Goal: Information Seeking & Learning: Check status

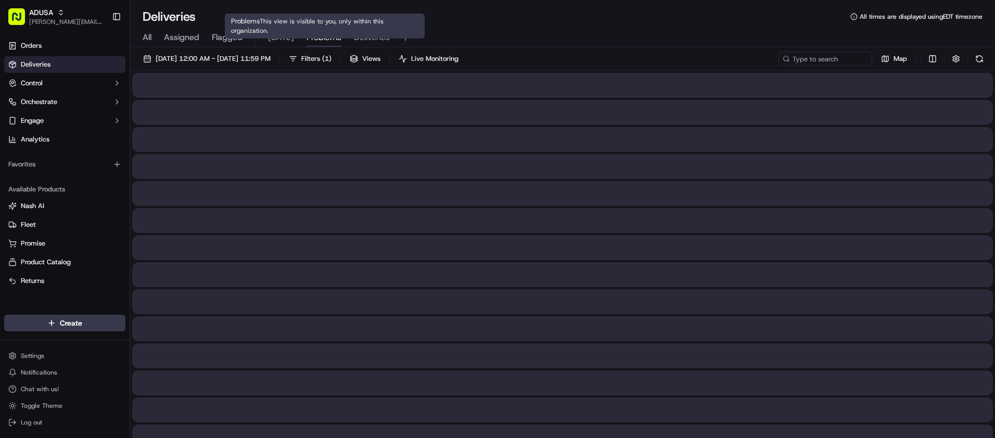
click at [316, 35] on span "Problems" at bounding box center [323, 37] width 35 height 12
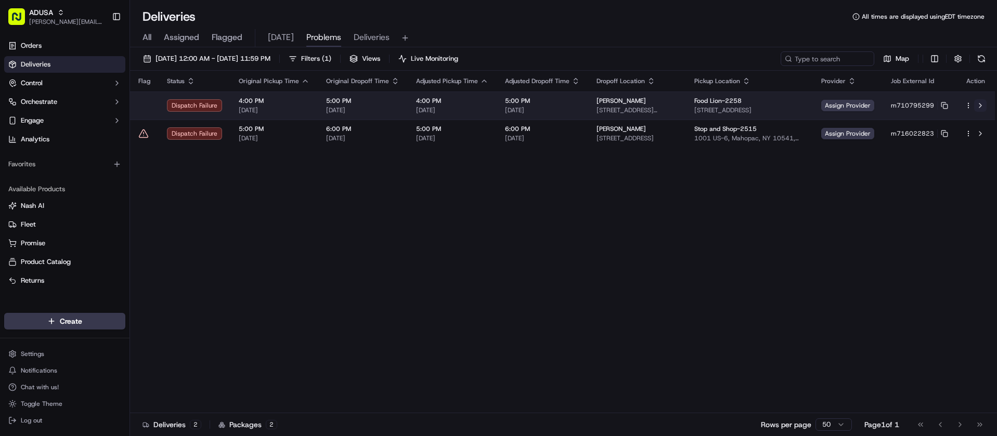
click at [983, 105] on button at bounding box center [980, 105] width 12 height 12
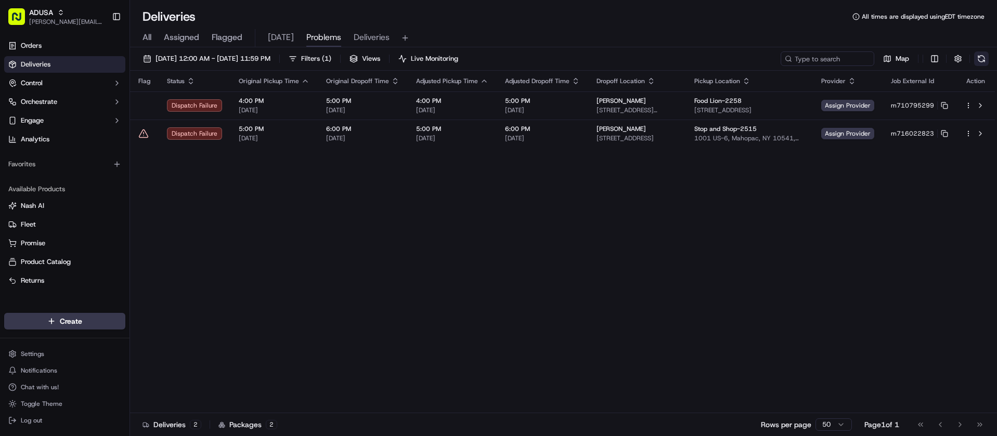
click at [985, 56] on button at bounding box center [981, 59] width 15 height 15
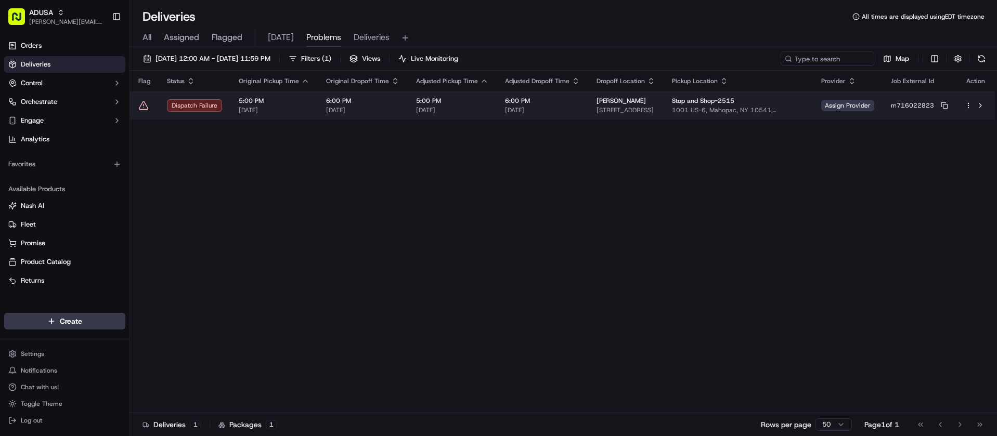
click at [287, 104] on span "5:00 PM" at bounding box center [274, 101] width 71 height 8
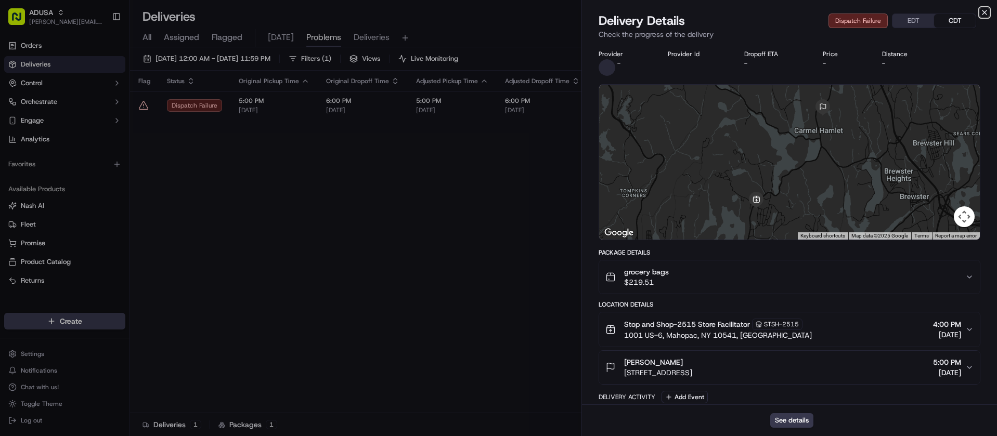
click at [984, 13] on icon "button" at bounding box center [985, 12] width 4 height 4
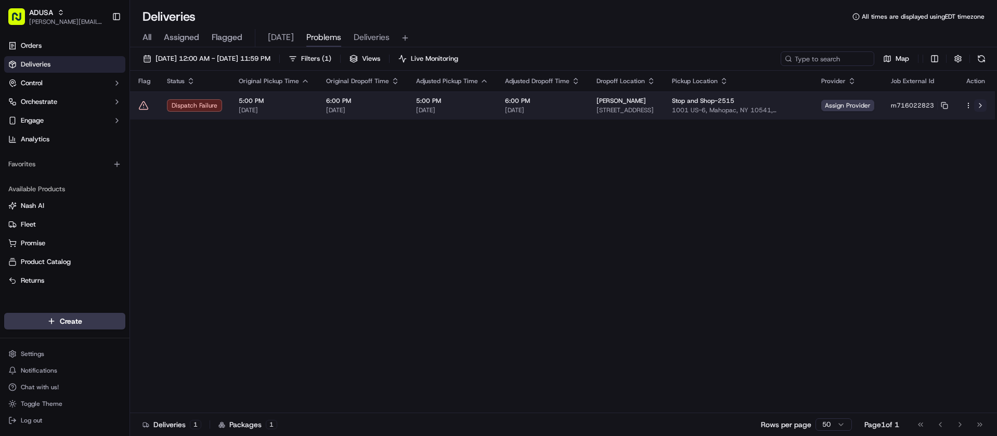
click at [981, 106] on button at bounding box center [980, 105] width 12 height 12
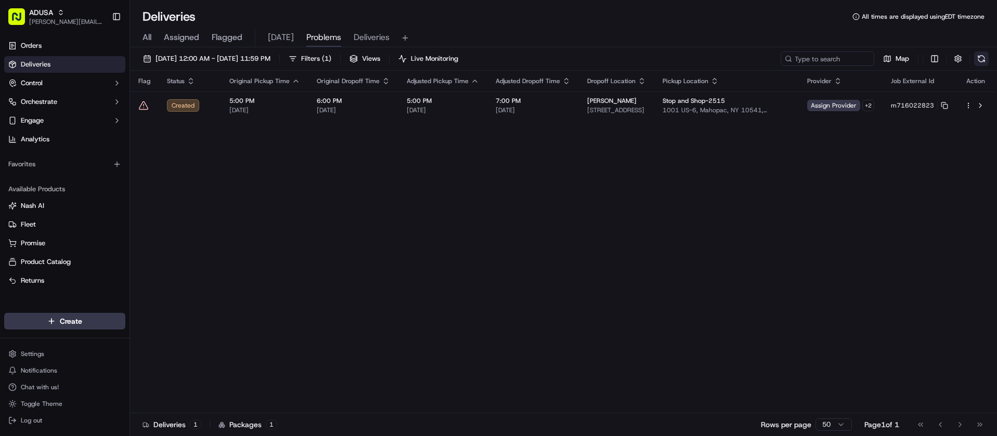
click at [982, 60] on button at bounding box center [981, 59] width 15 height 15
click at [449, 175] on div "Flag Status Original Pickup Time Original Dropoff Time Adjusted Pickup Time Adj…" at bounding box center [562, 242] width 865 height 343
click at [378, 177] on div "Flag Status Original Pickup Time Original Dropoff Time Adjusted Pickup Time Adj…" at bounding box center [562, 242] width 865 height 343
click at [342, 164] on div "Flag Status Original Pickup Time Original Dropoff Time Adjusted Pickup Time Adj…" at bounding box center [562, 242] width 865 height 343
click at [979, 60] on button at bounding box center [981, 59] width 15 height 15
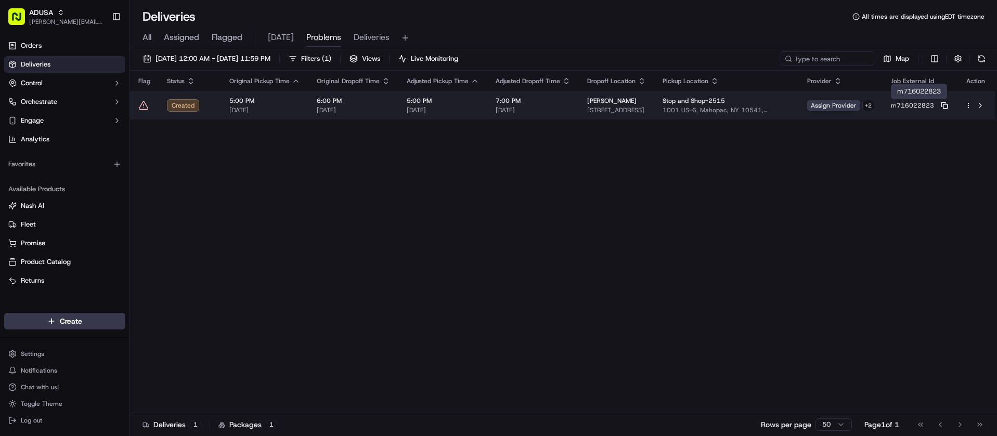
click at [947, 104] on icon at bounding box center [944, 105] width 7 height 7
click at [982, 105] on button at bounding box center [980, 105] width 12 height 12
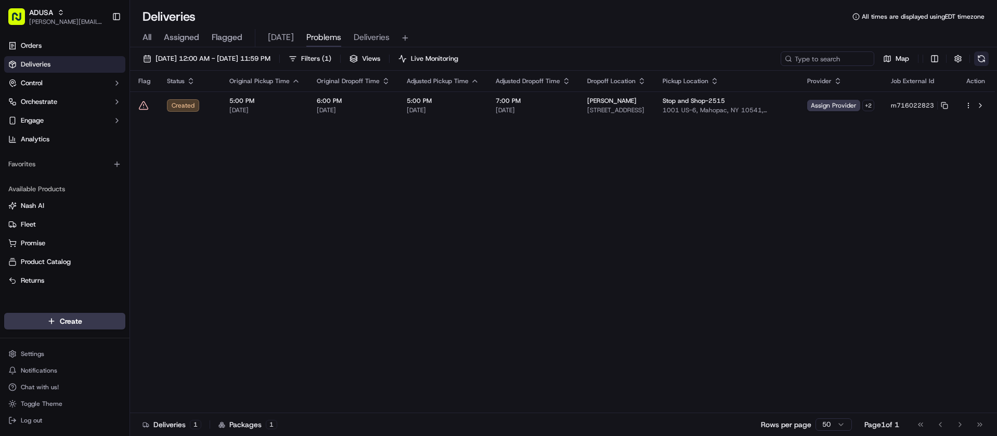
click at [986, 60] on button at bounding box center [981, 59] width 15 height 15
click at [310, 220] on div "Flag Status Original Pickup Time Original Dropoff Time Adjusted Pickup Time Adj…" at bounding box center [562, 242] width 865 height 343
click at [833, 58] on input at bounding box center [812, 59] width 125 height 15
click at [368, 198] on div "Flag Status Original Pickup Time Original Dropoff Time Adjusted Pickup Time Adj…" at bounding box center [562, 242] width 865 height 343
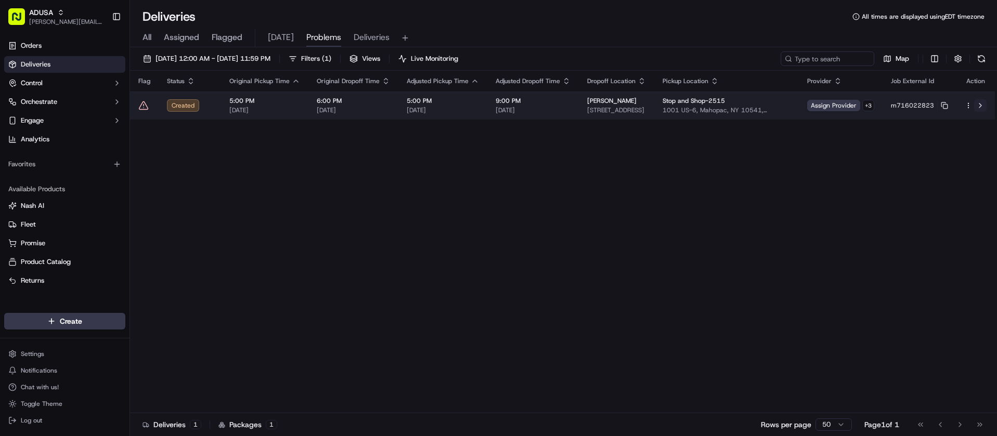
click at [979, 106] on button at bounding box center [980, 105] width 12 height 12
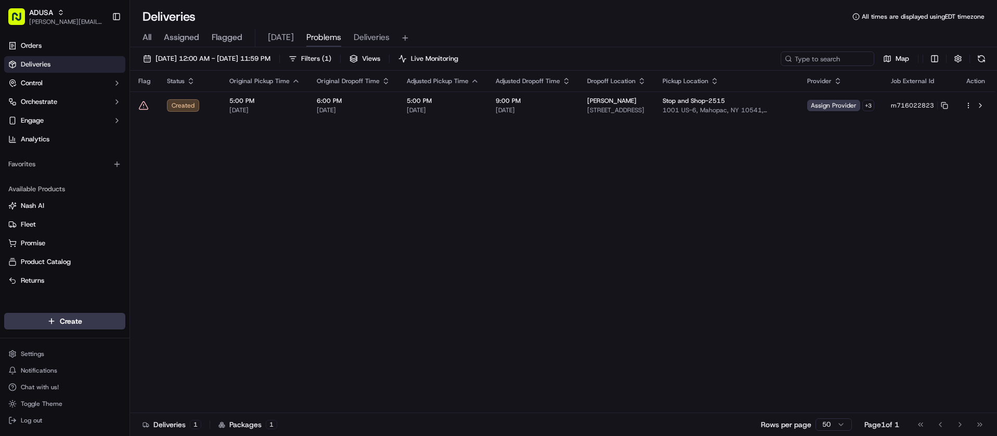
click at [340, 194] on div "Flag Status Original Pickup Time Original Dropoff Time Adjusted Pickup Time Adj…" at bounding box center [562, 242] width 865 height 343
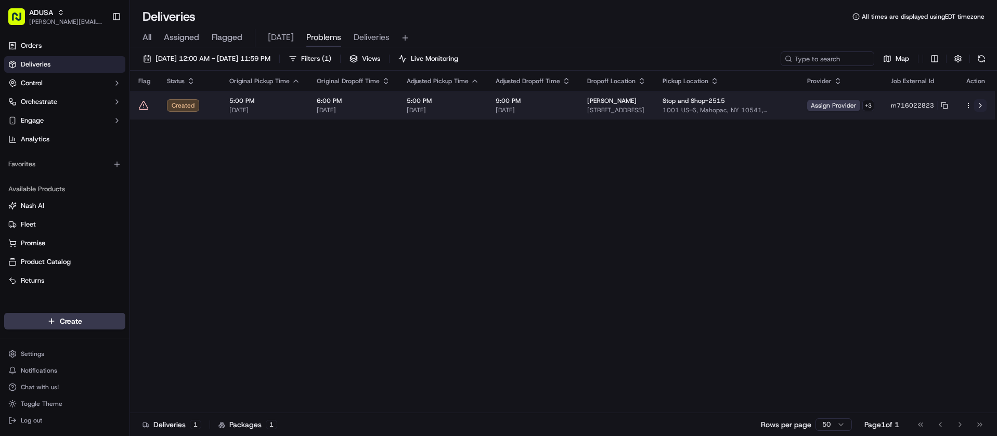
click at [982, 107] on button at bounding box center [980, 105] width 12 height 12
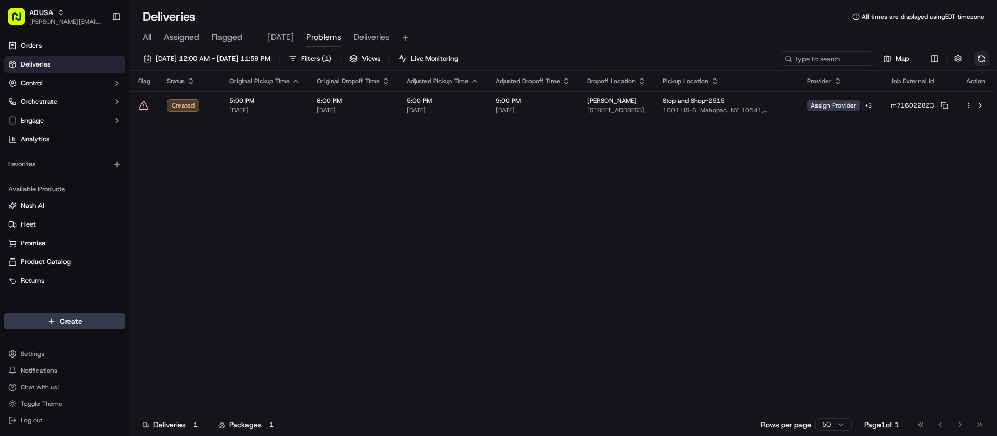
click at [978, 57] on button at bounding box center [981, 59] width 15 height 15
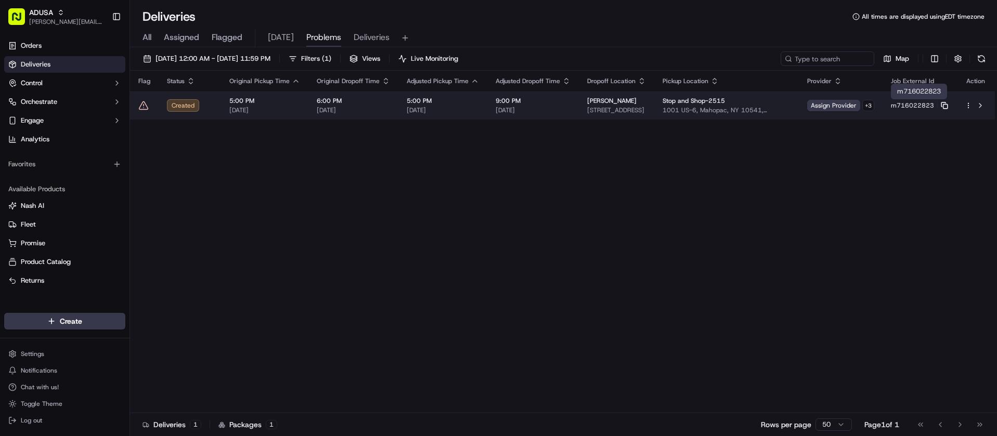
click at [943, 104] on icon at bounding box center [944, 105] width 7 height 7
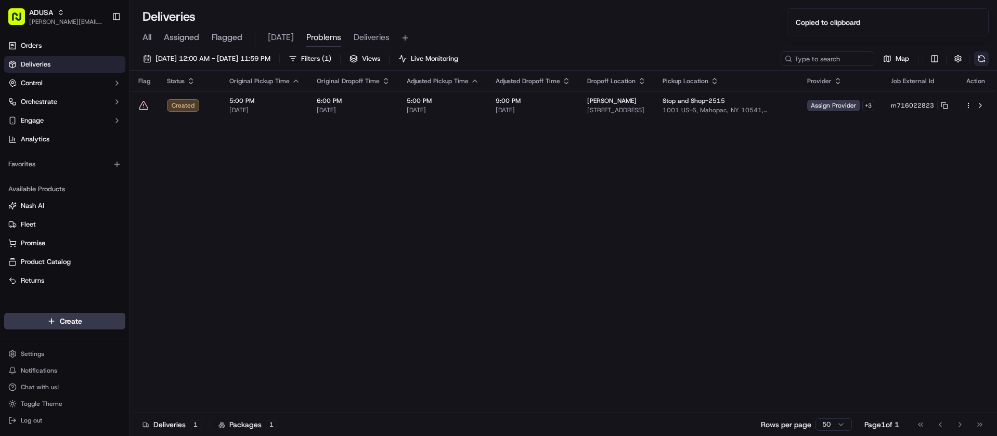
click at [983, 59] on button at bounding box center [981, 59] width 15 height 15
click at [521, 32] on div "All Assigned Flagged TODAY Problems Deliveries" at bounding box center [563, 38] width 867 height 18
click at [984, 56] on button at bounding box center [981, 59] width 15 height 15
drag, startPoint x: 420, startPoint y: 114, endPoint x: 320, endPoint y: 178, distance: 119.3
click at [320, 178] on div "Flag Status Original Pickup Time Original Dropoff Time Adjusted Pickup Time Adj…" at bounding box center [562, 242] width 865 height 343
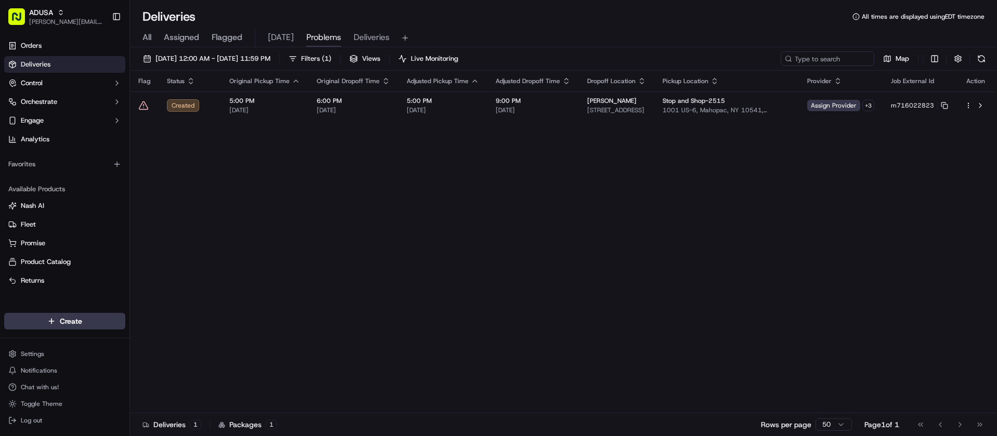
click at [550, 218] on div "Flag Status Original Pickup Time Original Dropoff Time Adjusted Pickup Time Adj…" at bounding box center [562, 242] width 865 height 343
click at [984, 58] on button at bounding box center [981, 59] width 15 height 15
click at [415, 15] on div "Deliveries All times are displayed using EDT timezone" at bounding box center [563, 16] width 867 height 17
click at [299, 164] on div "Flag Status Original Pickup Time Original Dropoff Time Adjusted Pickup Time Adj…" at bounding box center [562, 242] width 865 height 342
click at [236, 291] on div "Flag Status Original Pickup Time Original Dropoff Time Adjusted Pickup Time Adj…" at bounding box center [562, 242] width 865 height 342
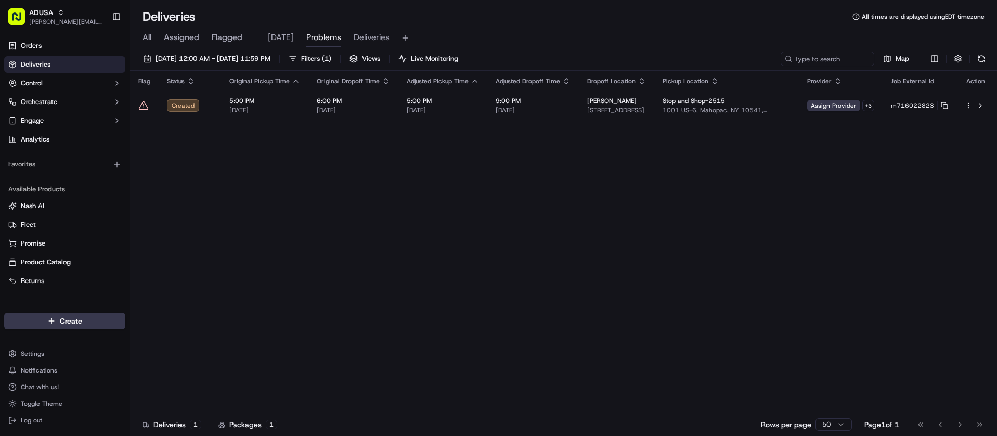
click at [979, 58] on button at bounding box center [981, 59] width 15 height 15
click at [847, 62] on input at bounding box center [812, 59] width 125 height 15
click at [975, 58] on button at bounding box center [981, 59] width 15 height 15
click at [214, 215] on div "Flag Status Original Pickup Time Original Dropoff Time Adjusted Pickup Time Adj…" at bounding box center [562, 242] width 865 height 342
click at [976, 59] on button at bounding box center [981, 59] width 15 height 15
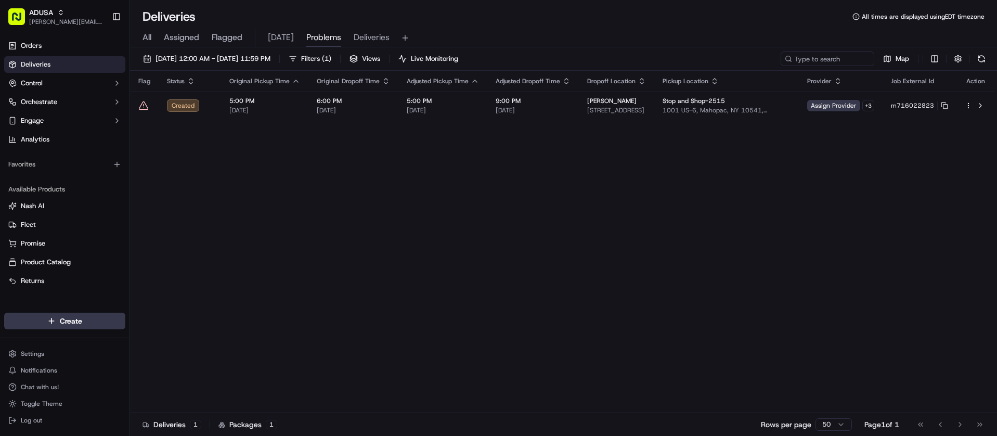
click at [371, 207] on div "Flag Status Original Pickup Time Original Dropoff Time Adjusted Pickup Time Adj…" at bounding box center [562, 242] width 865 height 342
click at [980, 59] on button at bounding box center [981, 59] width 15 height 15
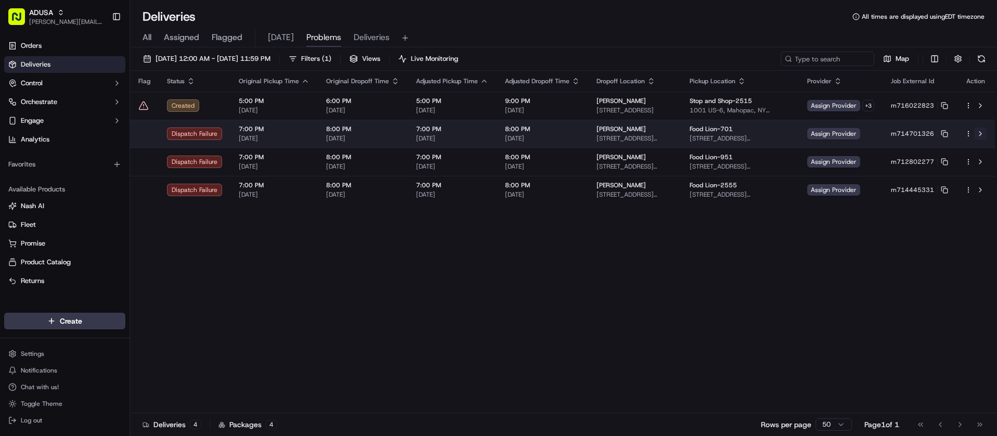
click at [981, 135] on button at bounding box center [980, 133] width 12 height 12
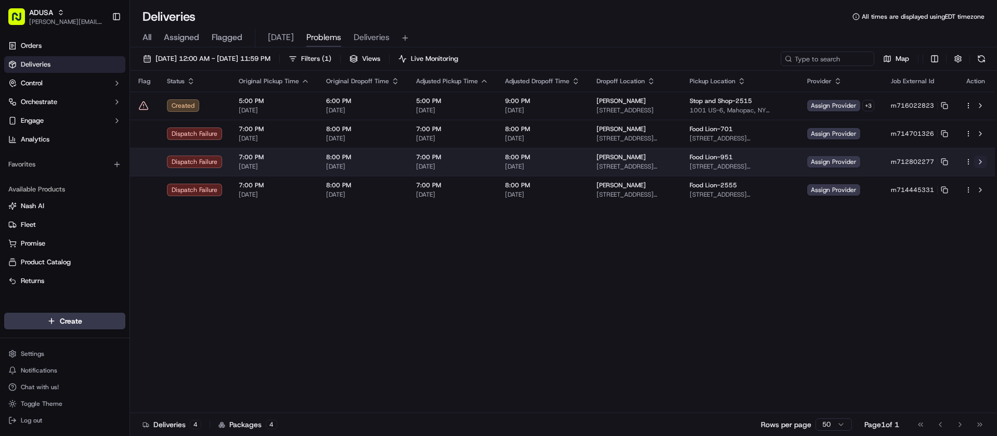
click at [978, 162] on button at bounding box center [980, 162] width 12 height 12
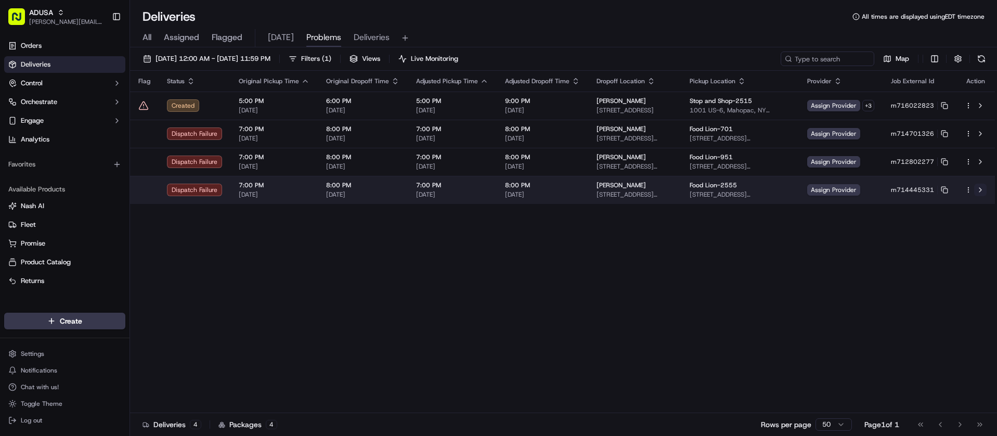
click at [979, 189] on button at bounding box center [980, 190] width 12 height 12
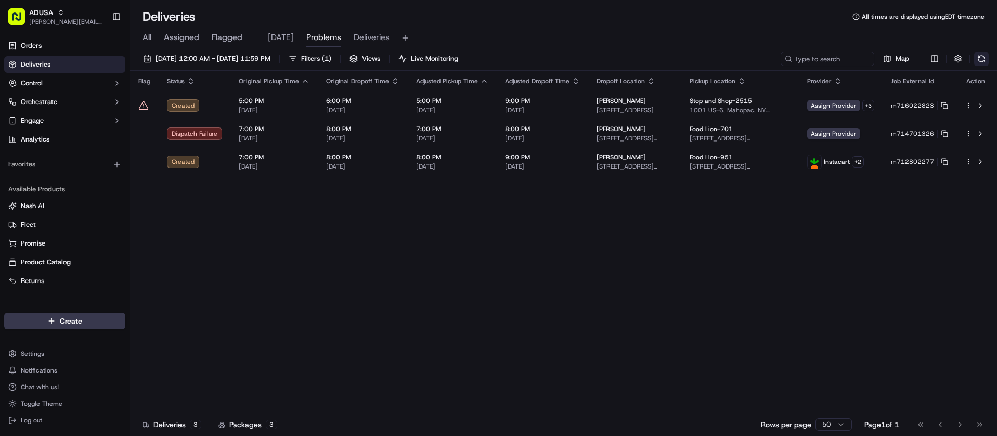
click at [984, 58] on button at bounding box center [981, 59] width 15 height 15
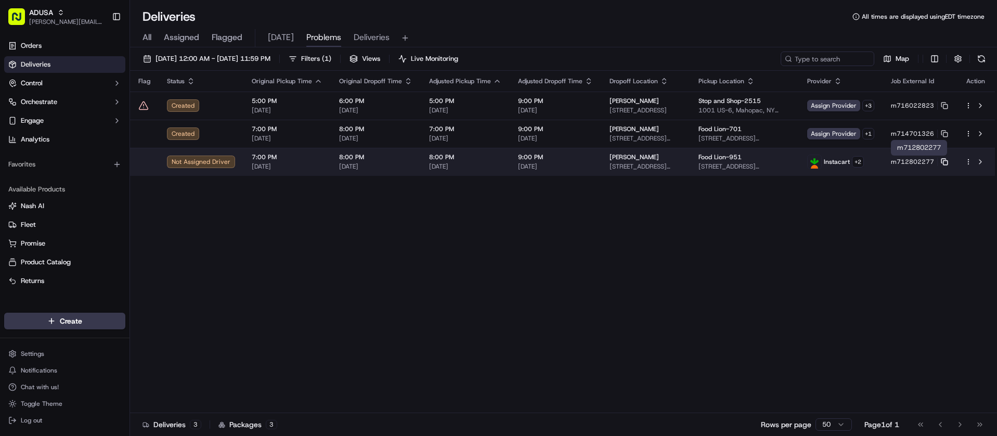
click at [943, 161] on icon at bounding box center [944, 161] width 7 height 7
click at [979, 162] on button at bounding box center [980, 162] width 12 height 12
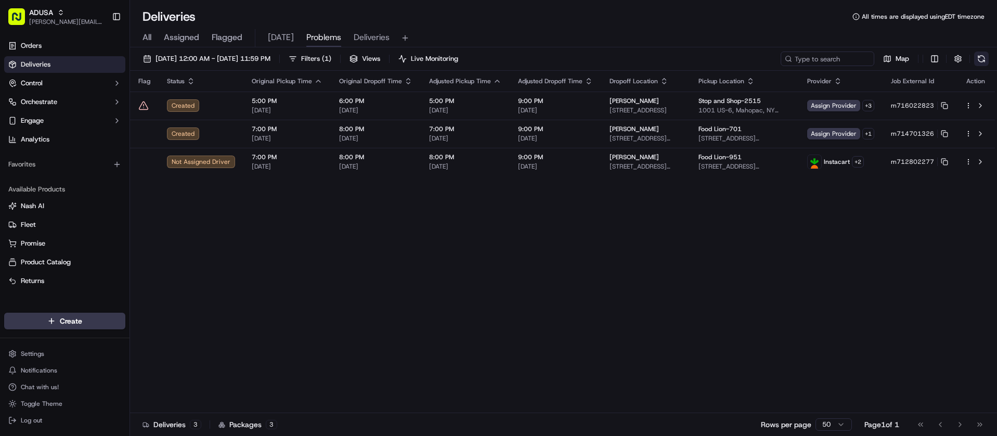
click at [980, 59] on button at bounding box center [981, 59] width 15 height 15
click at [984, 58] on button at bounding box center [981, 59] width 15 height 15
click at [717, 241] on div "Flag Status Original Pickup Time Original Dropoff Time Adjusted Pickup Time Adj…" at bounding box center [562, 242] width 865 height 342
drag, startPoint x: 718, startPoint y: 251, endPoint x: 276, endPoint y: 352, distance: 453.1
click at [276, 352] on div "Flag Status Original Pickup Time Original Dropoff Time Adjusted Pickup Time Adj…" at bounding box center [562, 242] width 865 height 342
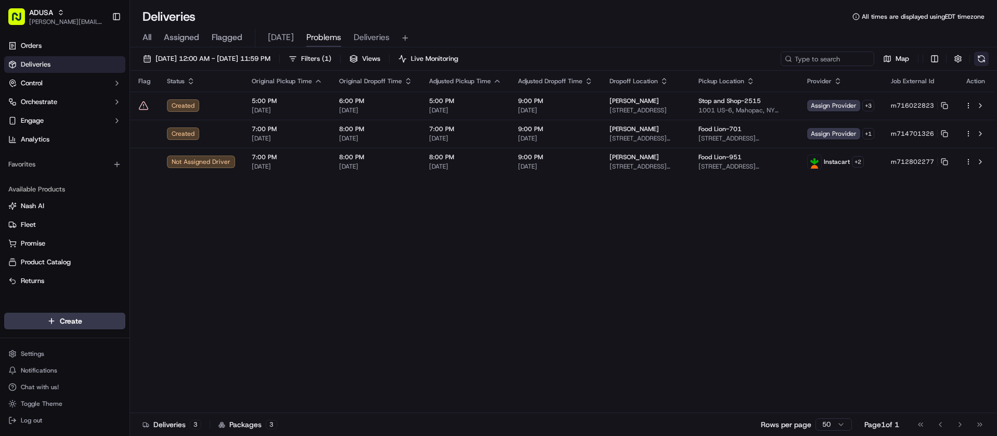
click at [979, 57] on button at bounding box center [981, 59] width 15 height 15
click at [284, 240] on div "Flag Status Original Pickup Time Original Dropoff Time Adjusted Pickup Time Adj…" at bounding box center [562, 242] width 865 height 343
click at [981, 58] on button at bounding box center [981, 59] width 15 height 15
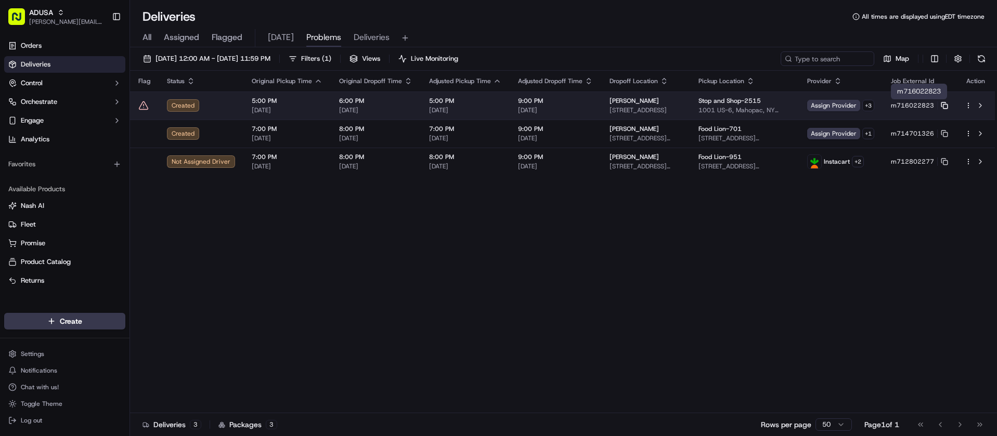
click at [944, 103] on icon at bounding box center [944, 105] width 7 height 7
click at [980, 104] on button at bounding box center [980, 105] width 12 height 12
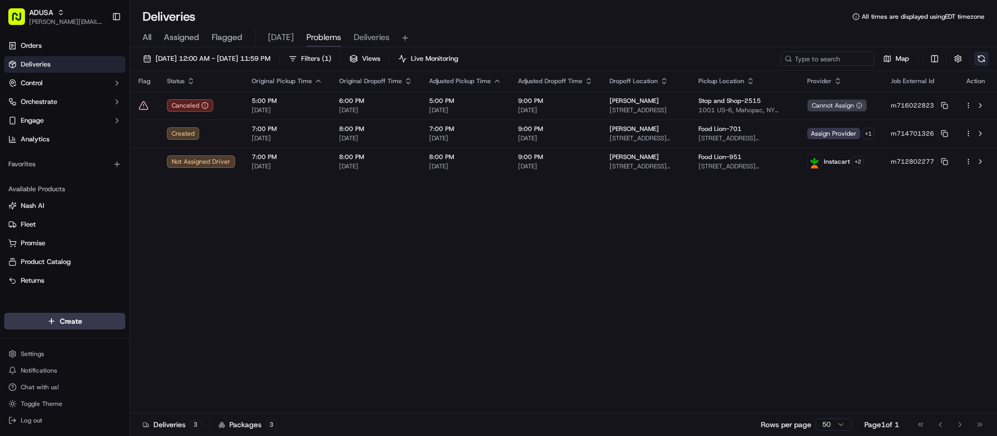
click at [984, 59] on button at bounding box center [981, 59] width 15 height 15
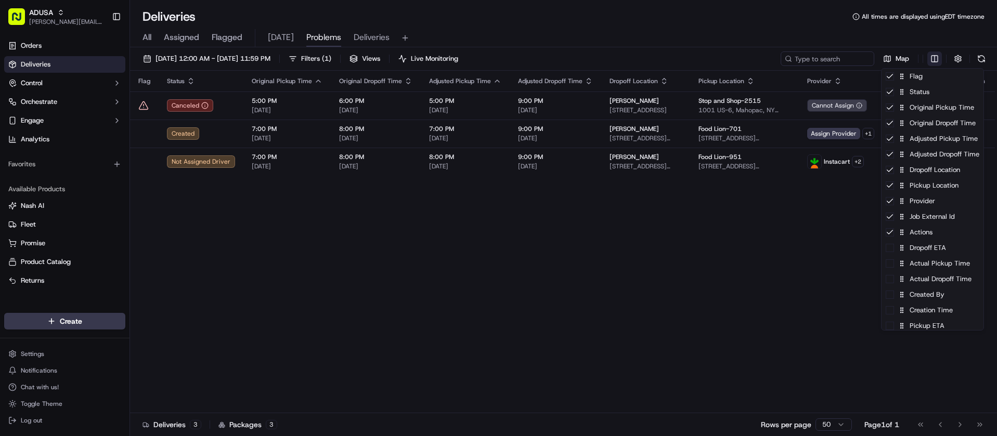
click at [932, 60] on html "ADUSA juan.rodriguez@adusa.com Toggle Sidebar Orders Deliveries Control Orchest…" at bounding box center [498, 218] width 997 height 436
drag, startPoint x: 938, startPoint y: 173, endPoint x: 938, endPoint y: 211, distance: 38.5
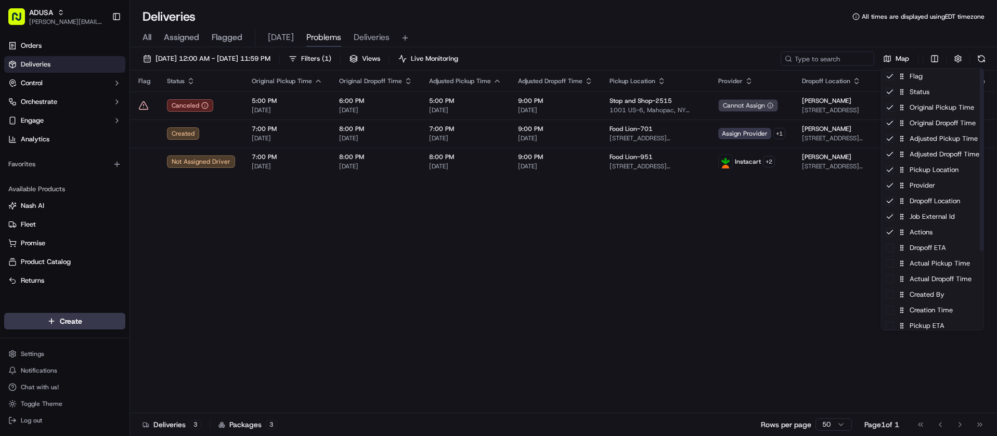
click at [723, 245] on html "ADUSA juan.rodriguez@adusa.com Toggle Sidebar Orders Deliveries Control Orchest…" at bounding box center [498, 218] width 997 height 436
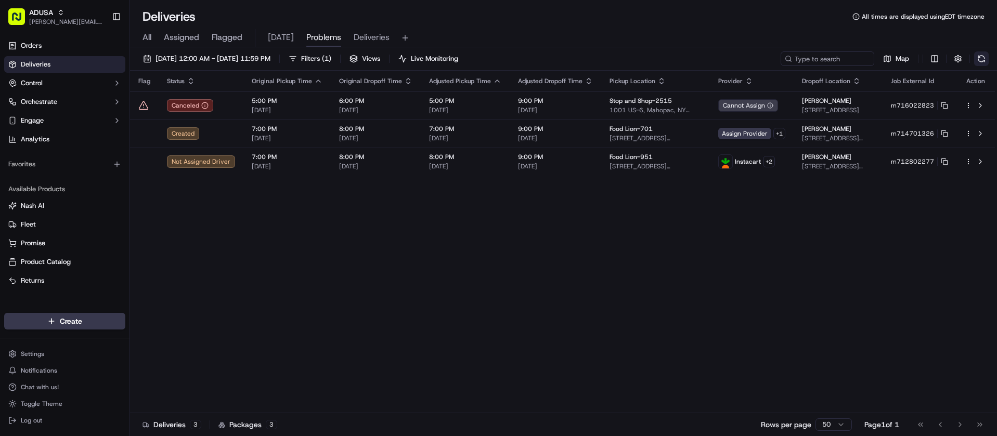
click at [980, 59] on button at bounding box center [981, 59] width 15 height 15
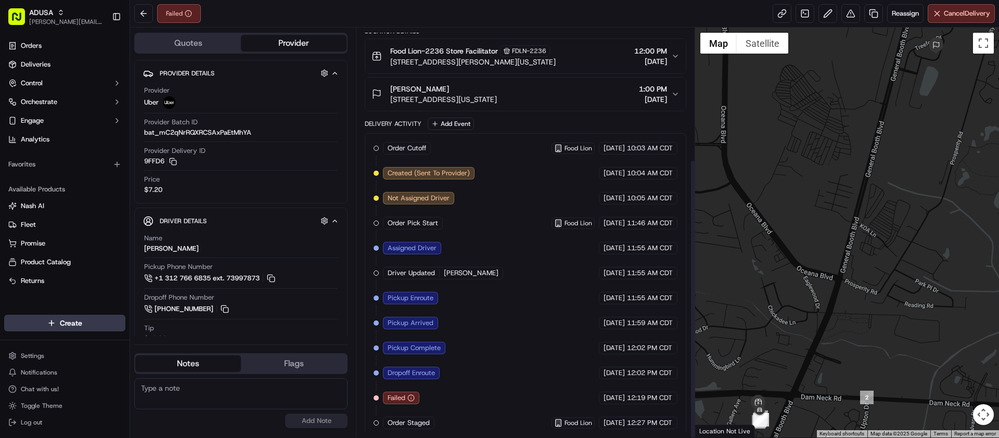
scroll to position [192, 0]
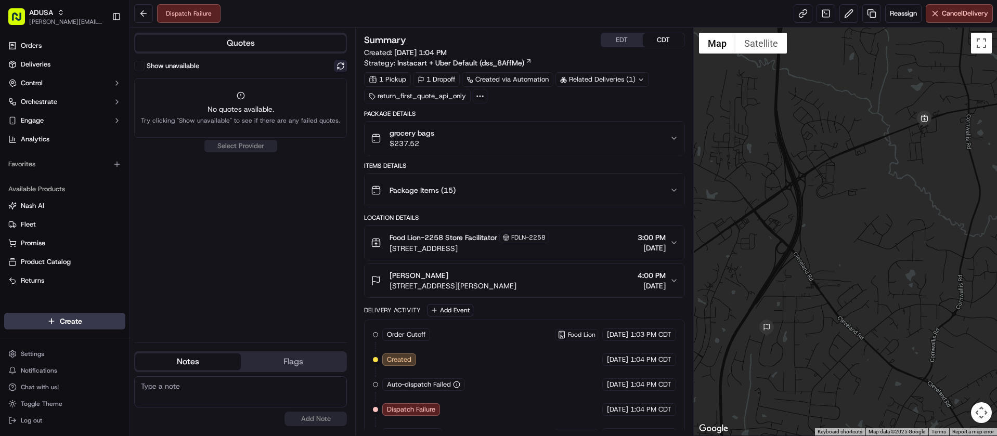
click at [343, 68] on button at bounding box center [341, 66] width 12 height 12
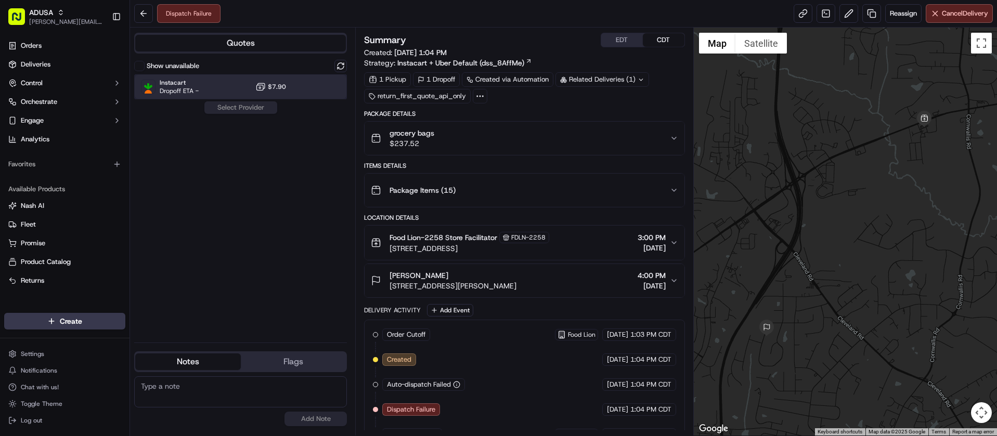
click at [210, 88] on div "Instacart Dropoff ETA - $7.90" at bounding box center [240, 86] width 213 height 25
click at [229, 108] on button "Assign Provider" at bounding box center [241, 107] width 74 height 12
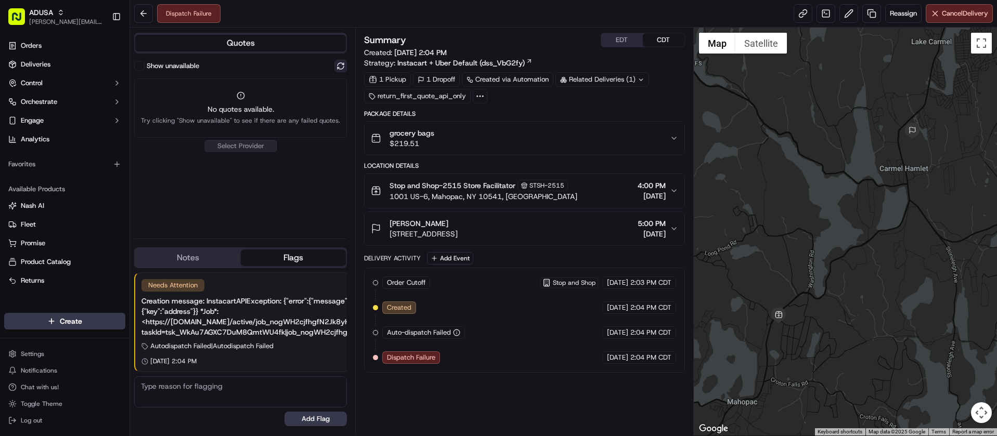
click at [336, 65] on button at bounding box center [341, 66] width 12 height 12
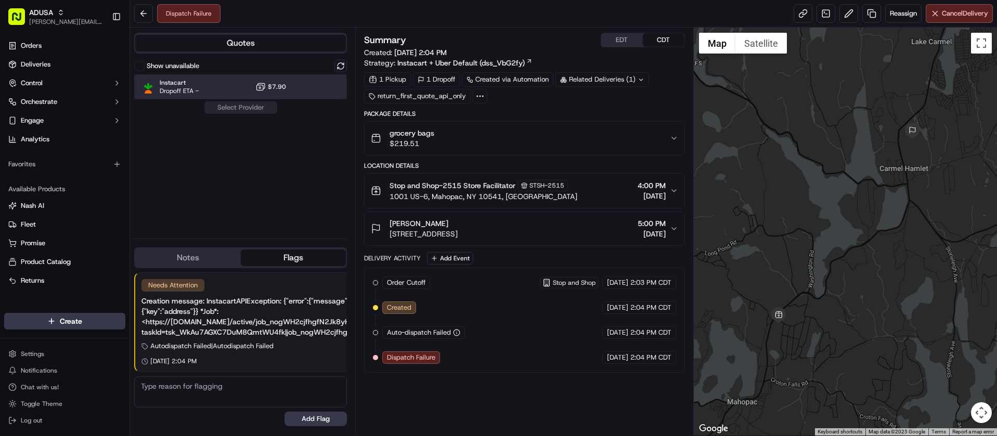
click at [213, 87] on div "Instacart Dropoff ETA - $7.90" at bounding box center [240, 86] width 213 height 25
click at [240, 113] on button "Assign Provider" at bounding box center [241, 107] width 74 height 12
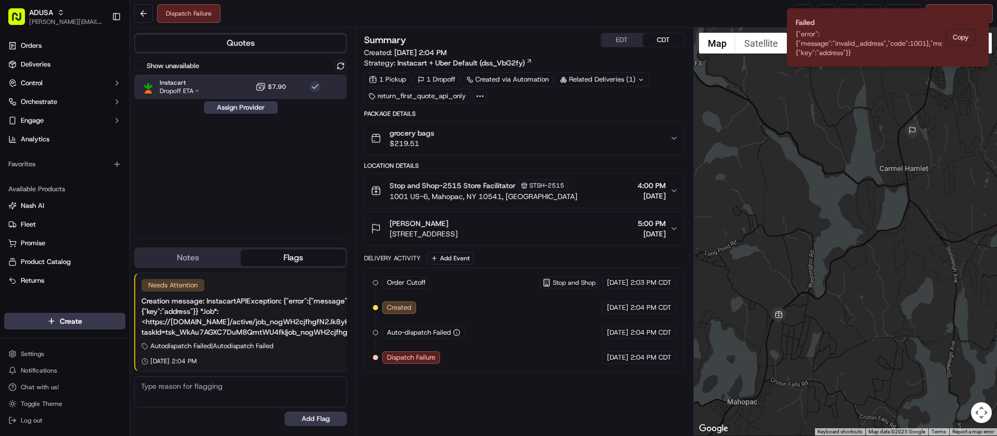
click at [673, 138] on icon "button" at bounding box center [674, 138] width 4 height 2
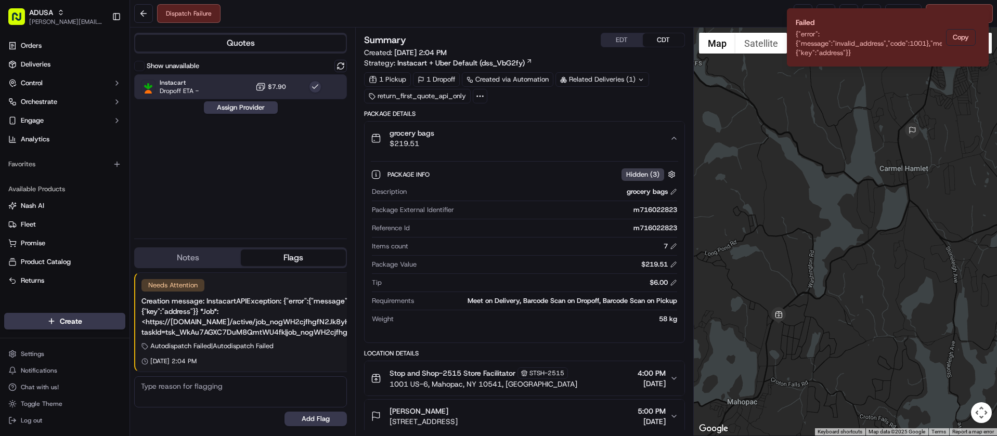
click at [659, 208] on div "m716022823" at bounding box center [567, 209] width 218 height 9
click at [659, 209] on div "m716022823" at bounding box center [567, 209] width 218 height 9
drag, startPoint x: 659, startPoint y: 209, endPoint x: 670, endPoint y: 211, distance: 11.0
click at [670, 211] on div "m716022823" at bounding box center [567, 209] width 218 height 9
click at [629, 210] on div "m716022823" at bounding box center [567, 209] width 218 height 9
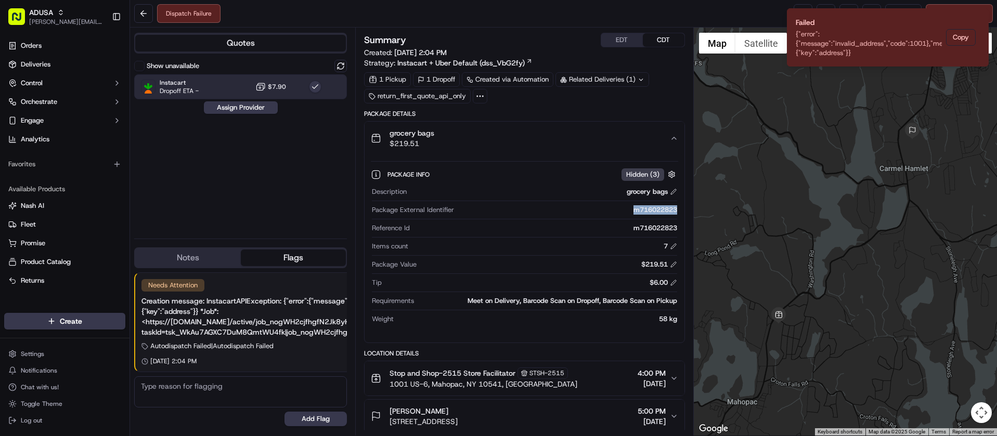
click at [629, 210] on div "m716022823" at bounding box center [567, 209] width 218 height 9
copy div "m716022823"
click at [980, 18] on icon "Notifications (F8)" at bounding box center [980, 17] width 8 height 8
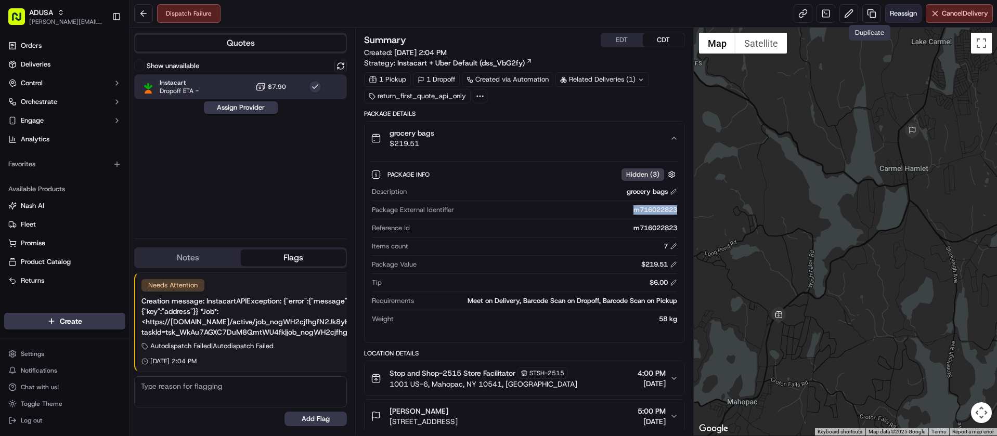
click at [907, 11] on span "Reassign" at bounding box center [903, 13] width 27 height 9
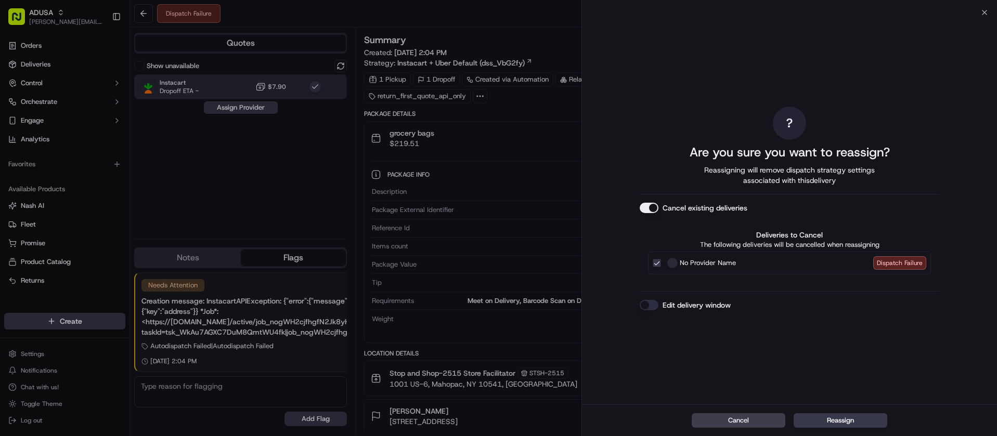
click at [649, 307] on button "Edit delivery window" at bounding box center [649, 305] width 19 height 10
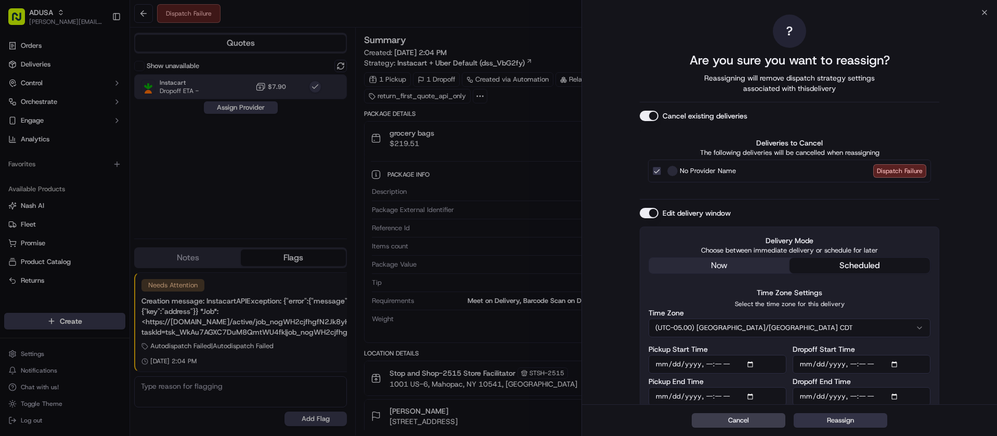
click at [834, 425] on button "Reassign" at bounding box center [841, 421] width 94 height 15
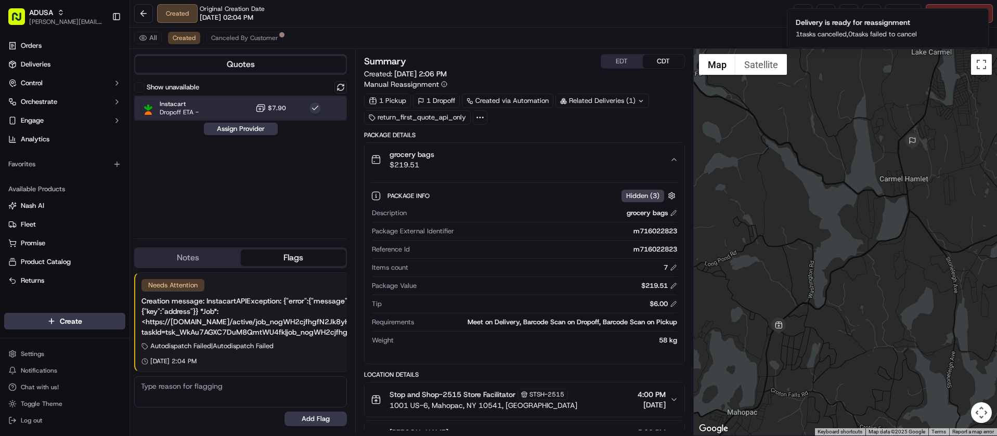
click at [228, 111] on div "Instacart Dropoff ETA - $7.90" at bounding box center [240, 108] width 213 height 25
click at [264, 192] on div "Show unavailable Instacart Dropoff ETA - $7.90 Assign Provider" at bounding box center [240, 155] width 213 height 149
drag, startPoint x: 979, startPoint y: 16, endPoint x: 941, endPoint y: 31, distance: 41.1
click at [979, 16] on icon "Notifications (F8)" at bounding box center [980, 17] width 8 height 8
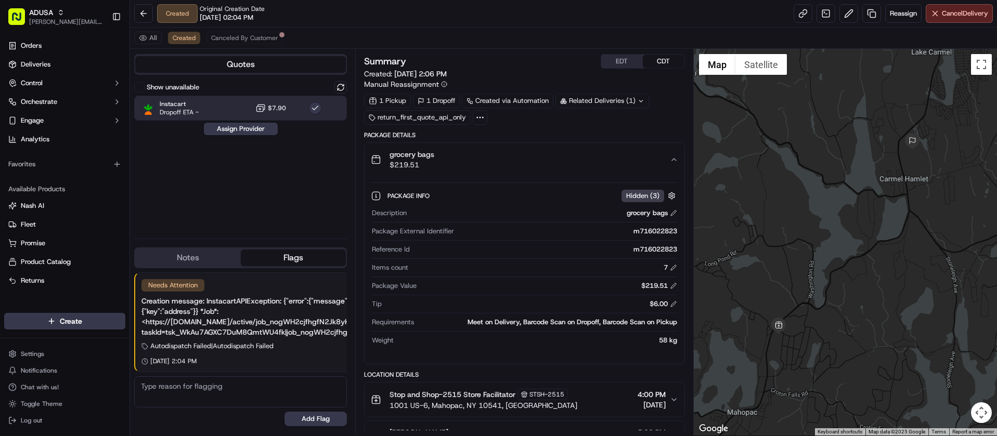
click at [263, 107] on icon at bounding box center [260, 108] width 10 height 10
click at [219, 108] on div "Instacart Dropoff ETA - $7.90" at bounding box center [240, 108] width 213 height 25
click at [234, 129] on button "Assign Provider" at bounding box center [241, 129] width 74 height 12
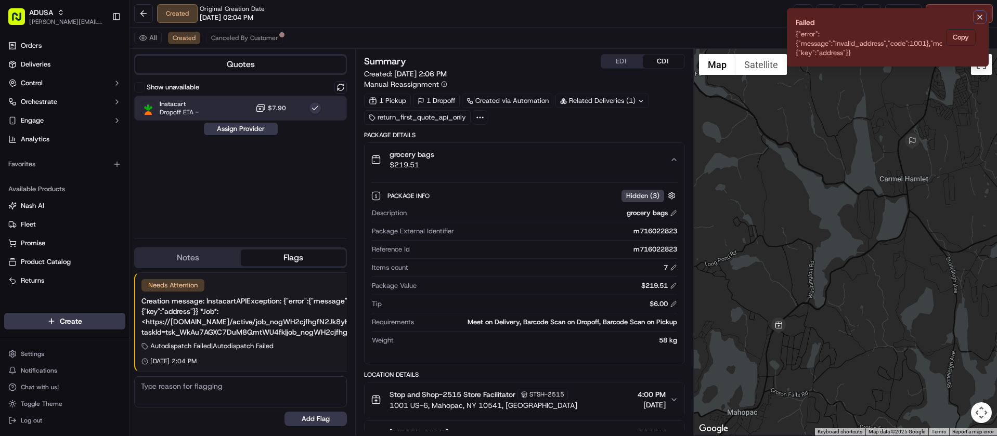
click at [979, 16] on icon "Notifications (F8)" at bounding box center [980, 17] width 8 height 8
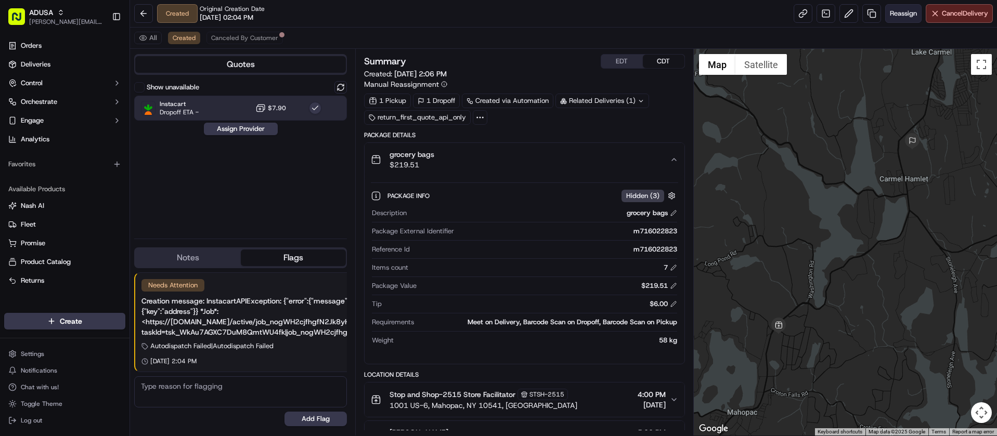
click at [901, 15] on span "Reassign" at bounding box center [903, 13] width 27 height 9
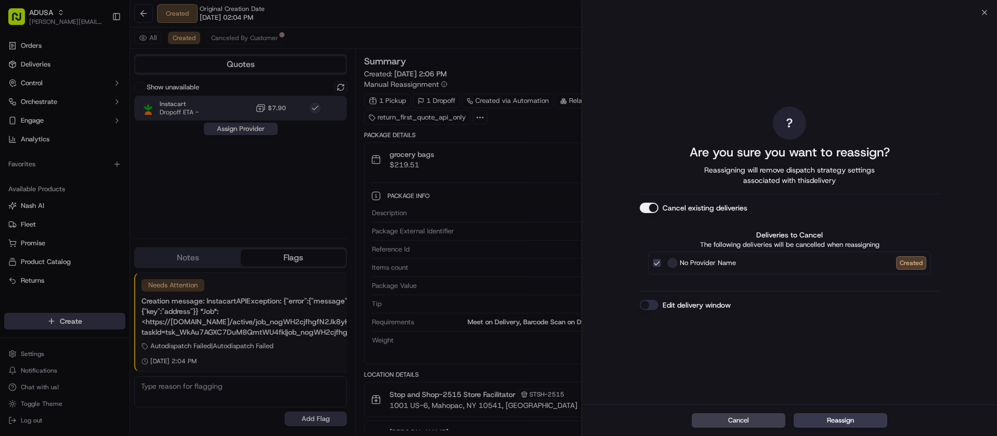
click at [650, 305] on button "Edit delivery window" at bounding box center [649, 305] width 19 height 10
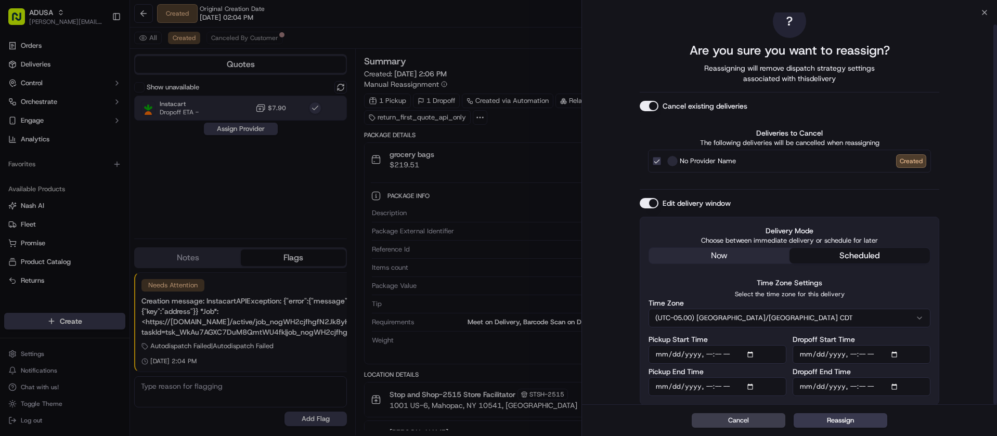
scroll to position [12, 0]
click at [852, 353] on input "Dropoff Start Time" at bounding box center [862, 352] width 138 height 19
type input "2025-09-17T17:00"
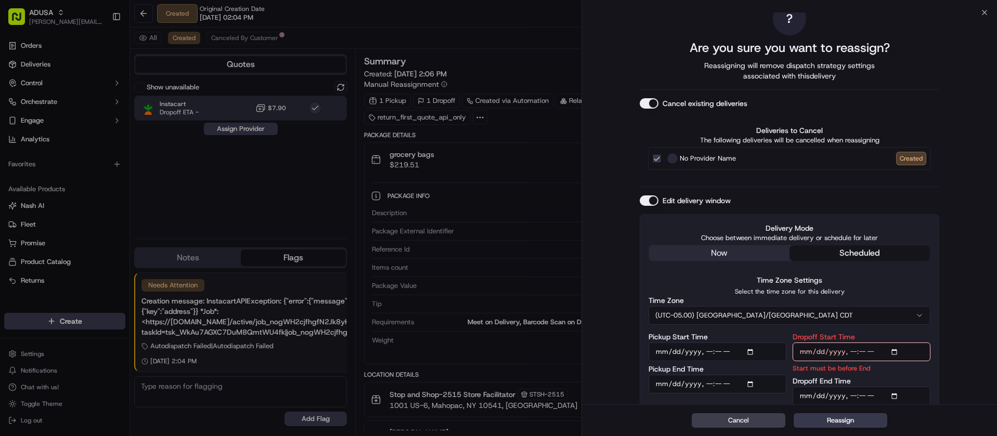
click at [853, 395] on input "Dropoff End Time" at bounding box center [862, 396] width 138 height 19
type input "2025-09-17T18:00"
click at [839, 428] on button "Reassign" at bounding box center [841, 421] width 94 height 15
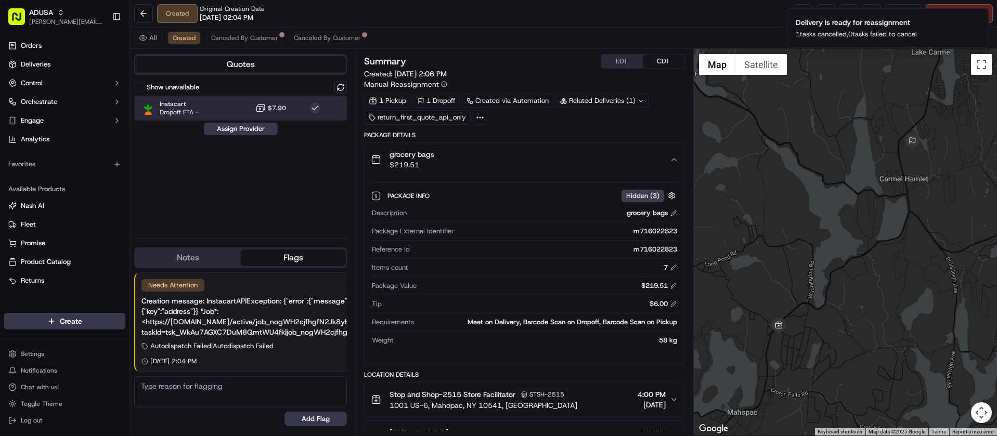
click at [234, 104] on div "Instacart Dropoff ETA - $7.90" at bounding box center [240, 108] width 213 height 25
click at [243, 130] on button "Assign Provider" at bounding box center [241, 129] width 74 height 12
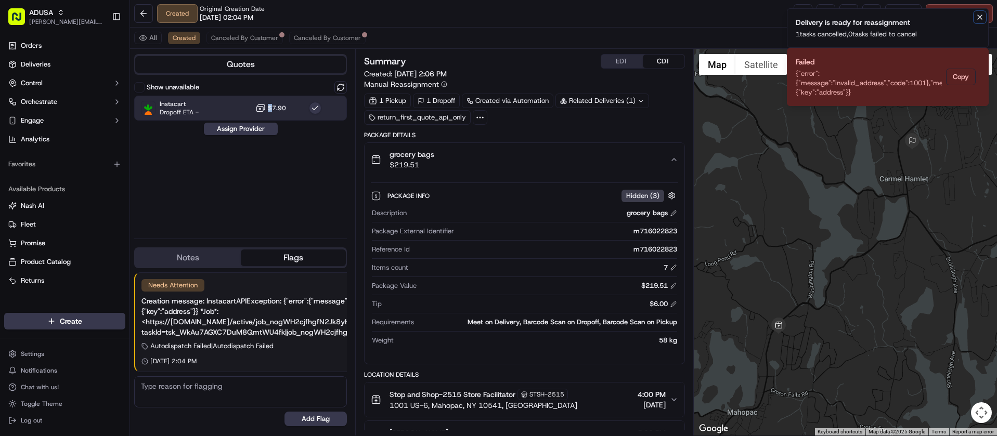
click at [982, 15] on icon "Notifications (F8)" at bounding box center [980, 17] width 8 height 8
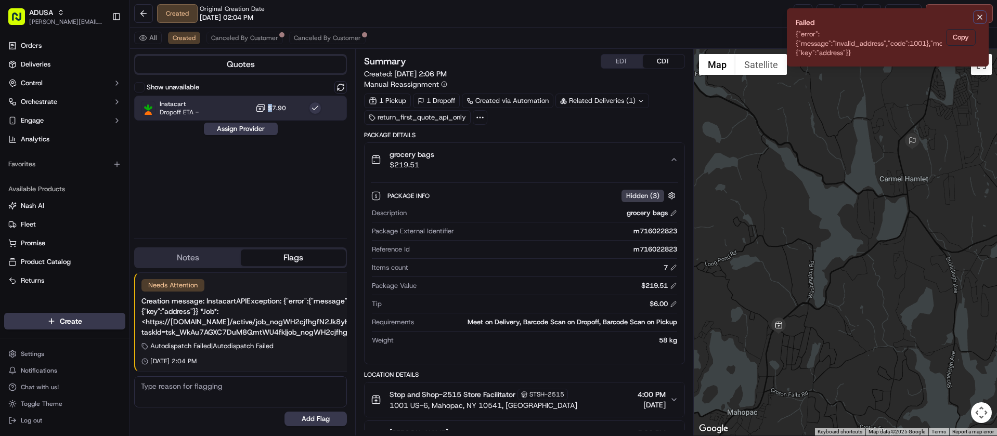
click at [978, 17] on icon "Notifications (F8)" at bounding box center [980, 17] width 8 height 8
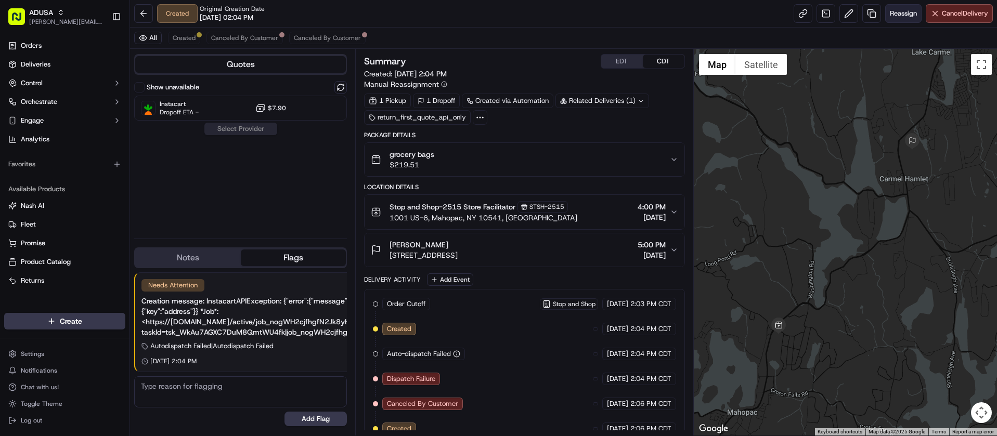
click at [899, 17] on span "Reassign" at bounding box center [903, 13] width 27 height 9
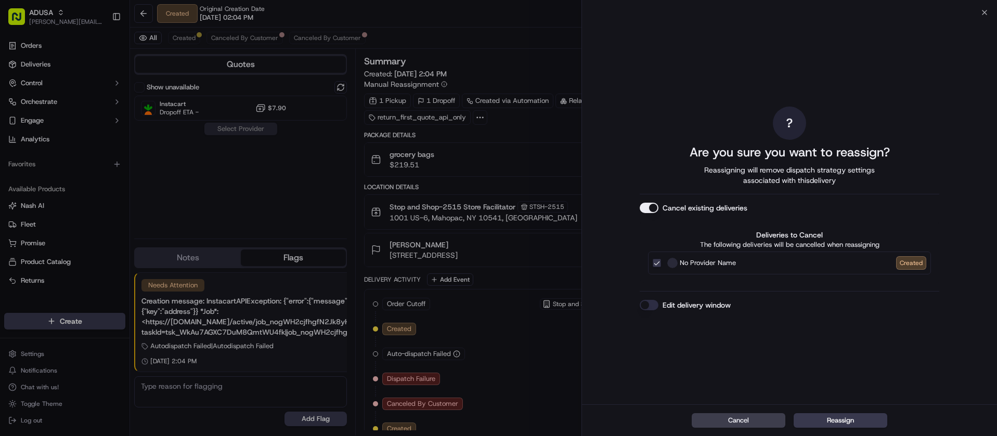
click at [650, 304] on button "Edit delivery window" at bounding box center [649, 305] width 19 height 10
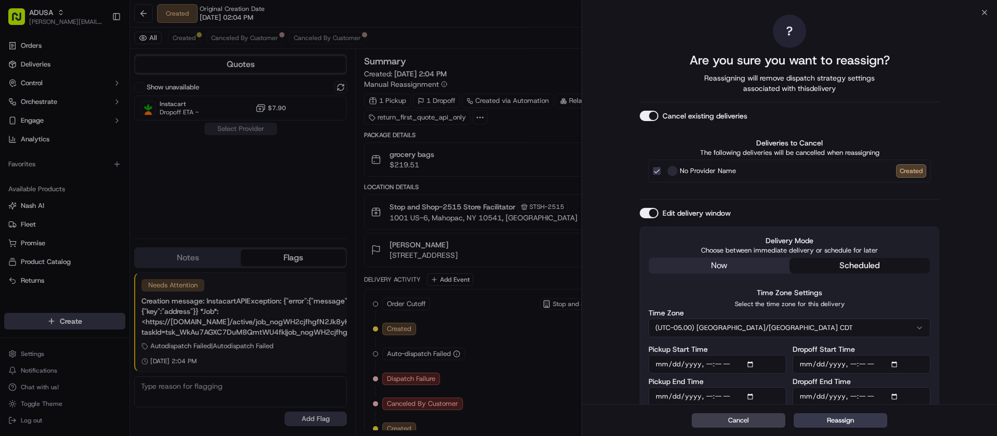
scroll to position [12, 0]
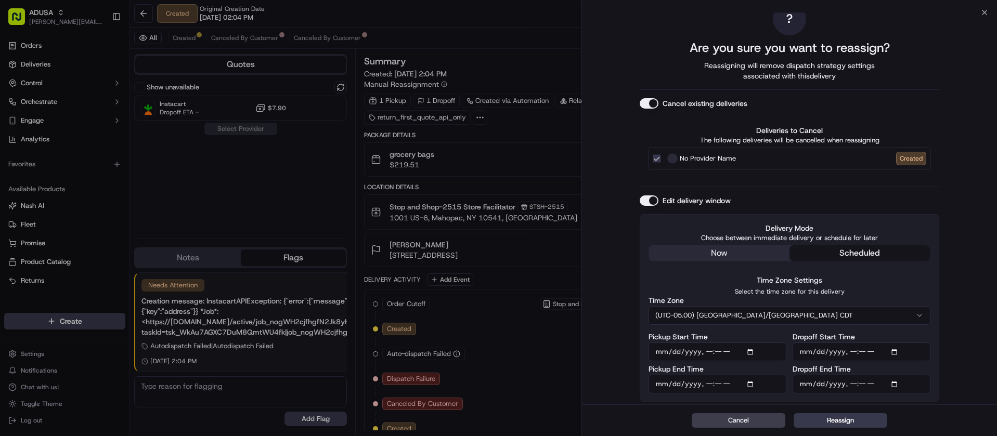
click at [854, 352] on input "Dropoff Start Time" at bounding box center [862, 352] width 138 height 19
type input "2025-09-17T19:00"
click at [853, 397] on input "Dropoff End Time" at bounding box center [862, 396] width 138 height 19
type input "2025-09-17T20:00"
click at [838, 424] on button "Reassign" at bounding box center [841, 421] width 94 height 15
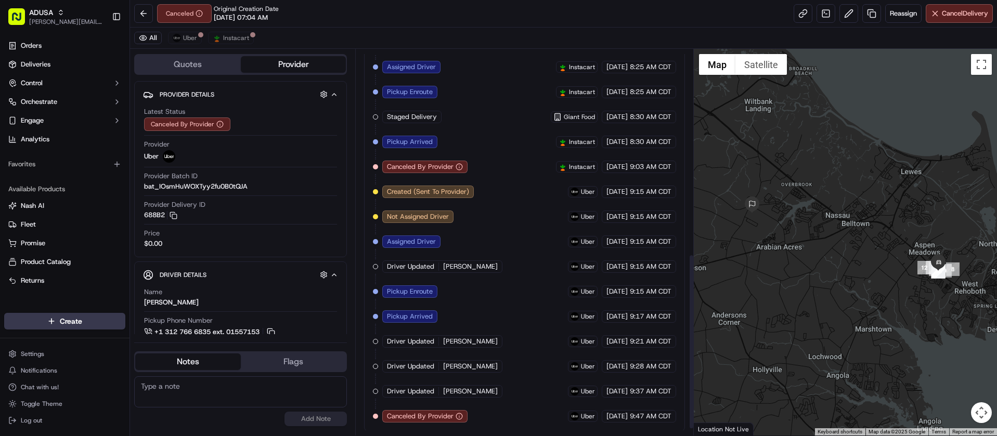
scroll to position [465, 0]
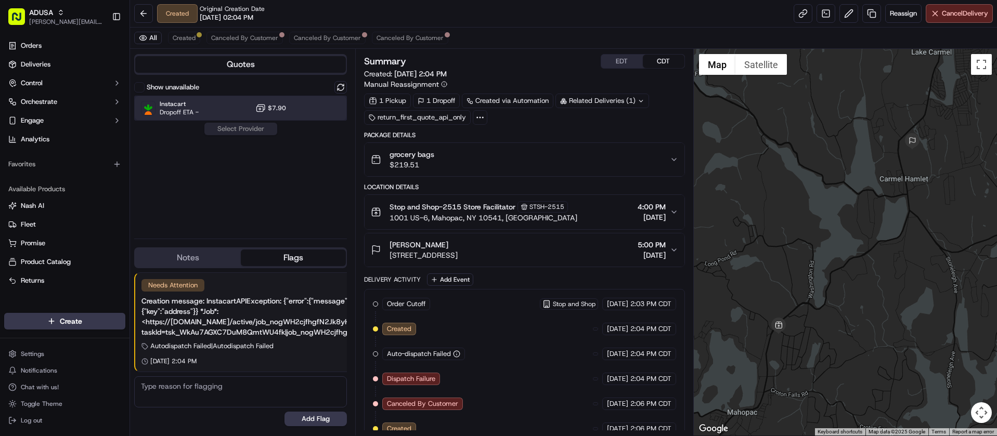
click at [241, 108] on div "Instacart Dropoff ETA - $7.90" at bounding box center [240, 108] width 213 height 25
click at [243, 126] on button "Assign Provider" at bounding box center [241, 129] width 74 height 12
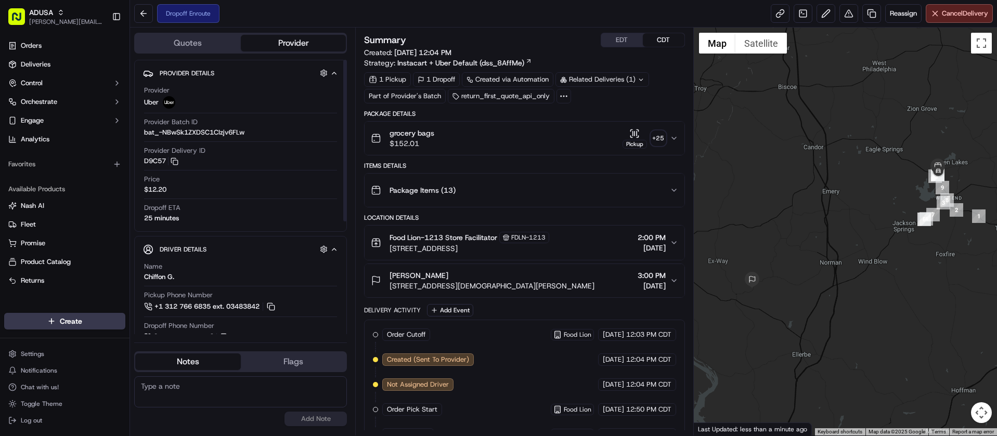
click at [226, 393] on textarea at bounding box center [240, 392] width 213 height 31
click at [938, 18] on button "Cancel Delivery" at bounding box center [959, 13] width 67 height 19
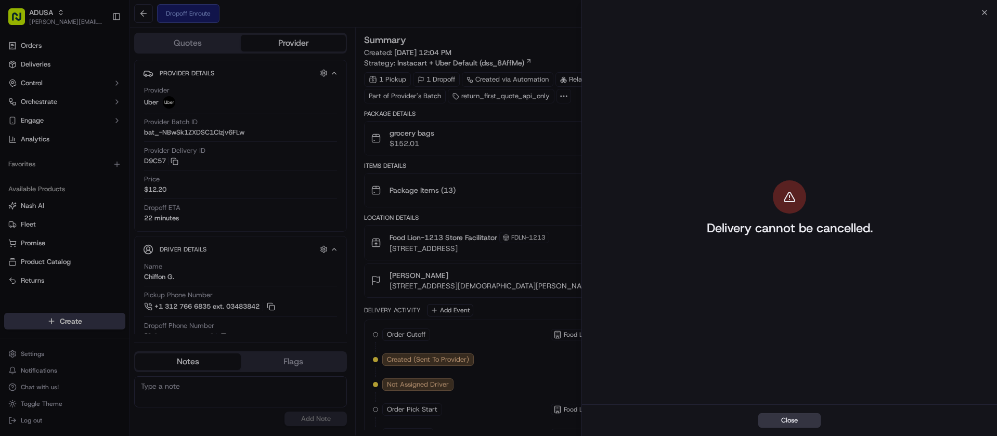
click at [788, 424] on button "Close" at bounding box center [789, 421] width 62 height 15
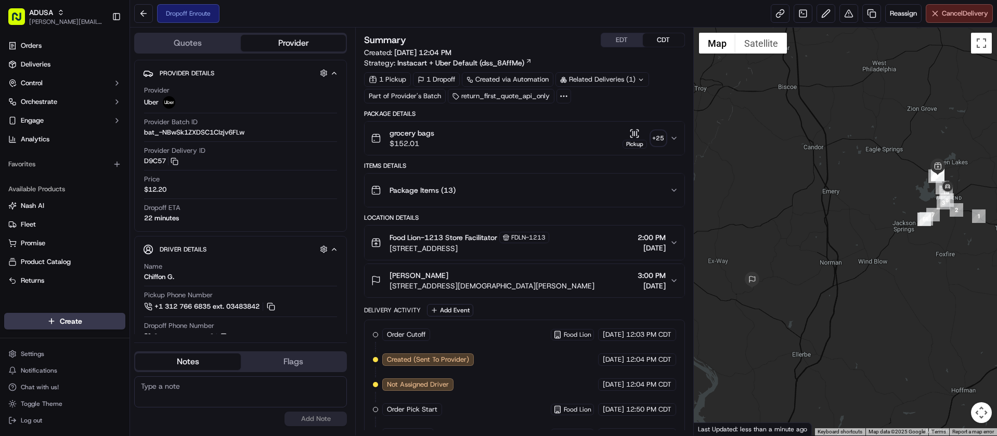
click at [978, 19] on button "Cancel Delivery" at bounding box center [959, 13] width 67 height 19
click at [196, 400] on textarea at bounding box center [240, 392] width 213 height 31
click at [162, 404] on textarea at bounding box center [240, 392] width 213 height 31
click at [169, 390] on textarea at bounding box center [240, 392] width 213 height 31
type textarea "Cancelled W/ Alice @ Uber."
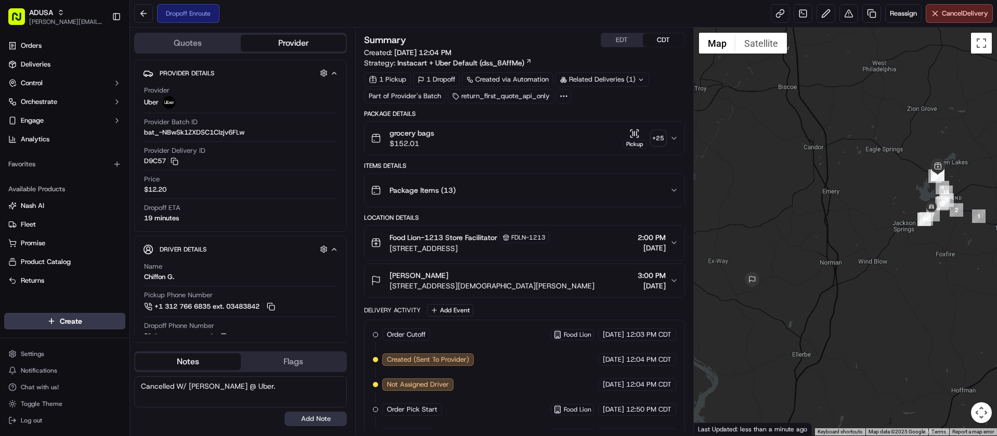
click at [322, 416] on button "Add Note" at bounding box center [316, 419] width 62 height 15
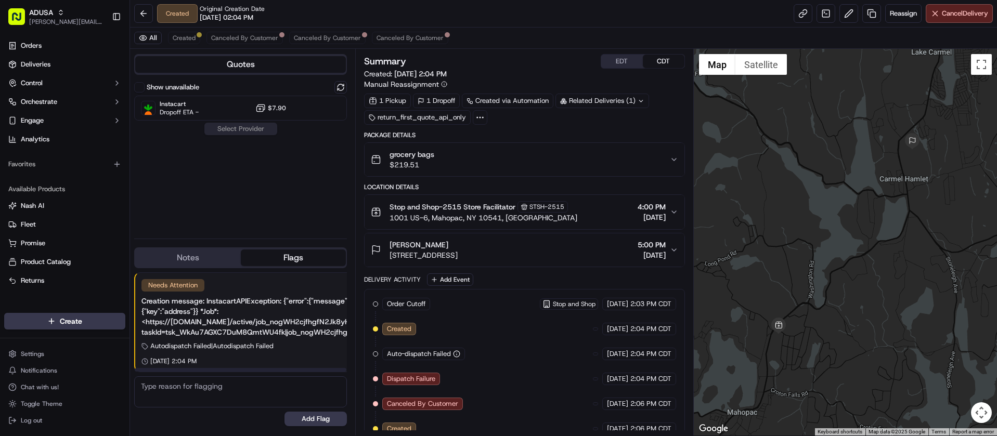
click at [312, 161] on div "Show unavailable Instacart Dropoff ETA - $7.90 Select Provider" at bounding box center [240, 155] width 213 height 149
click at [343, 87] on button at bounding box center [341, 87] width 12 height 12
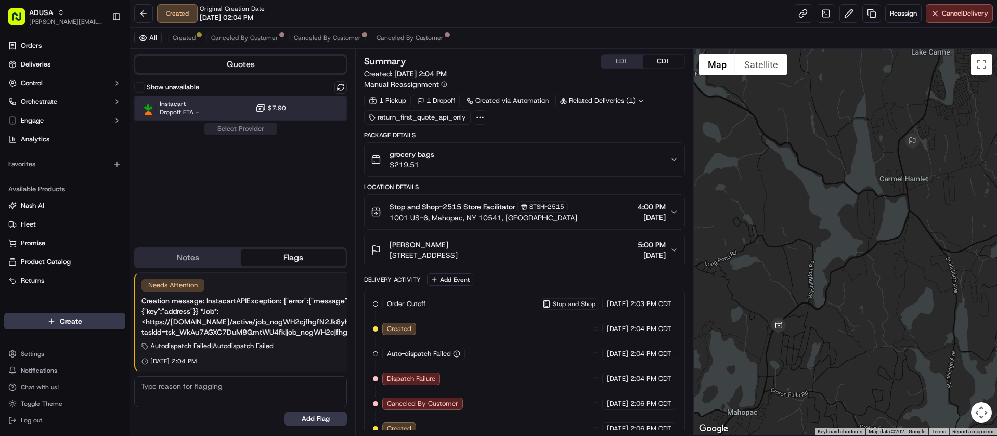
click at [235, 108] on div "Instacart Dropoff ETA - $7.90" at bounding box center [240, 108] width 213 height 25
click at [238, 128] on button "Assign Provider" at bounding box center [241, 129] width 74 height 12
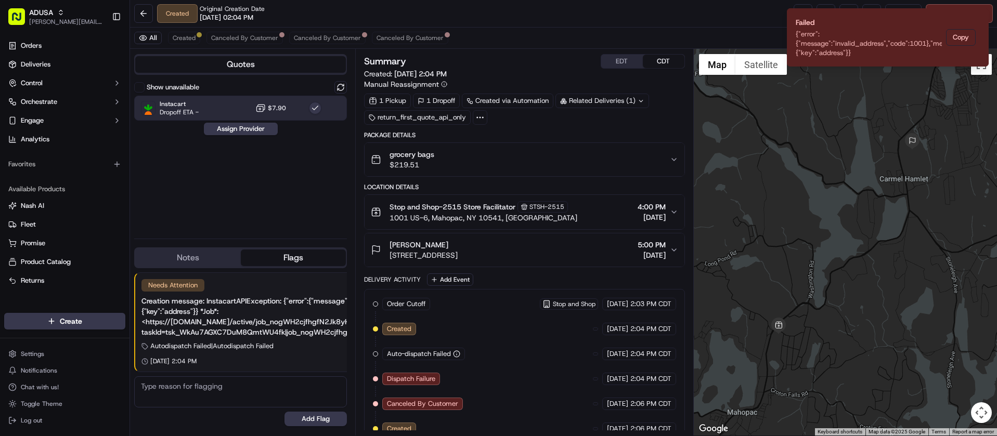
click at [268, 401] on textarea at bounding box center [240, 392] width 213 height 31
click at [206, 390] on textarea "Sent to CC CRF for rescheudle." at bounding box center [240, 392] width 213 height 31
click at [233, 388] on textarea "Sent to CC CRF for pick up or rescheudle." at bounding box center [240, 392] width 213 height 31
drag, startPoint x: 282, startPoint y: 388, endPoint x: 303, endPoint y: 387, distance: 20.9
click at [303, 387] on textarea "Sent to CC CRF for pick up cancel, or rescheudle." at bounding box center [240, 392] width 213 height 31
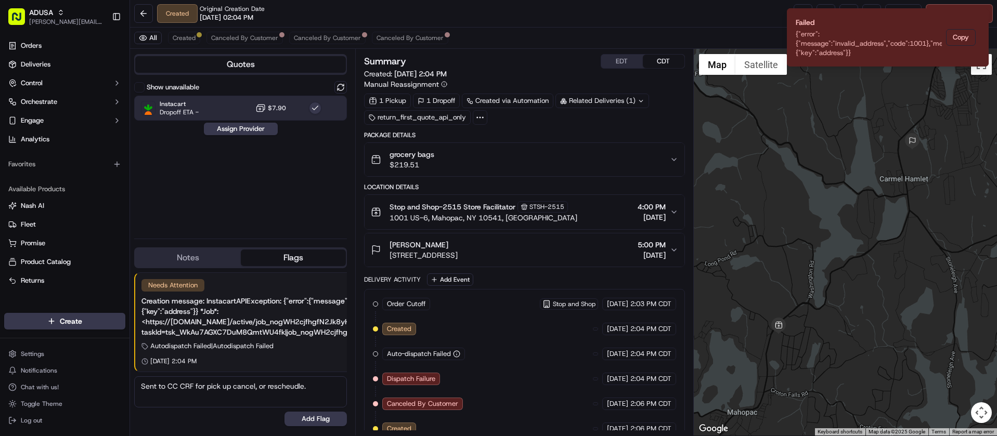
drag, startPoint x: 308, startPoint y: 384, endPoint x: 232, endPoint y: 387, distance: 76.0
click at [232, 387] on textarea "Sent to CC CRF for pick up cancel, or rescheudle." at bounding box center [240, 392] width 213 height 31
drag, startPoint x: 283, startPoint y: 388, endPoint x: 128, endPoint y: 384, distance: 154.5
click at [128, 384] on div "ADUSA [PERSON_NAME][EMAIL_ADDRESS][PERSON_NAME][DOMAIN_NAME] Toggle Sidebar Ord…" at bounding box center [498, 218] width 997 height 436
type textarea "Sent to CC CRF for pick up, rescheudle, or cancel."
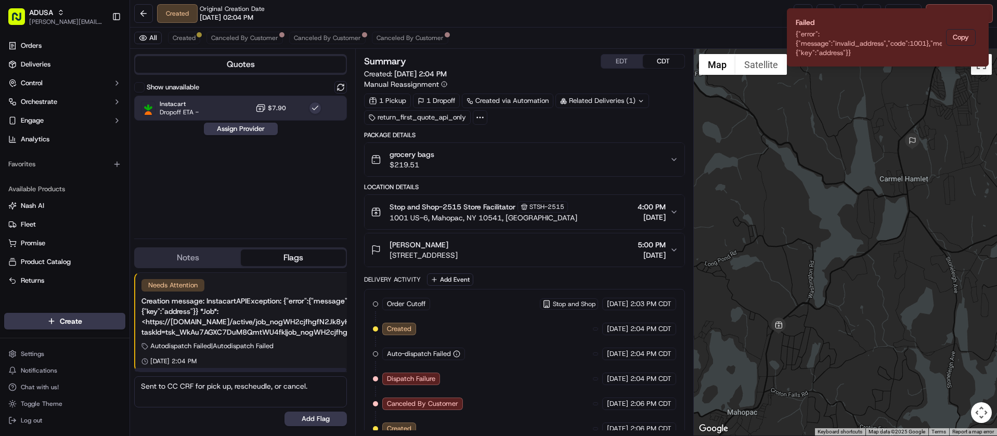
click at [191, 262] on button "Notes" at bounding box center [188, 258] width 106 height 17
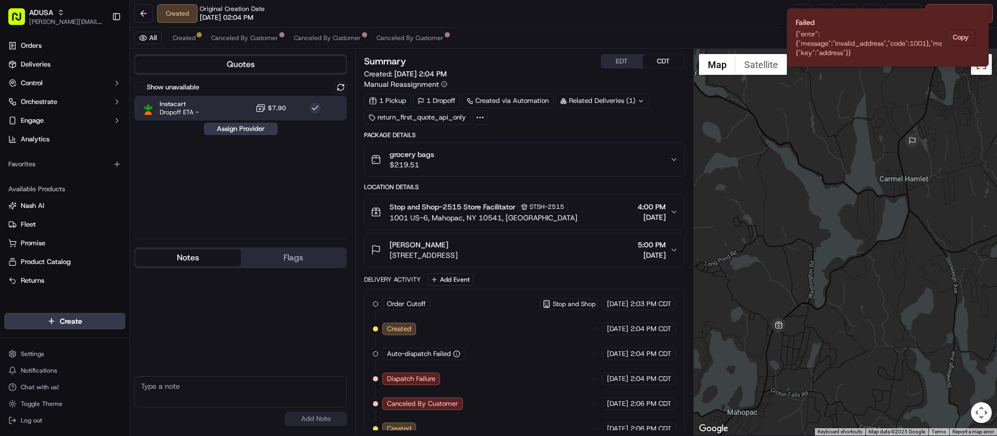
click at [232, 391] on textarea at bounding box center [240, 392] width 213 height 31
paste textarea "Sent to CC CRF for pick up, rescheudle, or cancel."
type textarea "Sent to CC CRF for pick up, rescheudle, or cancel."
click at [317, 422] on button "Add Note" at bounding box center [316, 419] width 62 height 15
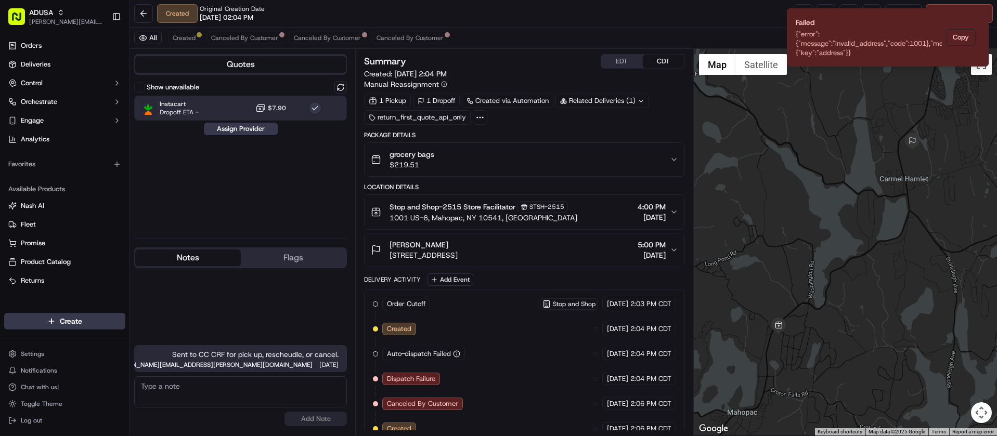
click at [234, 402] on textarea at bounding box center [240, 392] width 213 height 31
click at [292, 255] on button "Flags" at bounding box center [294, 258] width 106 height 17
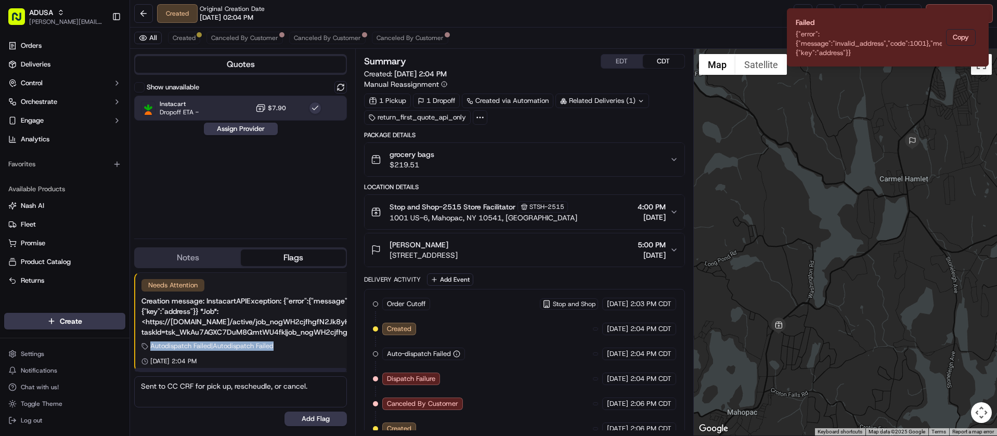
drag, startPoint x: 274, startPoint y: 345, endPoint x: 146, endPoint y: 349, distance: 128.0
click at [146, 349] on div "Autodispatch Failed | Autodispatch Failed" at bounding box center [316, 346] width 348 height 9
copy span "Autodispatch Failed | Autodispatch Failed"
click at [227, 220] on div "Show unavailable Instacart Dropoff ETA - $7.90 Assign Provider" at bounding box center [240, 155] width 213 height 149
click at [221, 252] on button "Notes" at bounding box center [188, 258] width 106 height 17
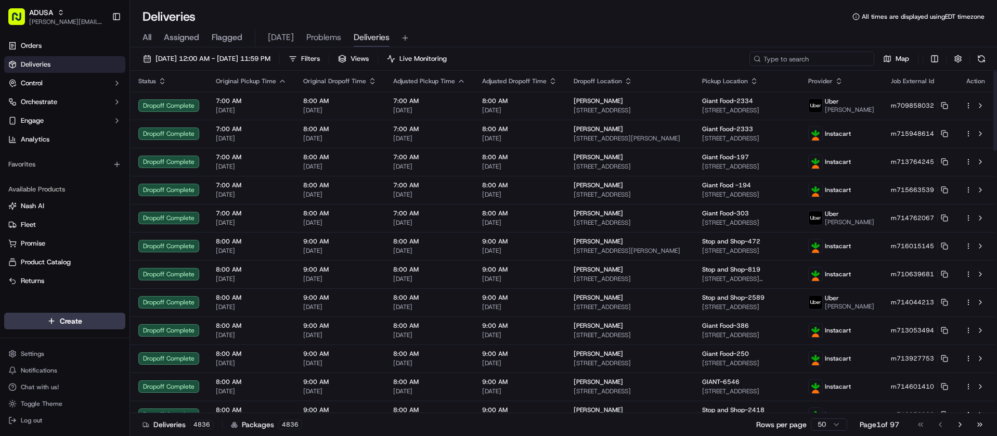
click at [819, 63] on input at bounding box center [812, 59] width 125 height 15
paste input "m716175393"
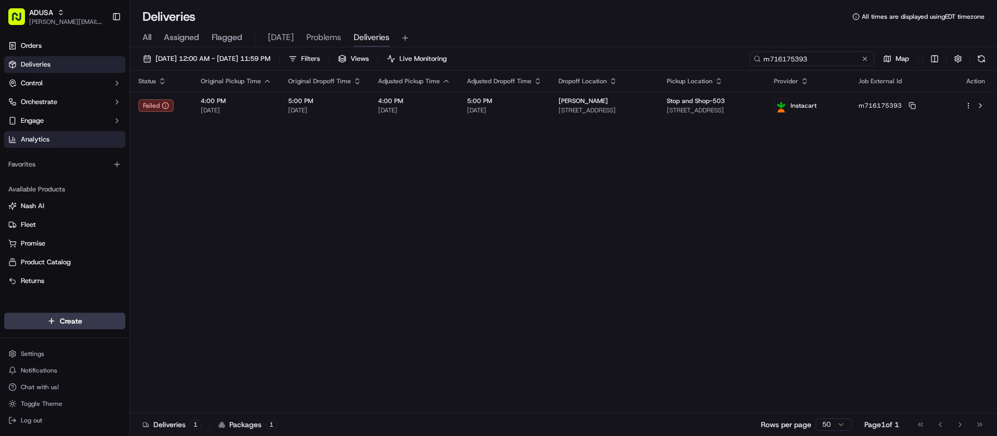
type input "m716175393"
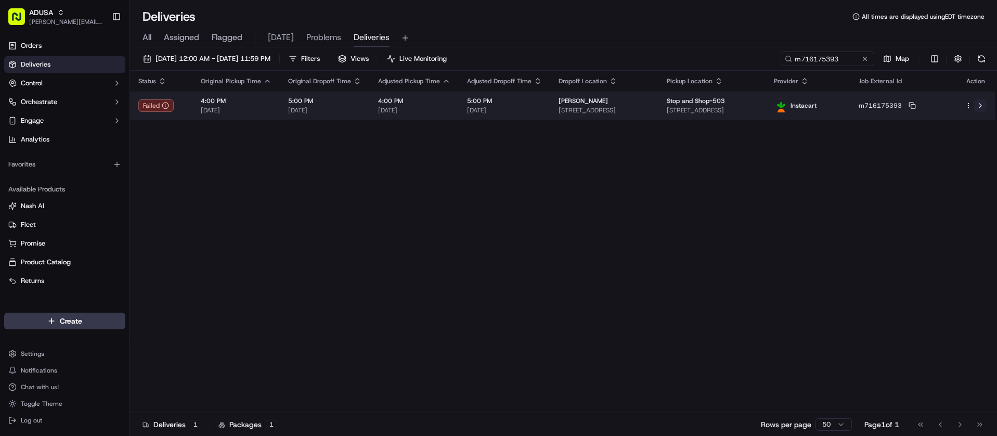
click at [983, 104] on button at bounding box center [980, 105] width 12 height 12
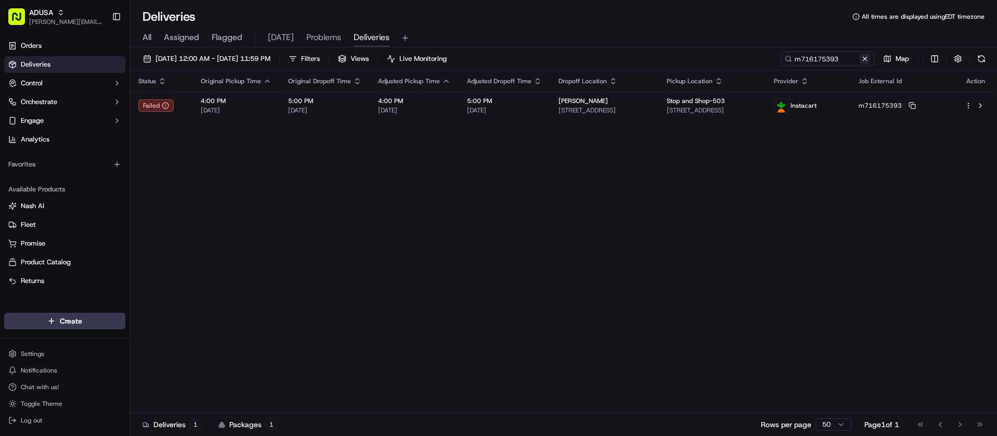
click at [866, 58] on button at bounding box center [865, 59] width 10 height 10
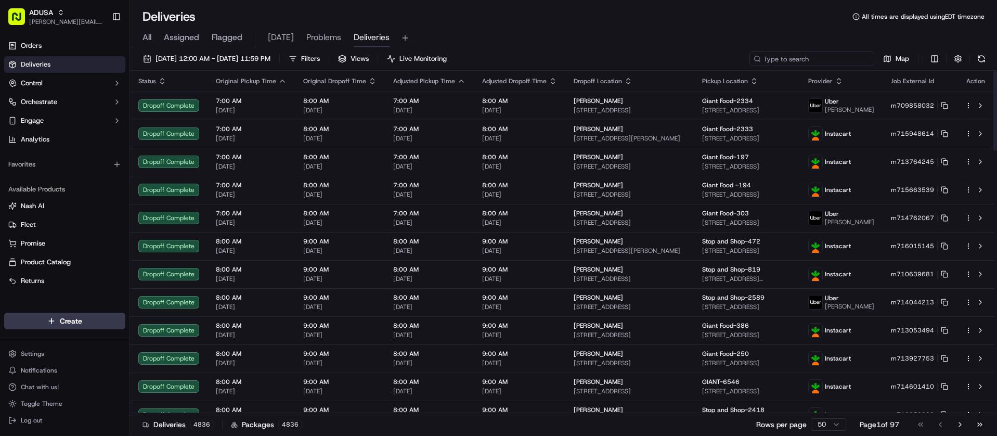
click at [817, 55] on input at bounding box center [812, 59] width 125 height 15
paste input "m714618309"
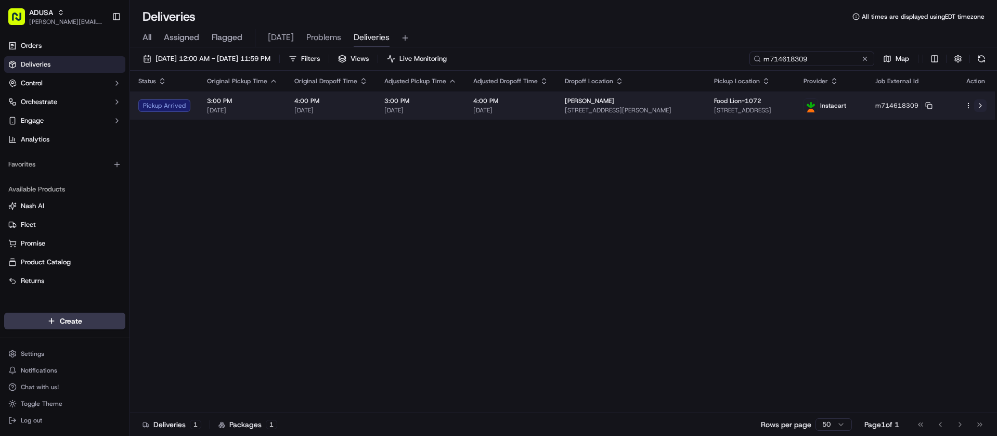
type input "m714618309"
click at [983, 106] on button at bounding box center [980, 105] width 12 height 12
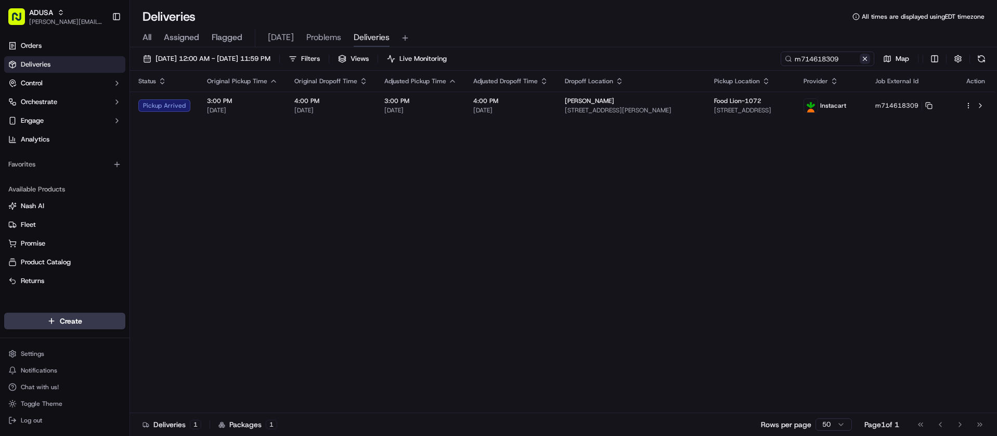
click at [869, 62] on button at bounding box center [865, 59] width 10 height 10
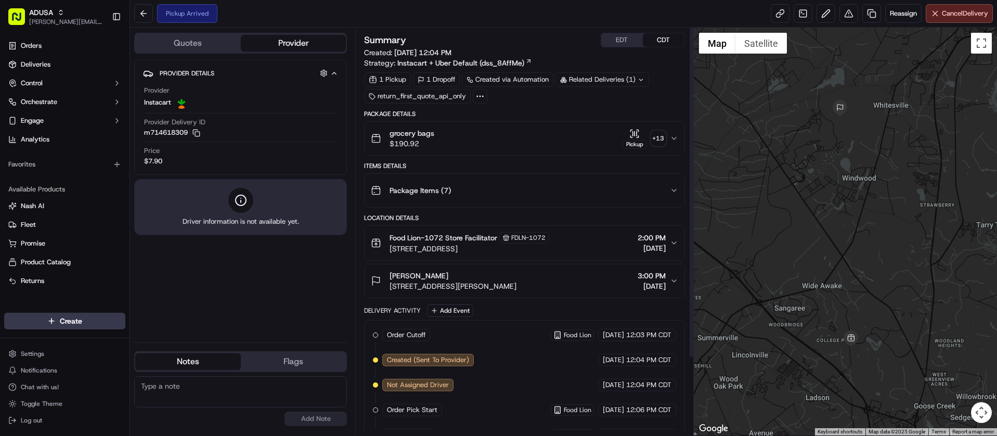
click at [624, 40] on button "EDT" at bounding box center [622, 40] width 42 height 14
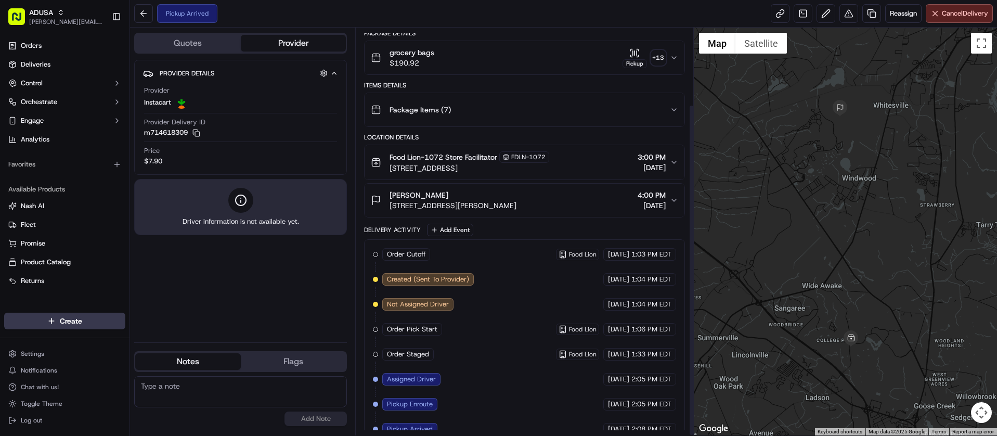
scroll to position [95, 0]
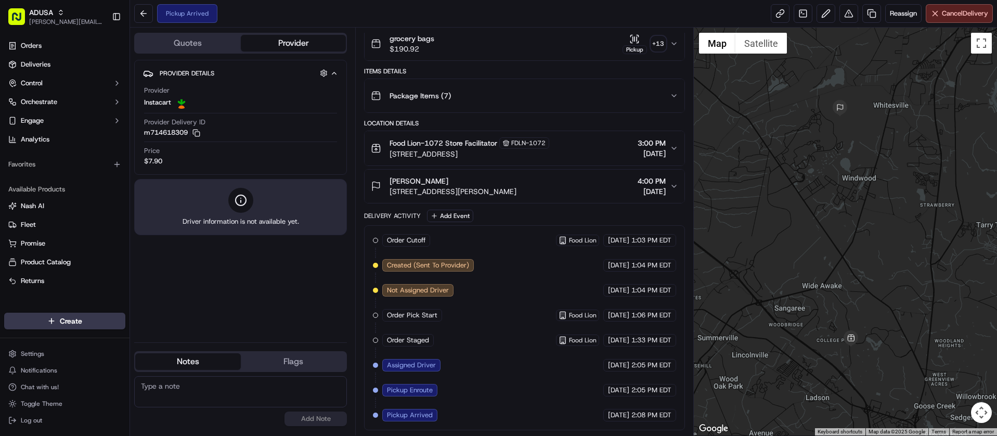
click at [268, 42] on button "Provider" at bounding box center [294, 43] width 106 height 17
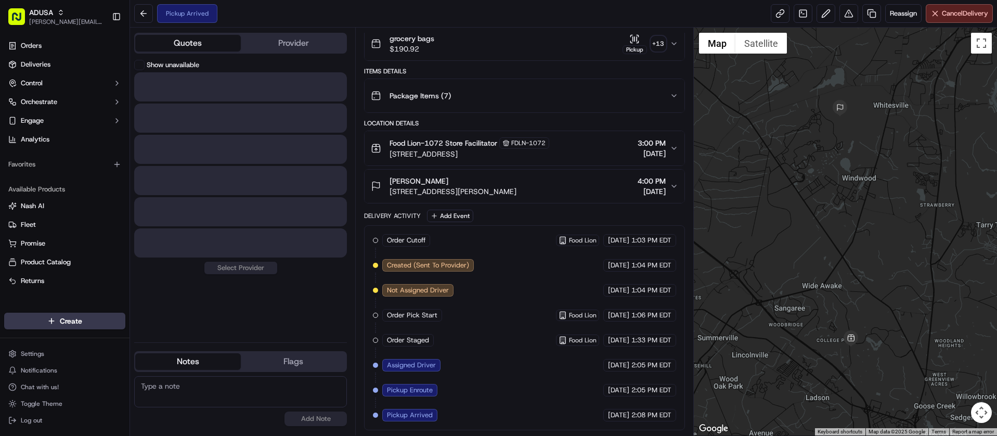
click at [159, 36] on button "Quotes" at bounding box center [188, 43] width 106 height 17
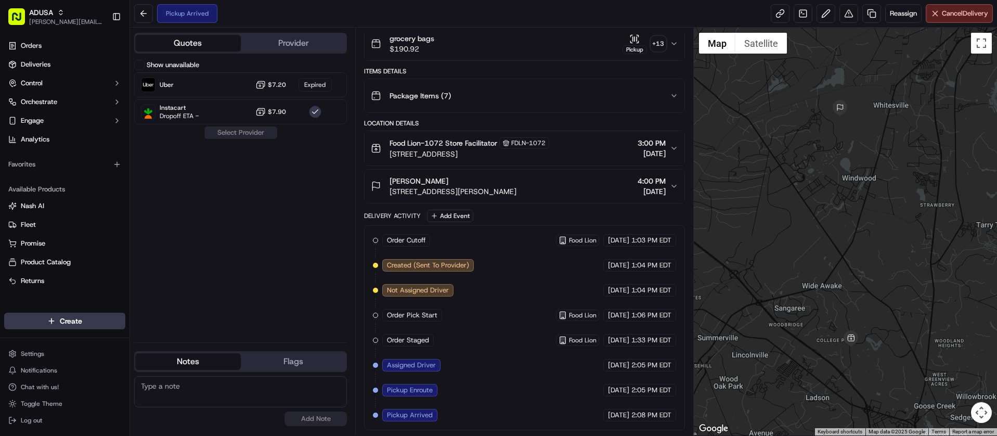
click at [294, 42] on button "Provider" at bounding box center [294, 43] width 106 height 17
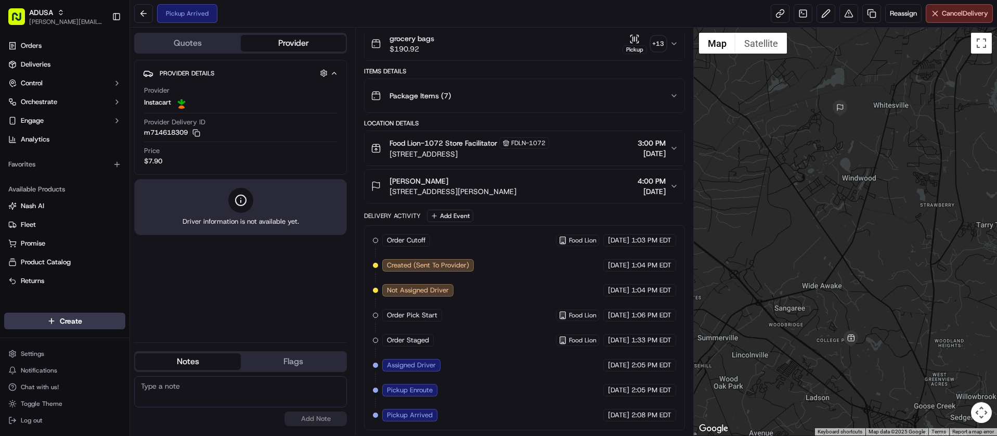
click at [209, 29] on div "Quotes Provider Provider Details Hidden ( 4 ) Provider Instacart Provider Deliv…" at bounding box center [242, 232] width 225 height 408
click at [197, 43] on button "Quotes" at bounding box center [188, 43] width 106 height 17
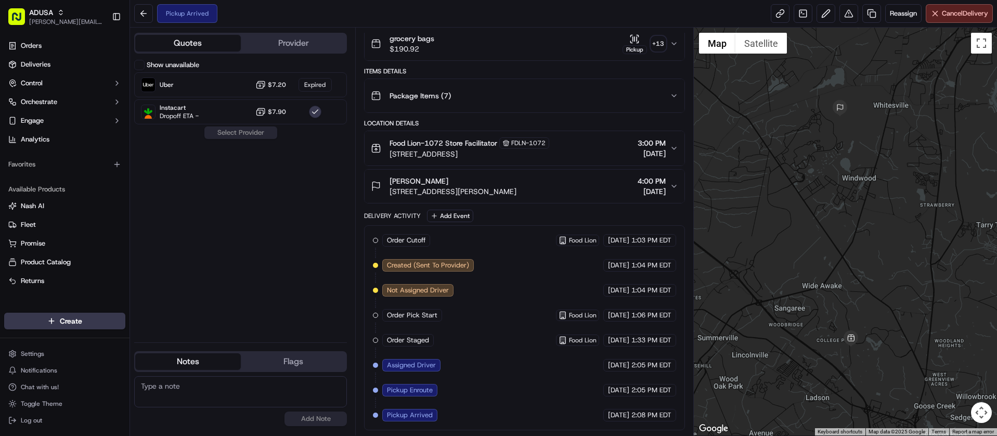
click at [180, 39] on button "Quotes" at bounding box center [188, 43] width 106 height 17
click at [198, 43] on button "Quotes" at bounding box center [188, 43] width 106 height 17
click at [295, 42] on button "Provider" at bounding box center [294, 43] width 106 height 17
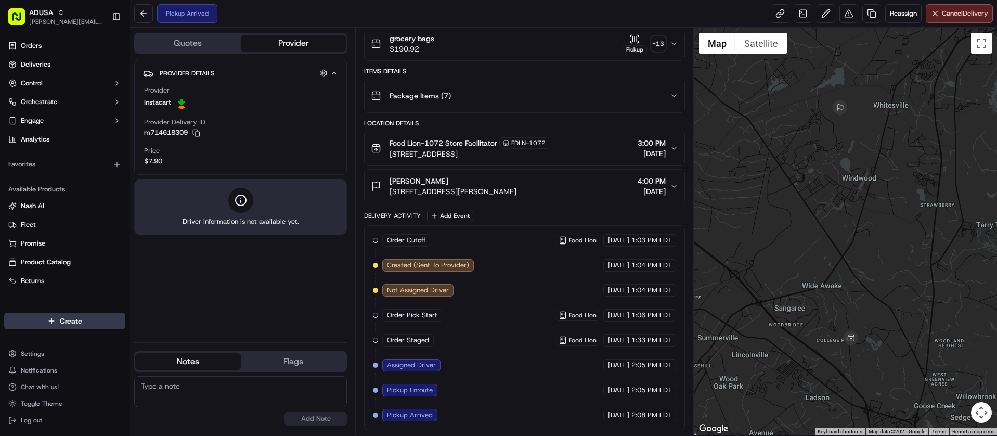
click at [282, 20] on div "Pickup Arrived Reassign Cancel Delivery" at bounding box center [563, 14] width 867 height 28
click at [147, 12] on button at bounding box center [143, 13] width 19 height 19
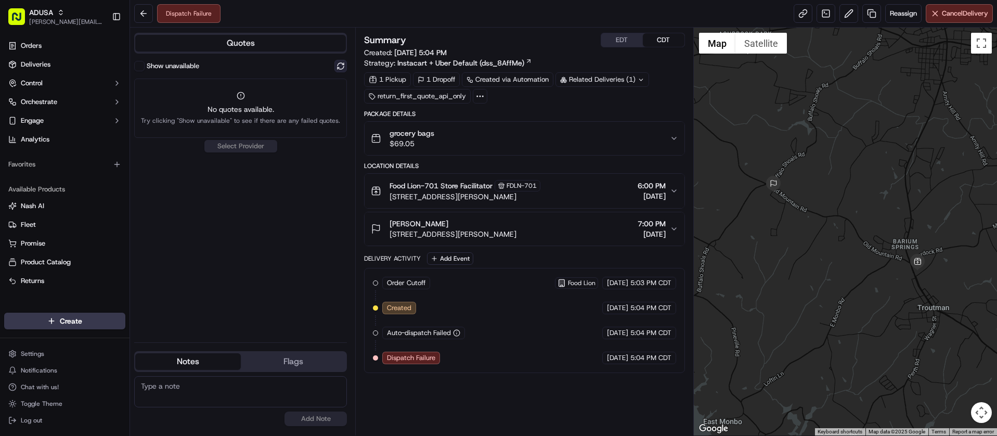
click at [341, 68] on button at bounding box center [341, 66] width 12 height 12
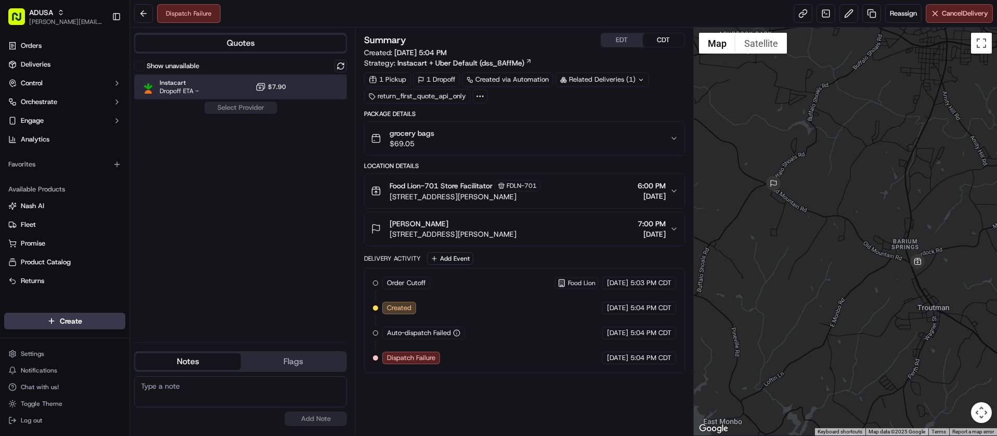
click at [234, 94] on div "Instacart Dropoff ETA - $7.90" at bounding box center [240, 86] width 213 height 25
click at [236, 106] on button "Assign Provider" at bounding box center [241, 107] width 74 height 12
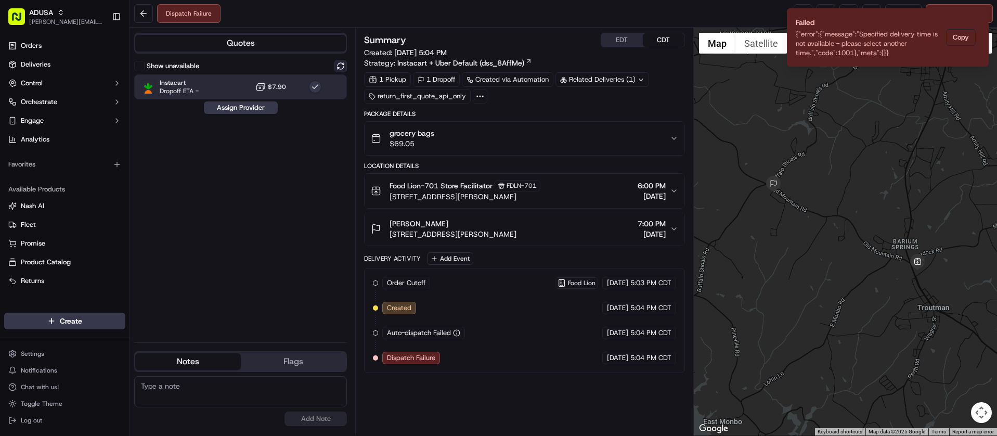
click at [340, 68] on button at bounding box center [341, 66] width 12 height 12
click at [213, 83] on div "Instacart Dropoff ETA - $7.90" at bounding box center [240, 86] width 213 height 25
click at [218, 92] on div "Instacart Dropoff ETA - $7.90" at bounding box center [240, 86] width 213 height 25
click at [225, 105] on button "Assign Provider" at bounding box center [241, 107] width 74 height 12
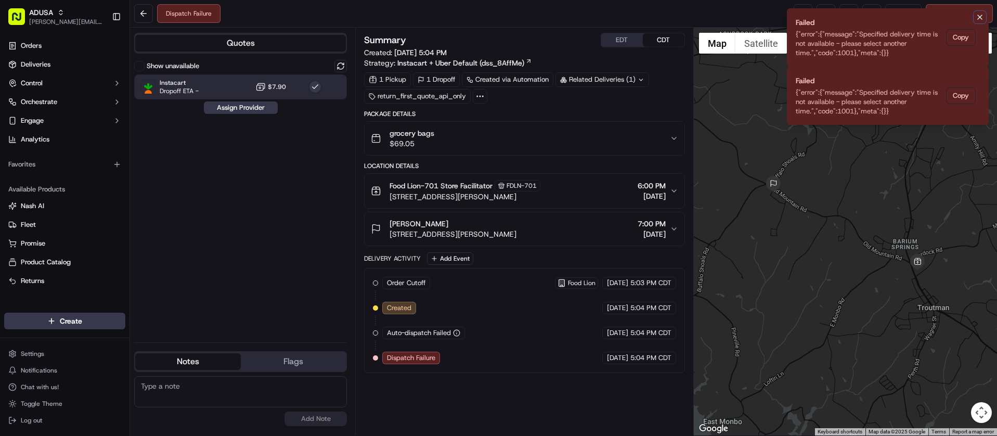
click at [980, 18] on icon "Notifications (F8)" at bounding box center [980, 17] width 4 height 4
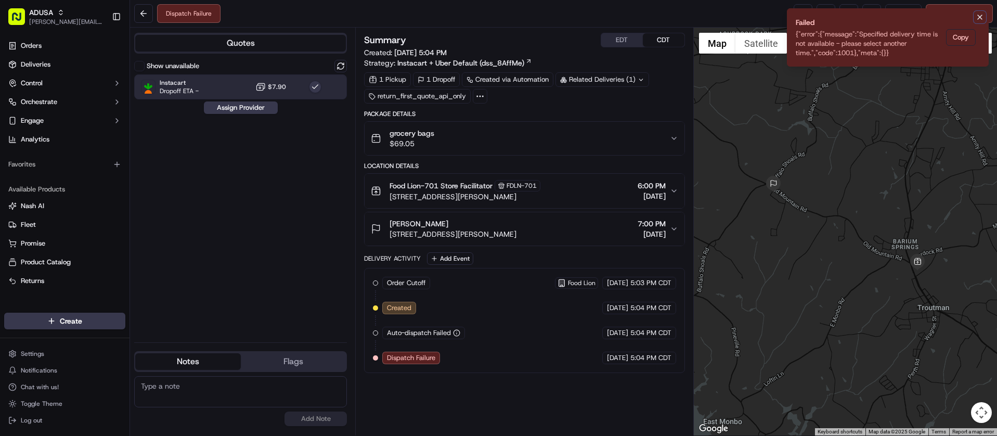
click at [981, 19] on icon "Notifications (F8)" at bounding box center [980, 17] width 8 height 8
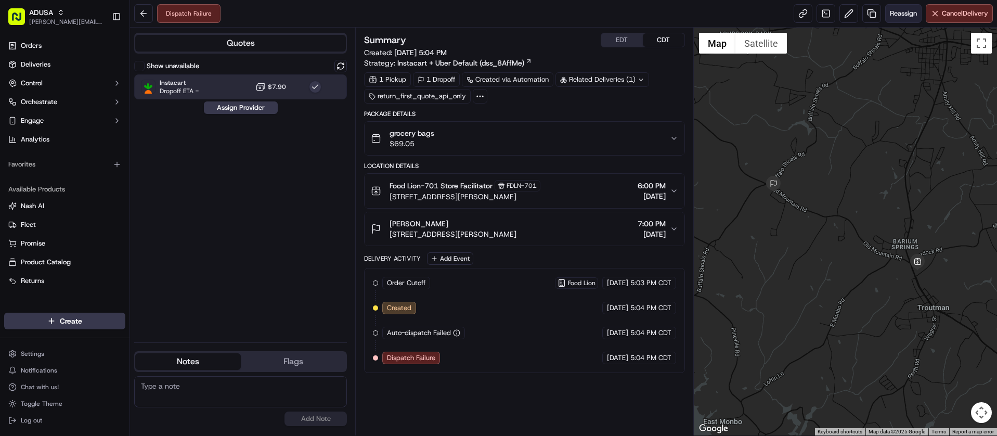
click at [903, 19] on button "Reassign" at bounding box center [903, 13] width 36 height 19
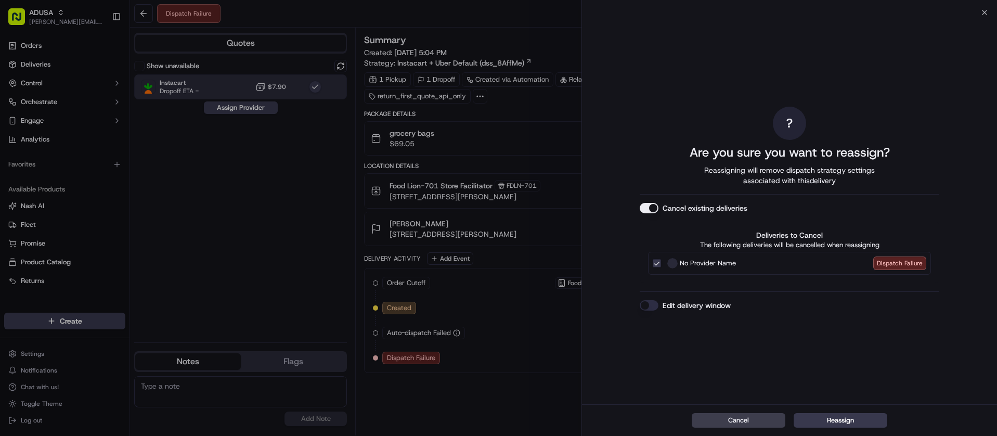
click at [657, 309] on button "Edit delivery window" at bounding box center [649, 305] width 19 height 10
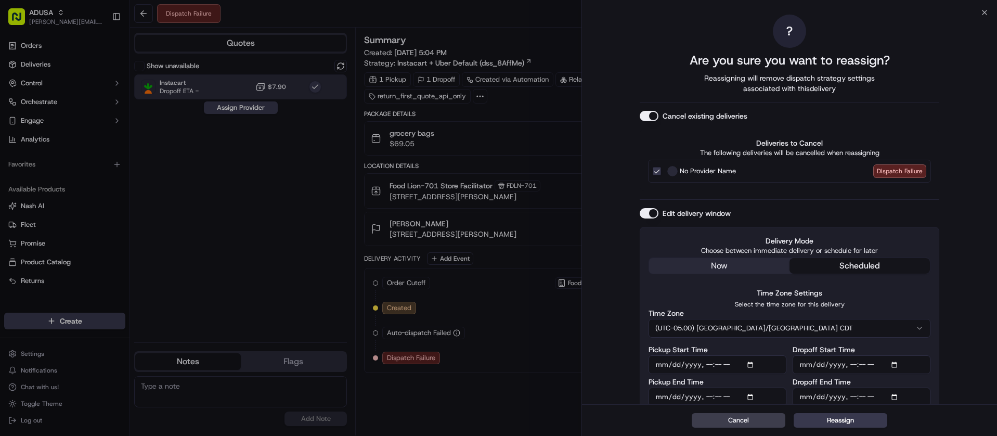
click at [849, 361] on input "Dropoff Start Time" at bounding box center [862, 364] width 138 height 19
type input "2025-09-17T19:00"
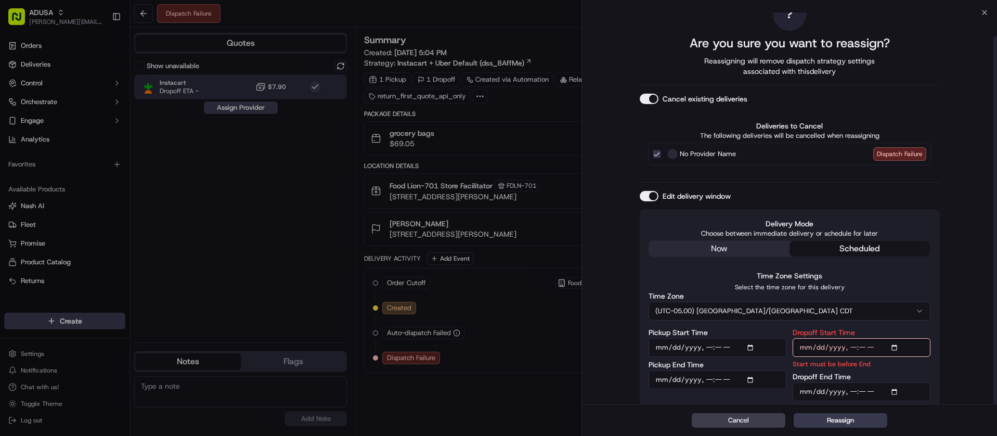
scroll to position [25, 0]
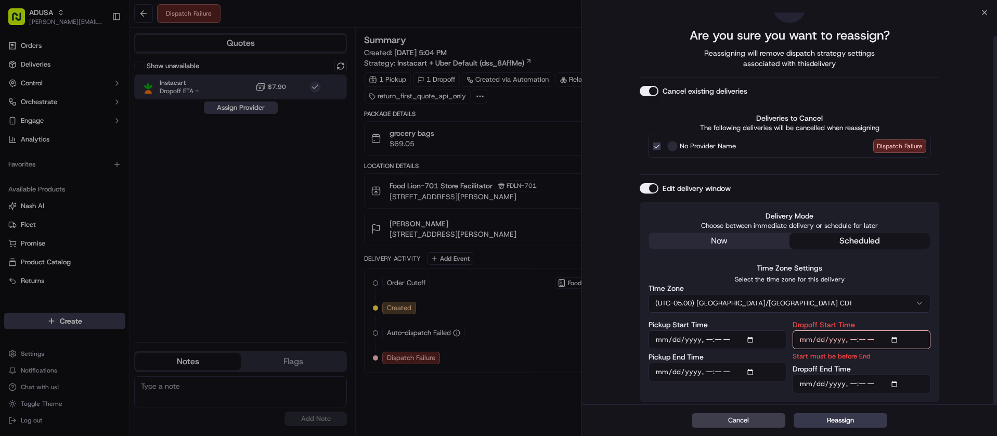
click at [850, 384] on input "Dropoff End Time" at bounding box center [862, 384] width 138 height 19
type input "2025-09-17T20:00"
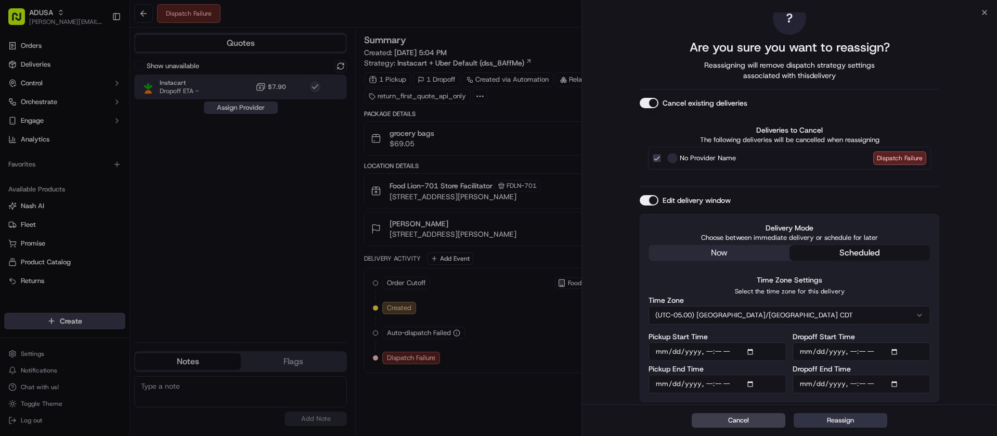
click at [844, 420] on button "Reassign" at bounding box center [841, 420] width 94 height 15
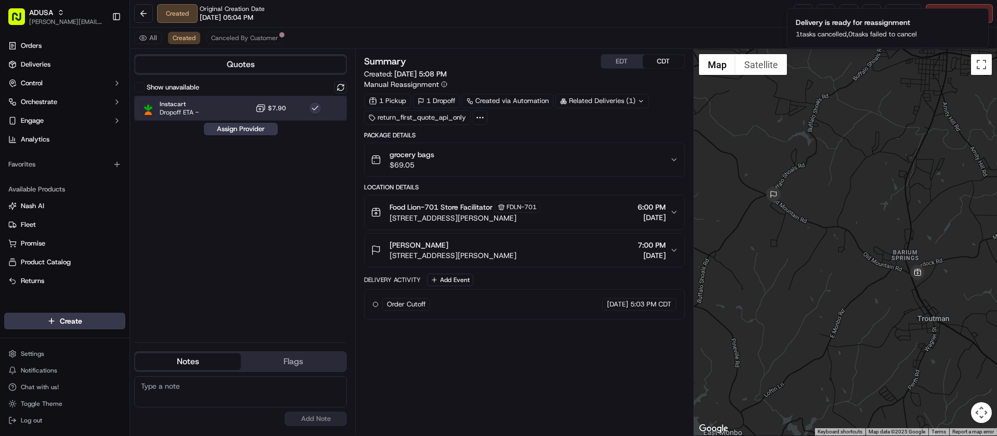
click at [229, 102] on div "Instacart Dropoff ETA - $7.90" at bounding box center [240, 108] width 213 height 25
click at [227, 107] on div "Instacart Dropoff ETA - $7.90" at bounding box center [240, 108] width 213 height 25
click at [235, 137] on div "Show unavailable Instacart Dropoff ETA - $7.90 Assign Provider" at bounding box center [240, 207] width 213 height 253
click at [234, 128] on button "Assign Provider" at bounding box center [241, 129] width 74 height 12
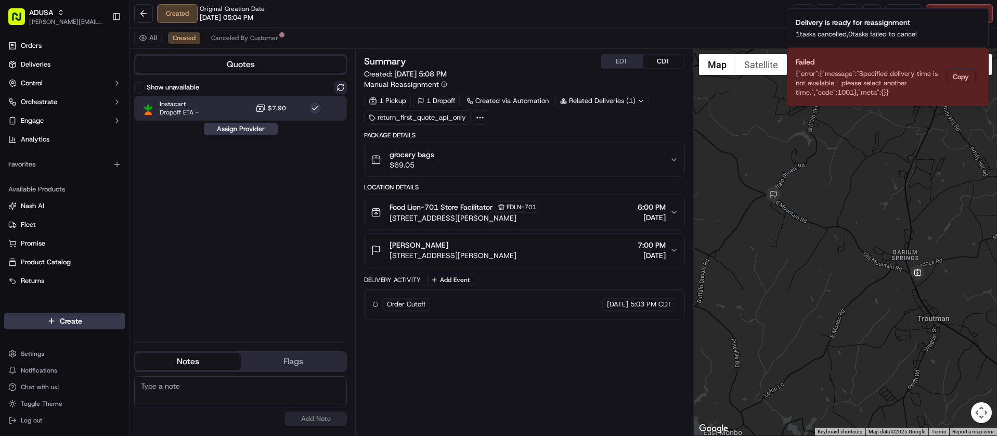
click at [342, 88] on button at bounding box center [341, 87] width 12 height 12
click at [220, 110] on div "Instacart Dropoff ETA - $7.90" at bounding box center [240, 108] width 213 height 25
click at [231, 107] on div "Instacart Dropoff ETA - $7.90" at bounding box center [240, 108] width 213 height 25
click at [243, 131] on button "Assign Provider" at bounding box center [241, 129] width 74 height 12
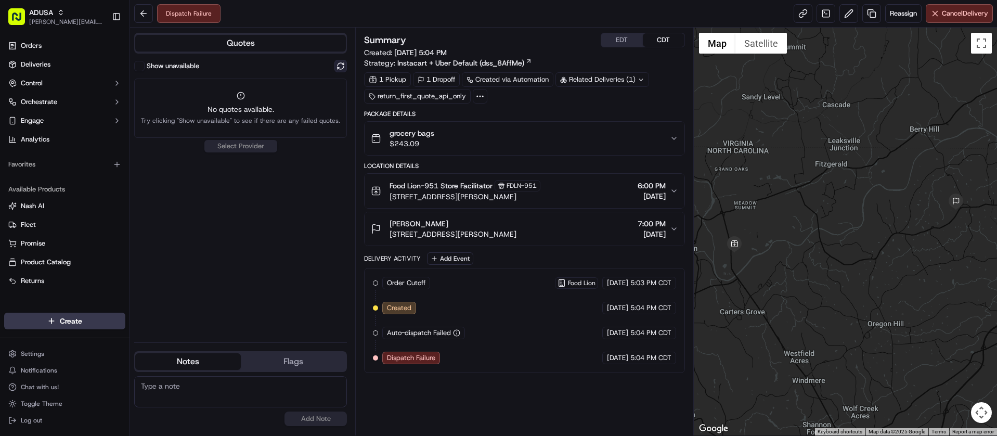
click at [339, 70] on button at bounding box center [341, 66] width 12 height 12
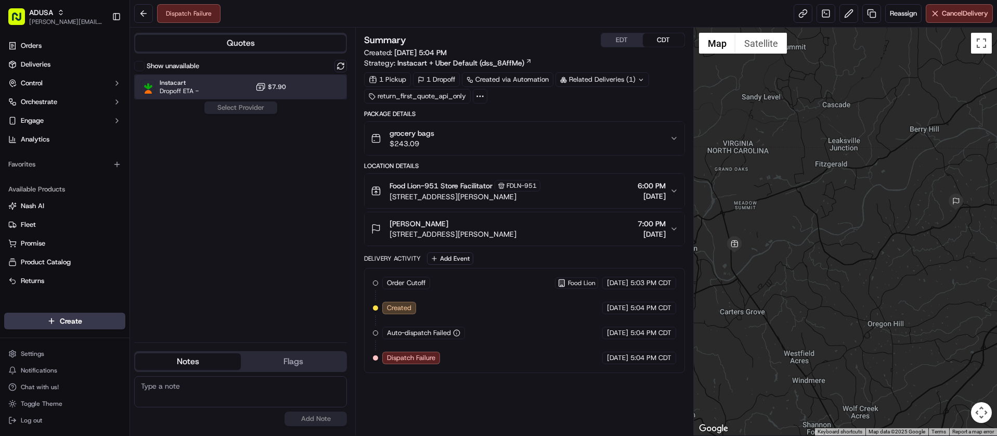
click at [228, 91] on div "Instacart Dropoff ETA - $7.90" at bounding box center [240, 86] width 213 height 25
click at [240, 112] on button "Assign Provider" at bounding box center [241, 107] width 74 height 12
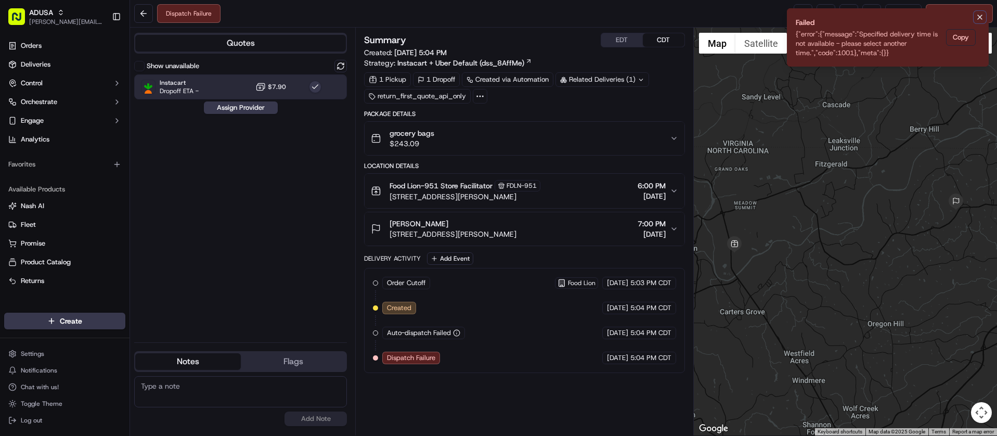
click at [979, 17] on icon "Notifications (F8)" at bounding box center [980, 17] width 8 height 8
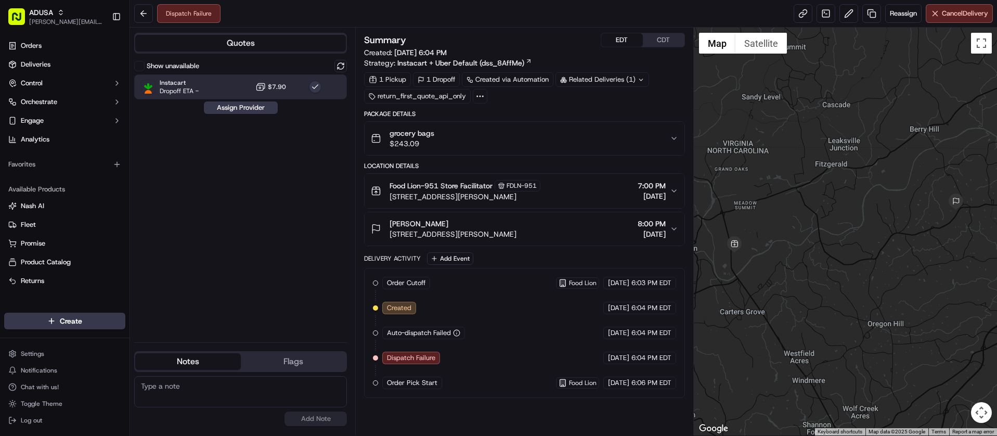
click at [632, 42] on button "EDT" at bounding box center [622, 40] width 42 height 14
click at [899, 13] on span "Reassign" at bounding box center [903, 13] width 27 height 9
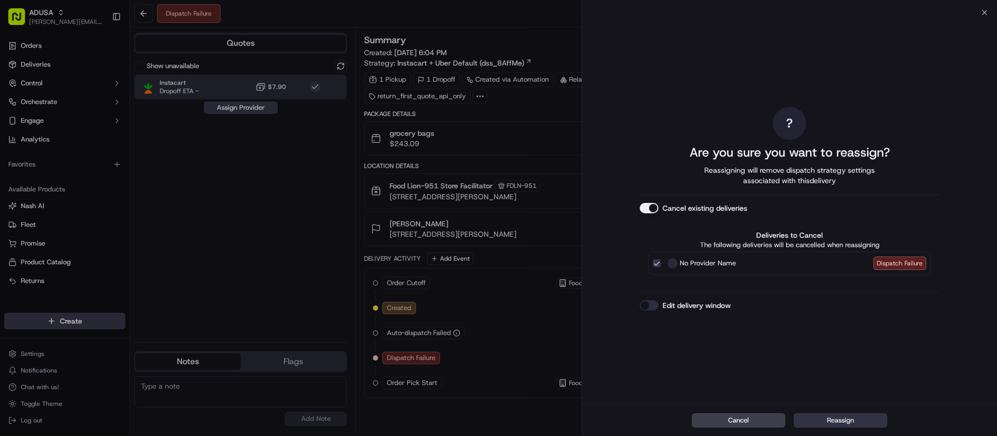
click at [840, 417] on button "Reassign" at bounding box center [841, 420] width 94 height 15
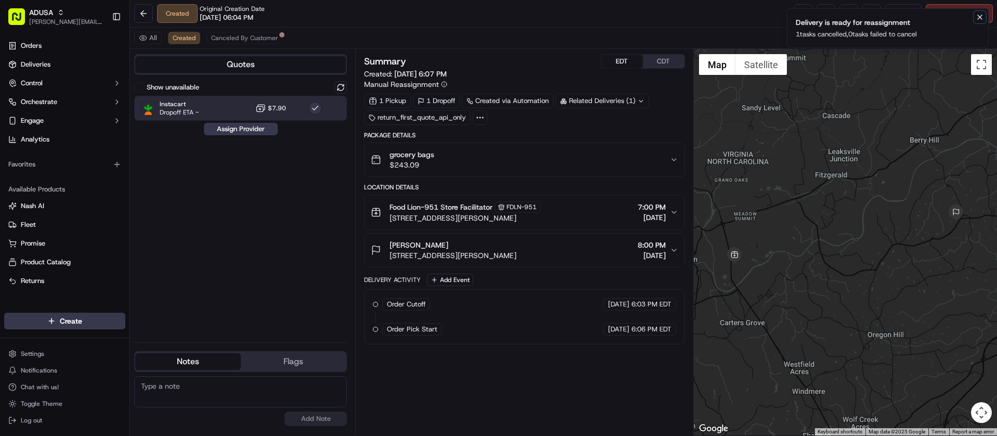
click at [975, 19] on button "Notifications (F8)" at bounding box center [980, 17] width 12 height 12
click at [896, 12] on span "Reassign" at bounding box center [903, 13] width 27 height 9
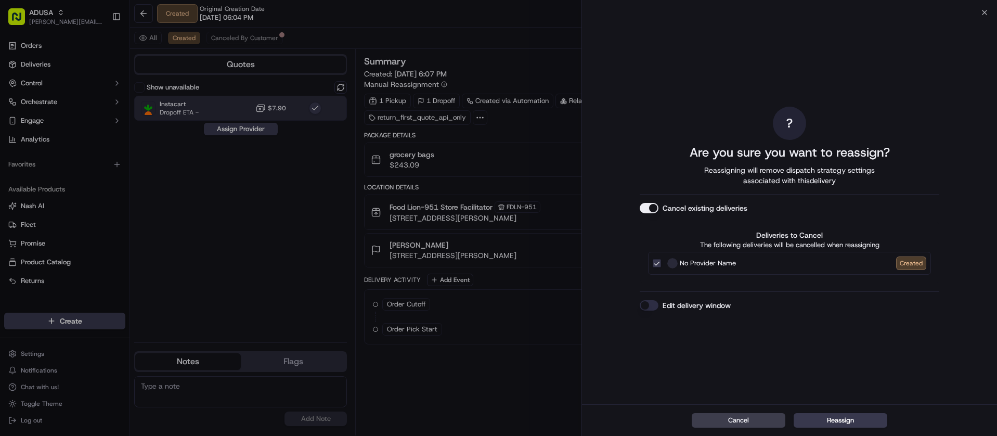
click at [648, 303] on div "? Are you sure you want to reassign? Reassigning will remove dispatch strategy …" at bounding box center [790, 209] width 300 height 388
click at [638, 310] on div "? Are you sure you want to reassign? Reassigning will remove dispatch strategy …" at bounding box center [789, 208] width 415 height 392
click at [658, 298] on div "? Are you sure you want to reassign? Reassigning will remove dispatch strategy …" at bounding box center [790, 209] width 300 height 388
click at [642, 308] on button "Edit delivery window" at bounding box center [649, 305] width 19 height 10
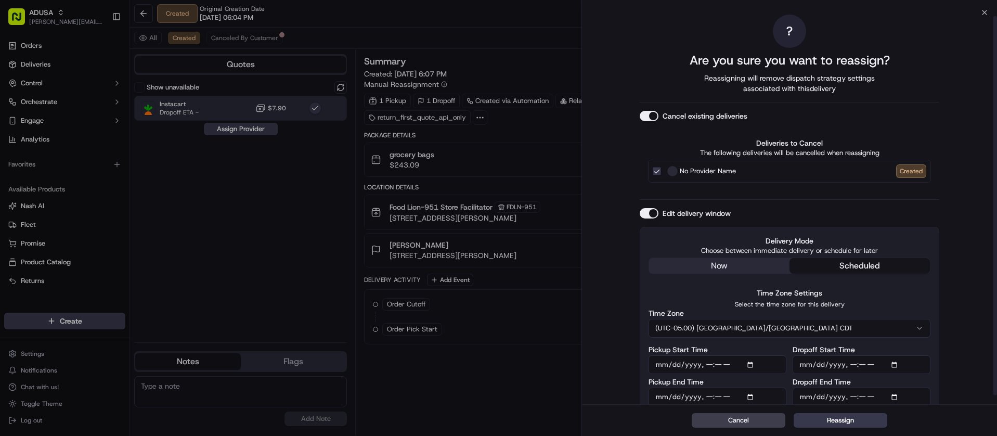
scroll to position [13, 0]
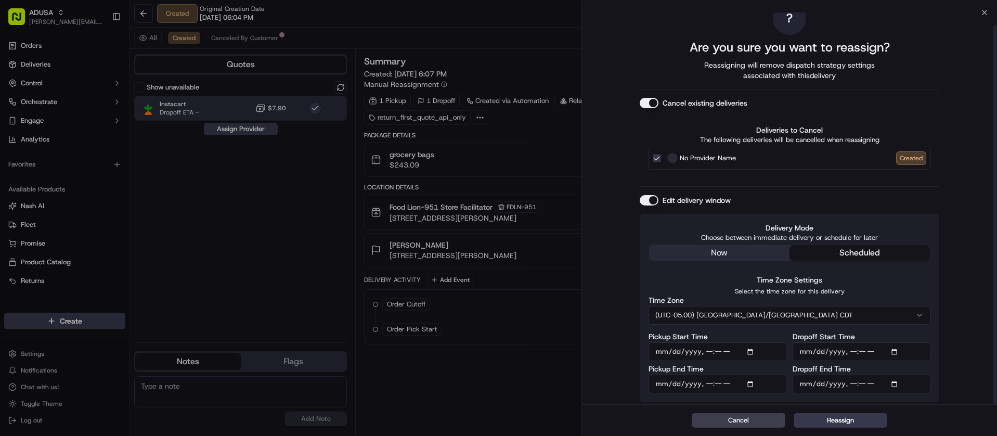
click at [848, 349] on input "Dropoff Start Time" at bounding box center [862, 351] width 138 height 19
type input "2025-09-17T19:00"
click at [850, 393] on input "Dropoff End Time" at bounding box center [862, 396] width 138 height 19
type input "2025-09-17T20:00"
click at [866, 420] on button "Reassign" at bounding box center [841, 420] width 94 height 15
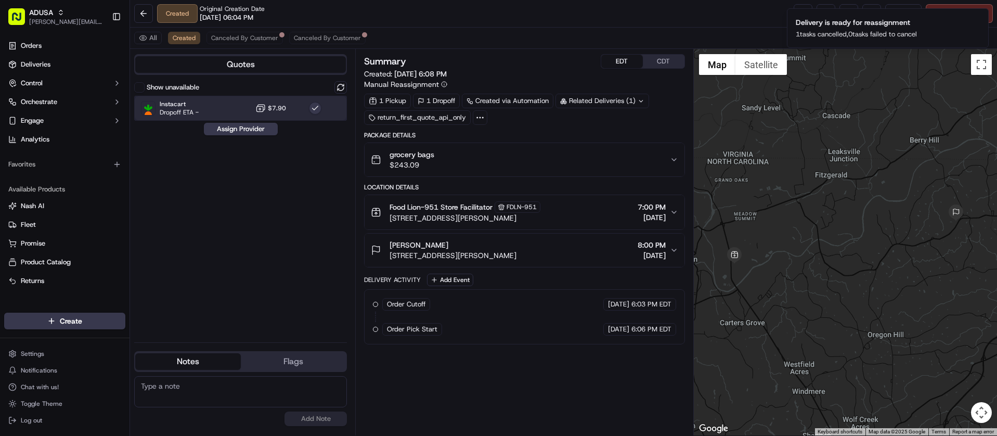
click at [212, 108] on div "Instacart Dropoff ETA - $7.90" at bounding box center [240, 108] width 213 height 25
click at [235, 109] on div "Instacart Dropoff ETA - $7.90" at bounding box center [240, 108] width 213 height 25
click at [235, 130] on button "Assign Provider" at bounding box center [241, 129] width 74 height 12
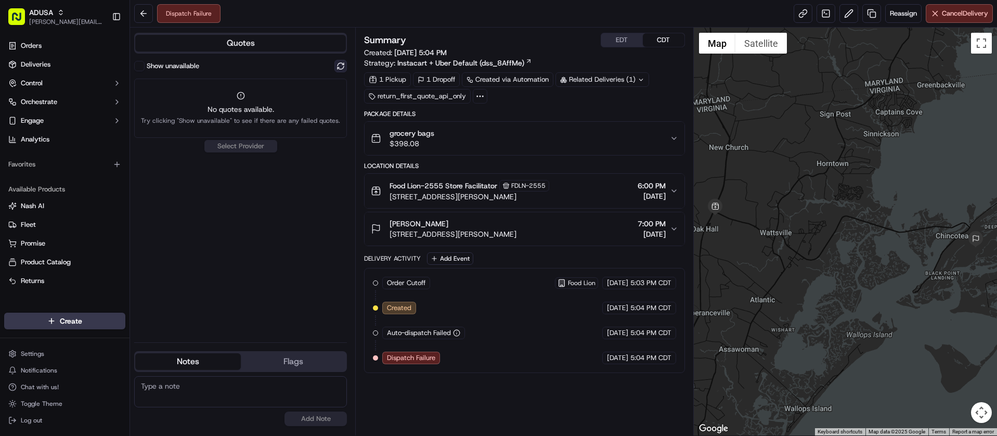
click at [343, 66] on button at bounding box center [341, 66] width 12 height 12
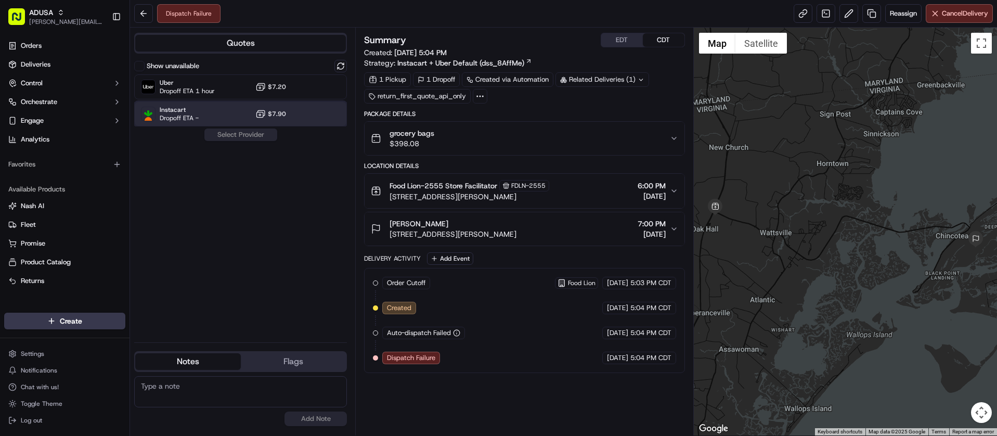
click at [238, 107] on div "Instacart Dropoff ETA - $7.90" at bounding box center [240, 113] width 213 height 25
click at [240, 131] on button "Assign Provider" at bounding box center [241, 134] width 74 height 12
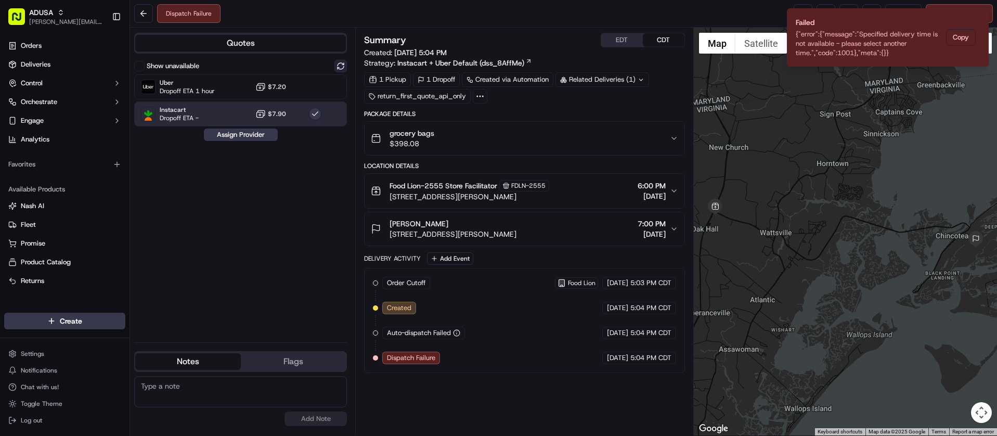
click at [345, 65] on button at bounding box center [341, 66] width 12 height 12
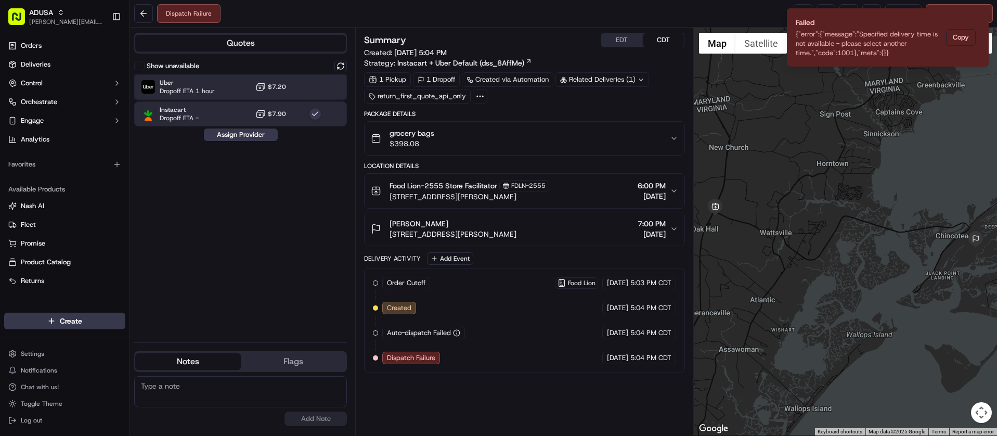
click at [236, 96] on div "Uber Dropoff ETA 1 hour $7.20" at bounding box center [240, 86] width 213 height 25
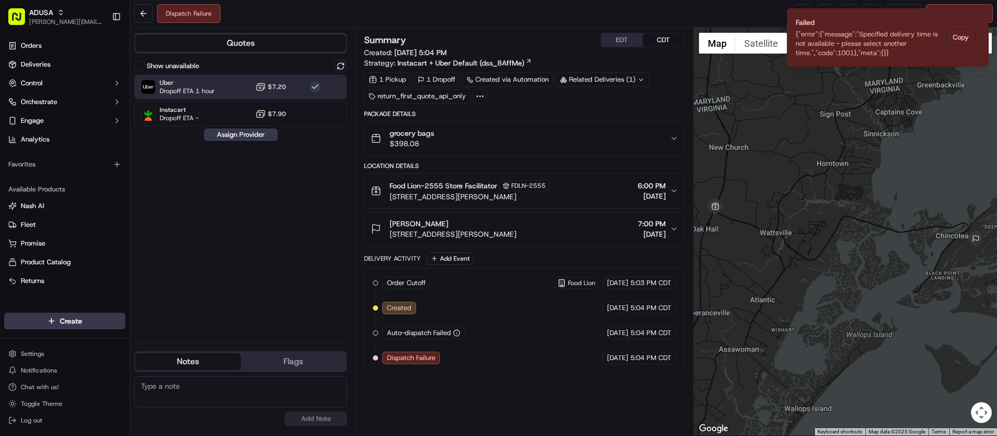
click at [241, 135] on button "Assign Provider" at bounding box center [241, 134] width 74 height 12
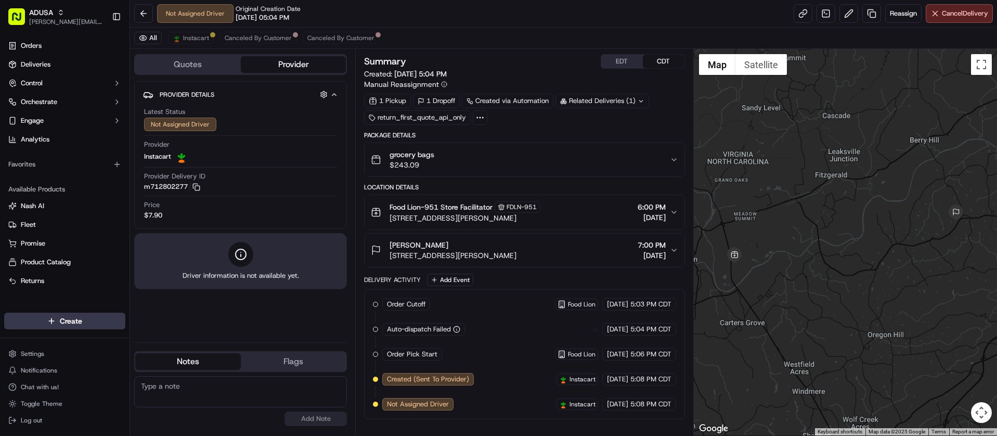
click at [236, 394] on textarea at bounding box center [240, 391] width 213 height 31
type textarea "Due to dispatch issue, window extended to 8-9p ET."
click at [630, 59] on button "EDT" at bounding box center [622, 62] width 42 height 14
click at [621, 63] on button "EDT" at bounding box center [622, 62] width 42 height 14
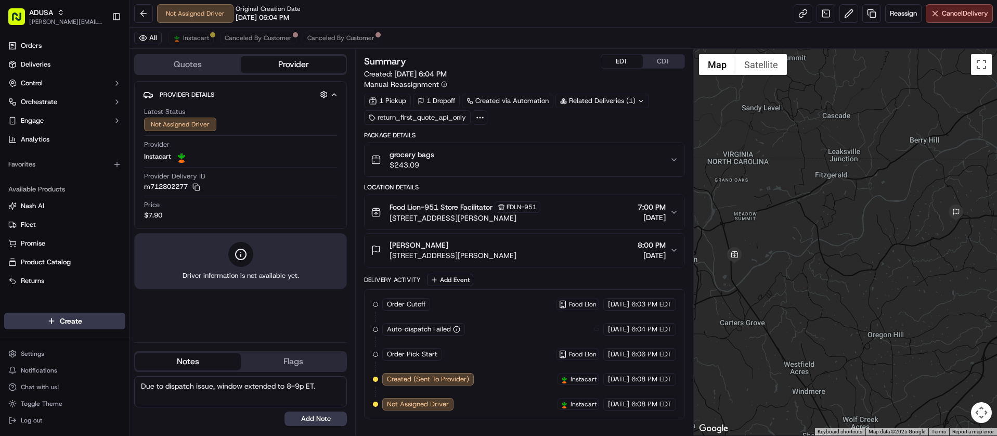
click at [621, 63] on button "EDT" at bounding box center [622, 62] width 42 height 14
drag, startPoint x: 325, startPoint y: 388, endPoint x: 110, endPoint y: 386, distance: 214.9
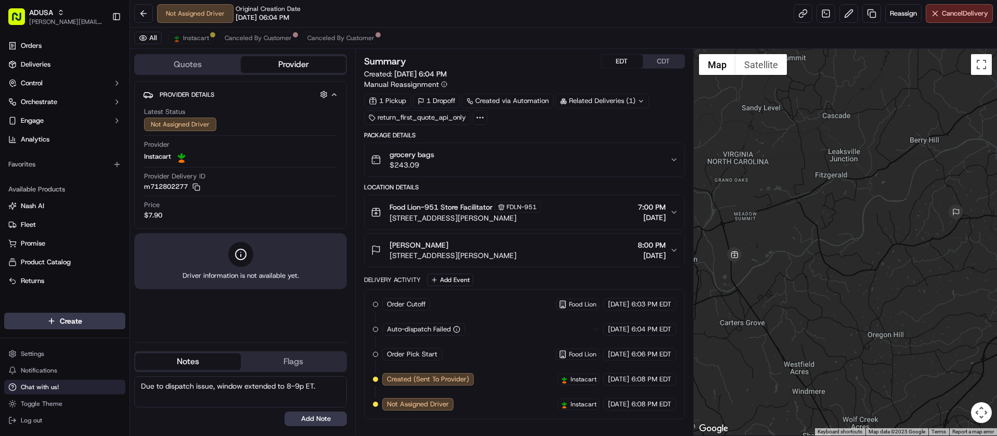
click at [110, 386] on div "ADUSA juan.rodriguez@adusa.com Toggle Sidebar Orders Deliveries Control Orchest…" at bounding box center [498, 218] width 997 height 436
click at [323, 417] on button "Add Note" at bounding box center [316, 418] width 62 height 15
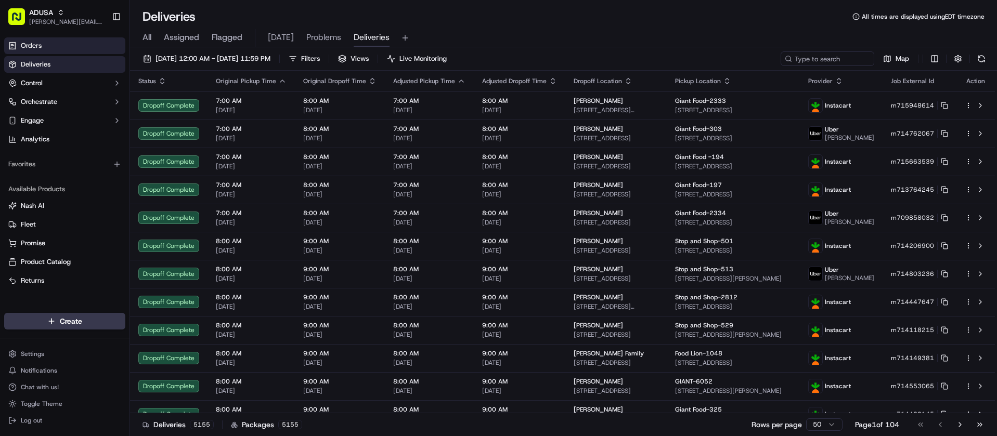
click at [50, 37] on link "Orders" at bounding box center [64, 45] width 121 height 17
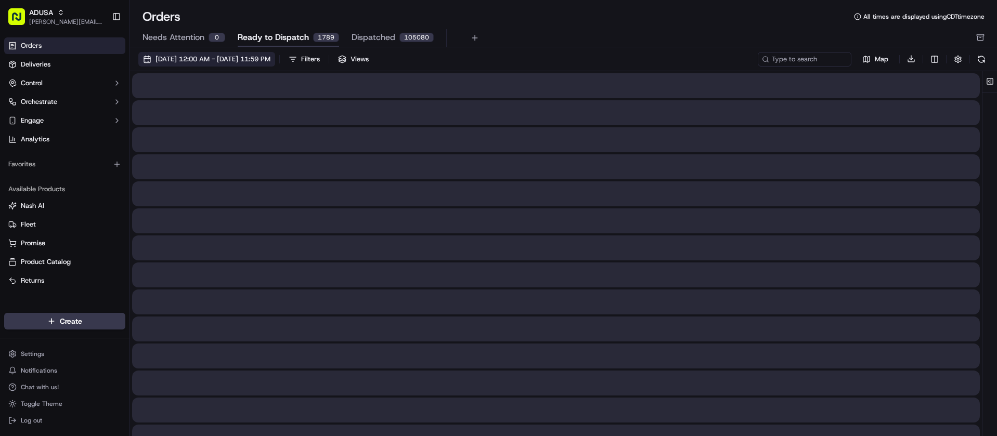
click at [252, 59] on span "[DATE] 12:00 AM - [DATE] 11:59 PM" at bounding box center [213, 59] width 115 height 9
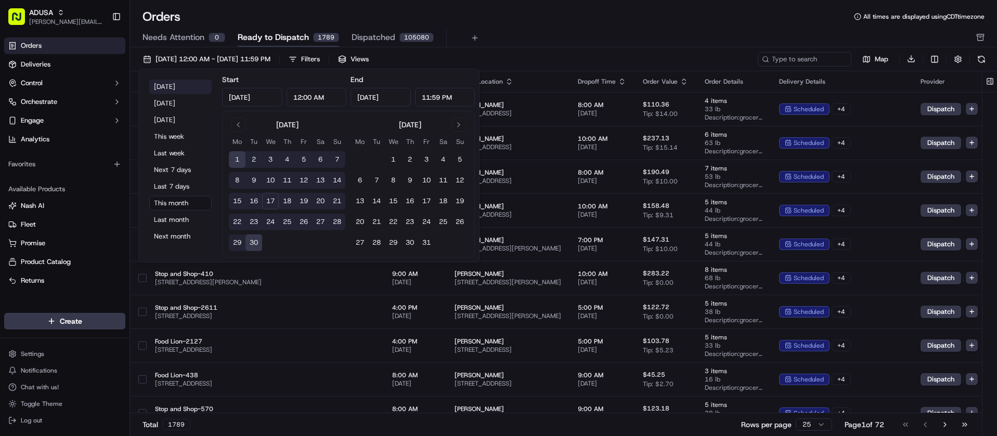
click at [158, 85] on button "[DATE]" at bounding box center [180, 87] width 62 height 15
type input "[DATE]"
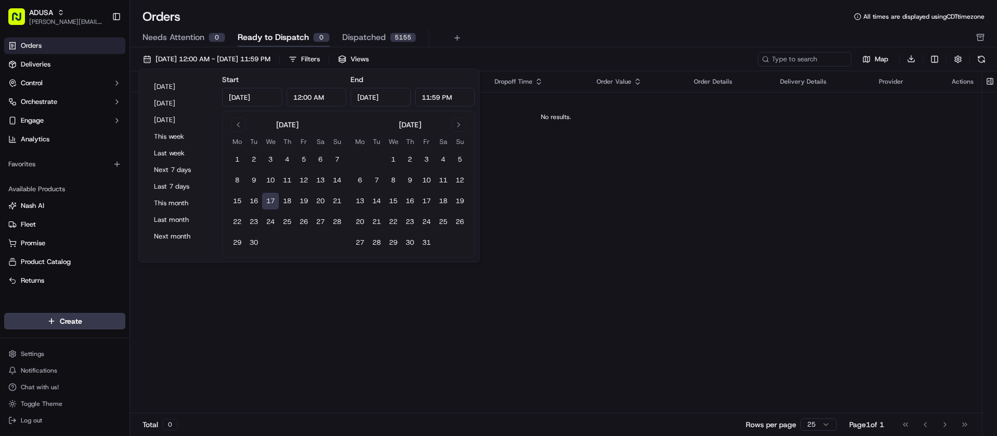
click at [420, 8] on div "Orders All times are displayed using CDT timezone Needs Attention 0 Ready to Di…" at bounding box center [563, 218] width 867 height 436
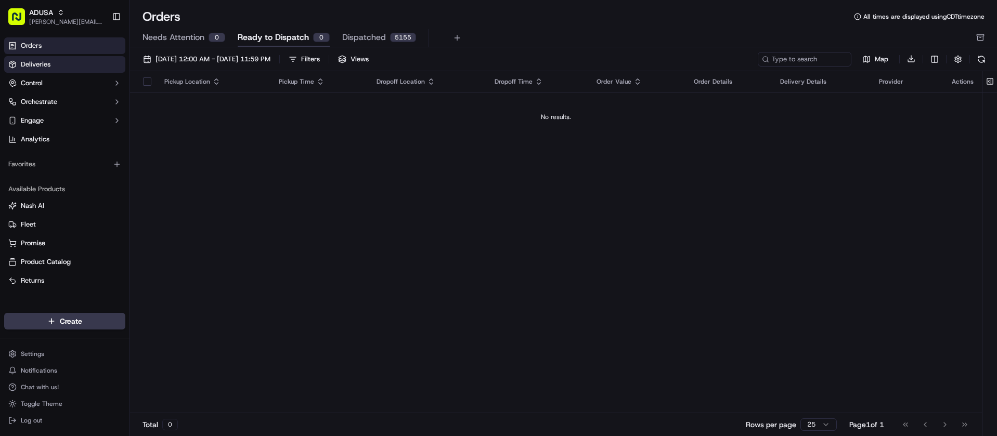
click at [44, 60] on span "Deliveries" at bounding box center [36, 64] width 30 height 9
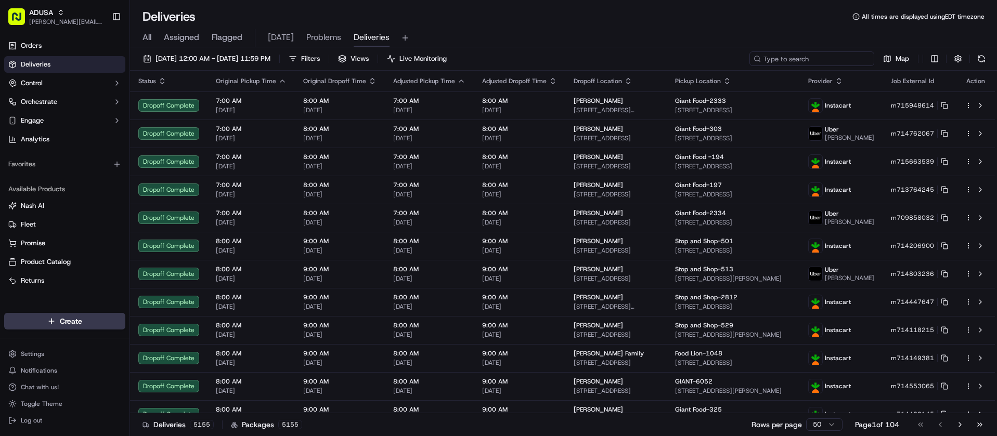
click at [803, 57] on input at bounding box center [812, 59] width 125 height 15
click at [830, 54] on input at bounding box center [812, 59] width 125 height 15
paste input "m699367408"
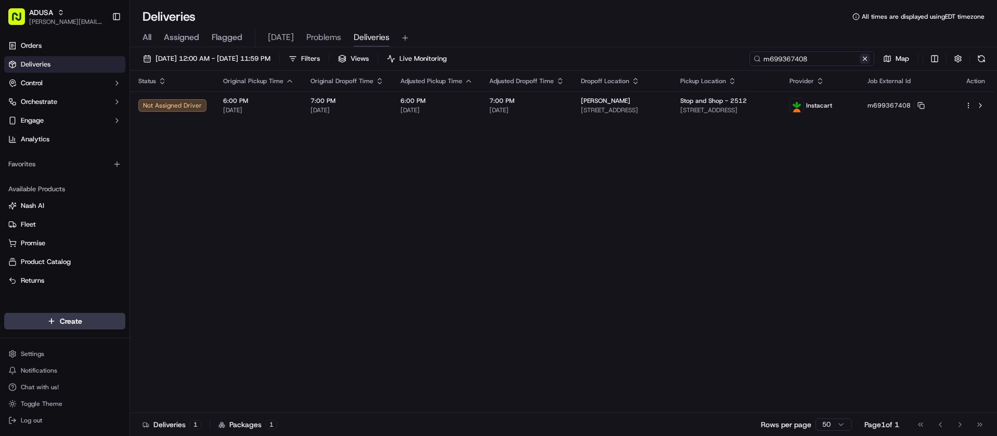
type input "m699367408"
click at [864, 60] on button at bounding box center [865, 59] width 10 height 10
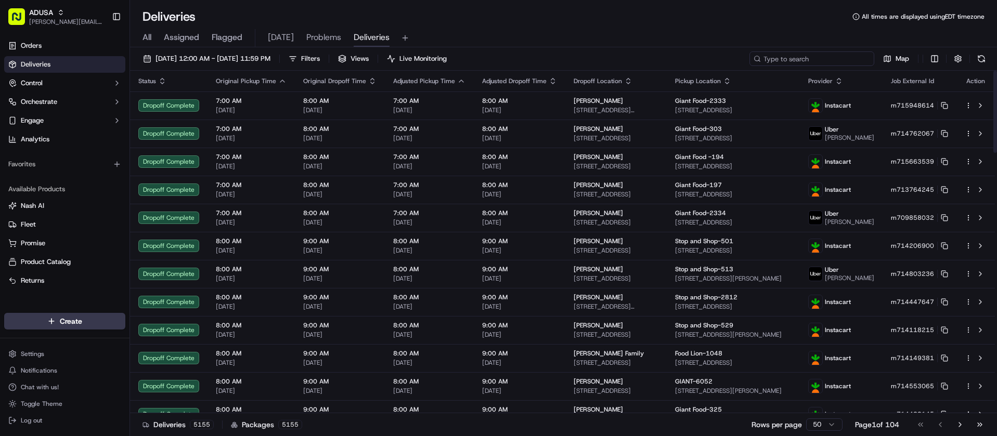
click at [824, 63] on input at bounding box center [812, 59] width 125 height 15
paste input "m716191311"
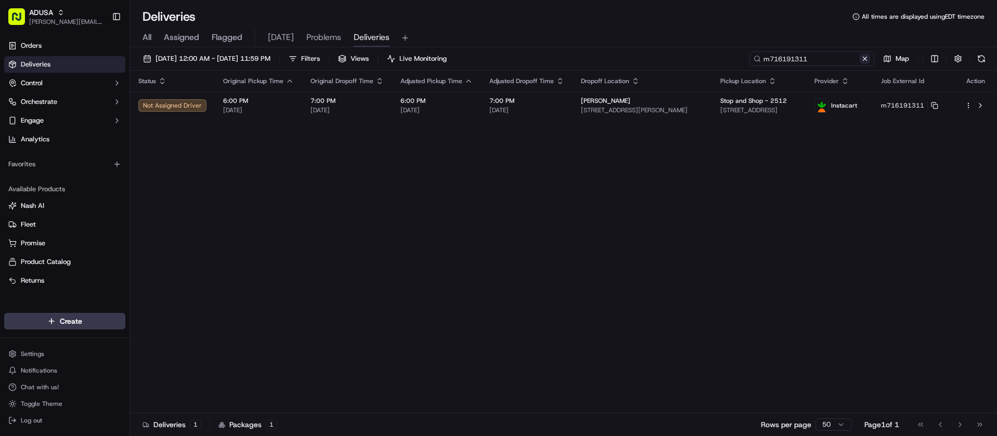
type input "m716191311"
click at [864, 59] on button at bounding box center [865, 59] width 10 height 10
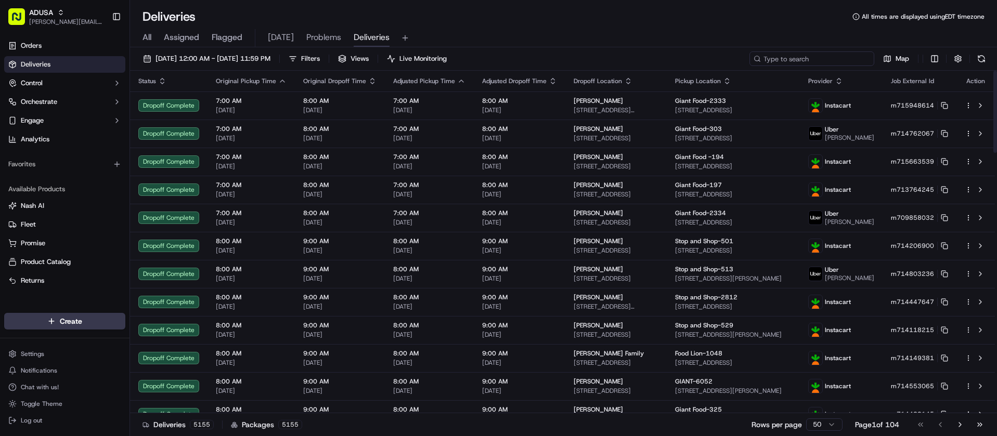
click at [817, 62] on input at bounding box center [812, 59] width 125 height 15
paste input "m715663755"
type input "m715663755"
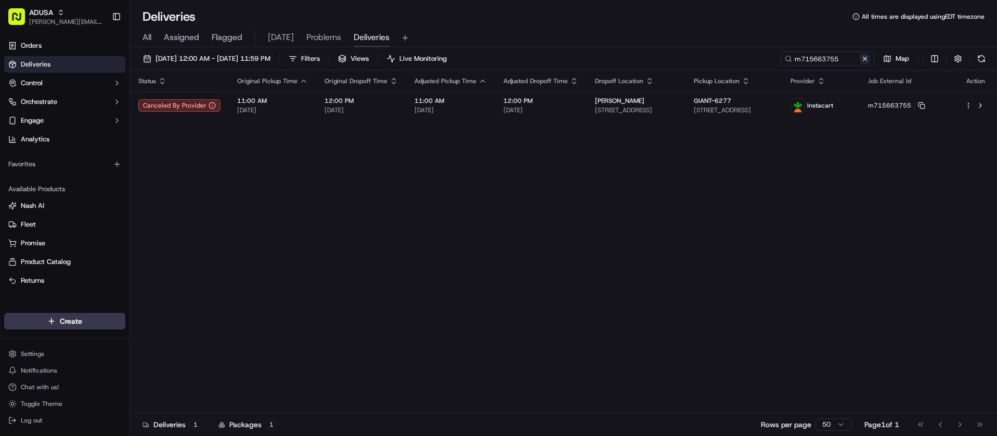
click at [865, 59] on button at bounding box center [865, 59] width 10 height 10
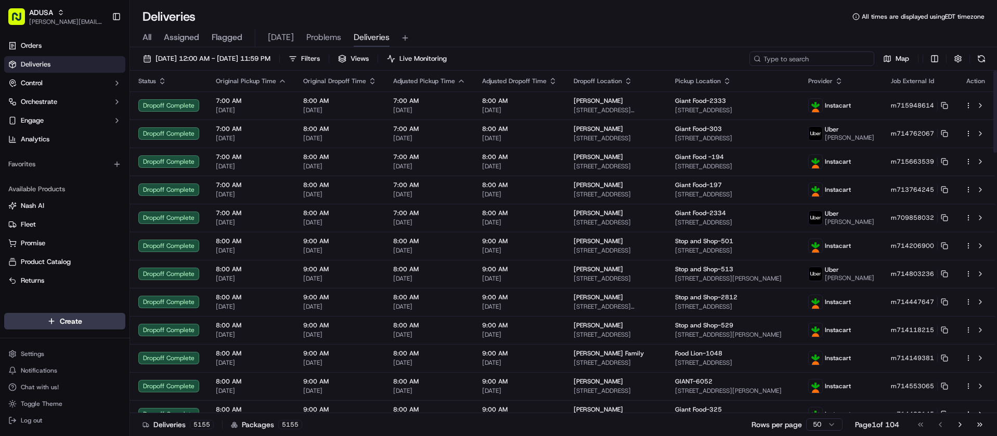
click at [800, 60] on input at bounding box center [812, 59] width 125 height 15
paste input "m706688524"
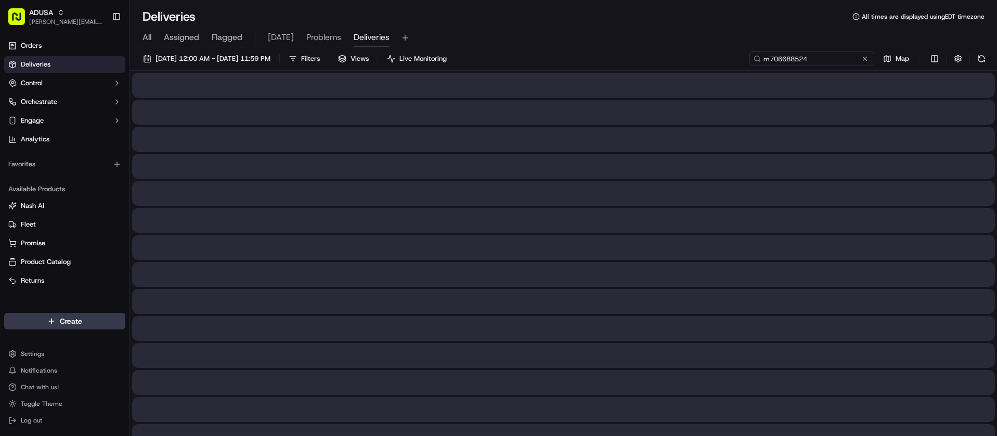
drag, startPoint x: 769, startPoint y: 60, endPoint x: 728, endPoint y: 62, distance: 41.2
click at [728, 62] on div "[DATE] 12:00 AM - [DATE] 11:59 PM Filters Views Live Monitoring m706688524 Map" at bounding box center [563, 61] width 867 height 19
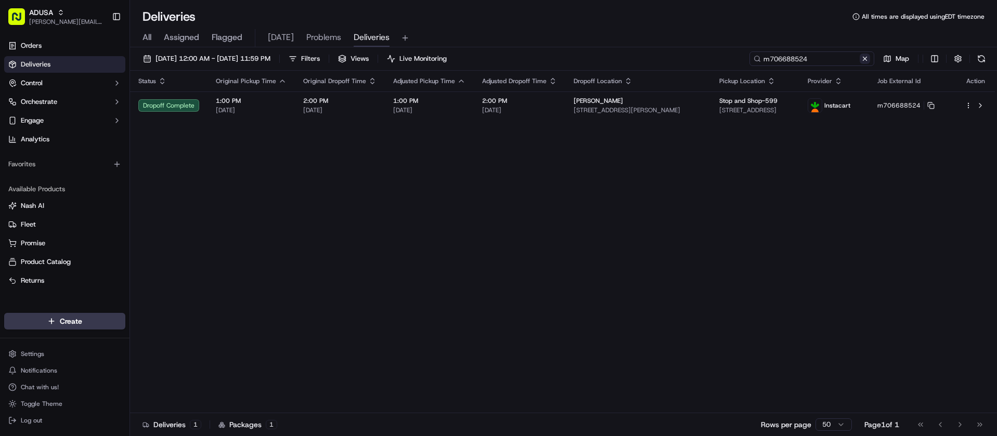
type input "m706688524"
drag, startPoint x: 867, startPoint y: 58, endPoint x: 832, endPoint y: 65, distance: 35.6
click at [867, 59] on button at bounding box center [865, 59] width 10 height 10
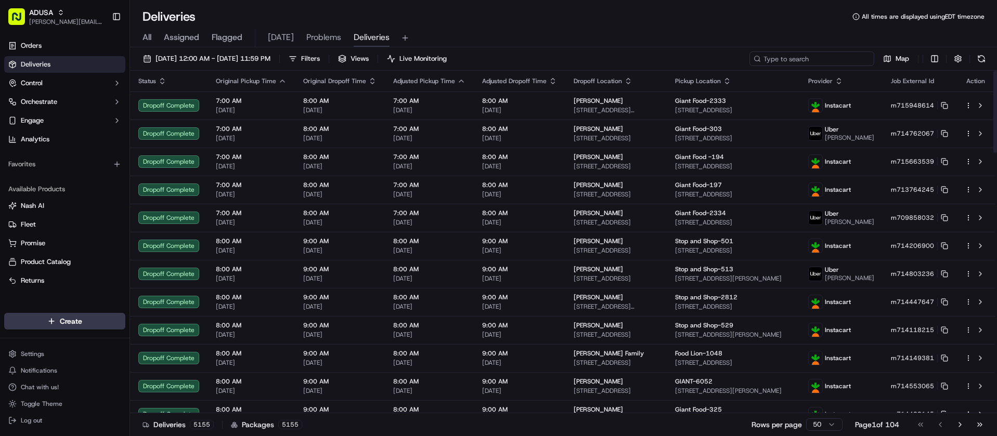
click at [834, 62] on input at bounding box center [812, 59] width 125 height 15
paste input "m708264110"
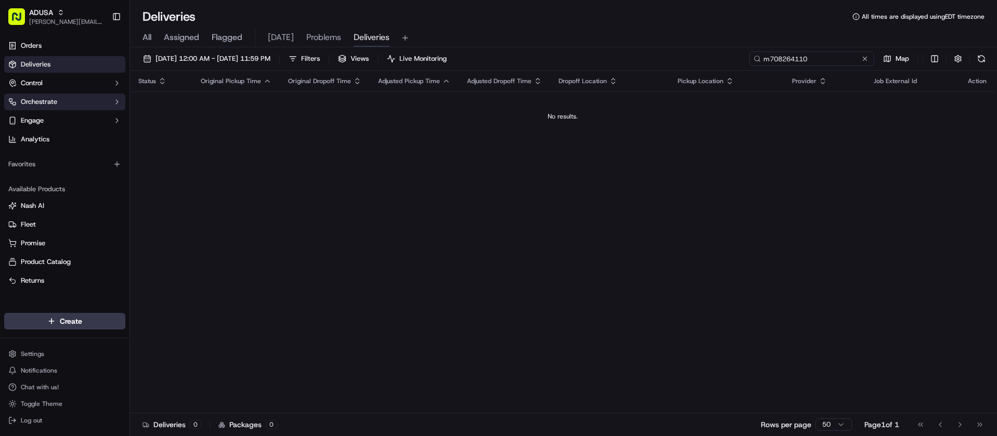
type input "m708264110"
click at [865, 59] on button at bounding box center [865, 59] width 10 height 10
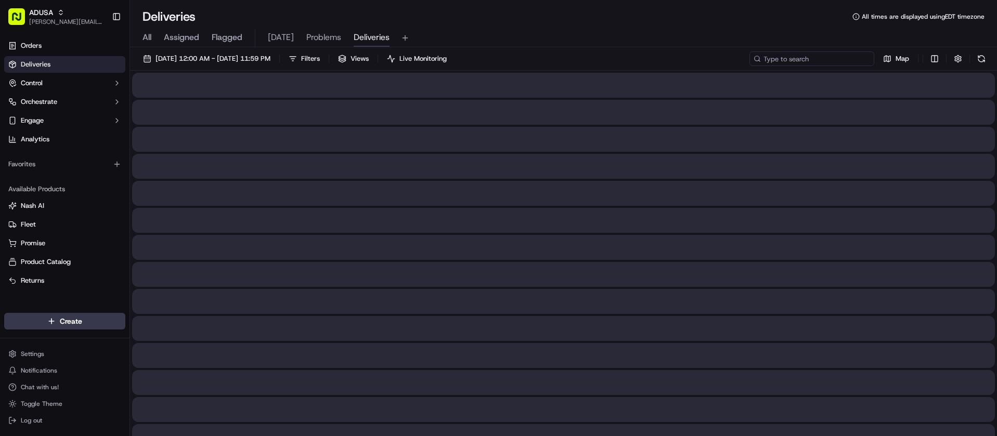
click at [839, 62] on input at bounding box center [812, 59] width 125 height 15
paste input "k712586346"
type input "k712586346"
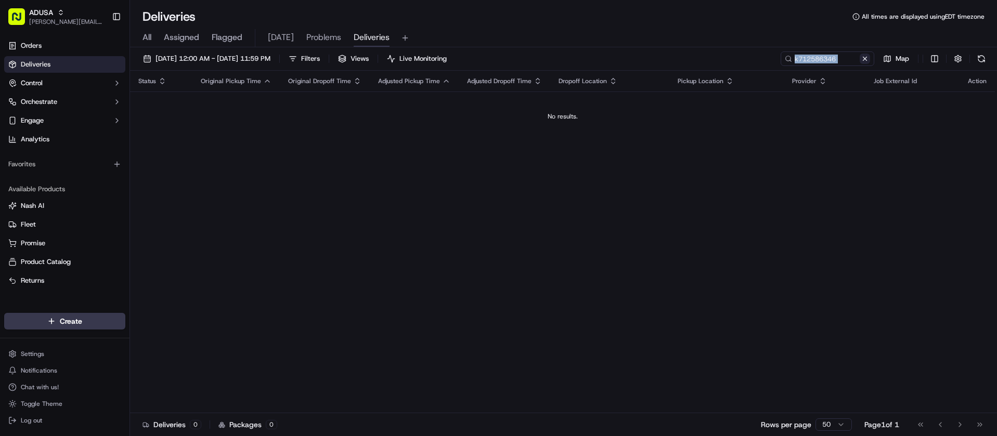
click at [869, 57] on div "[DATE] 12:00 AM - [DATE] 11:59 PM Filters Views Live Monitoring k712586346 Map …" at bounding box center [563, 242] width 867 height 391
click at [865, 61] on button at bounding box center [865, 59] width 10 height 10
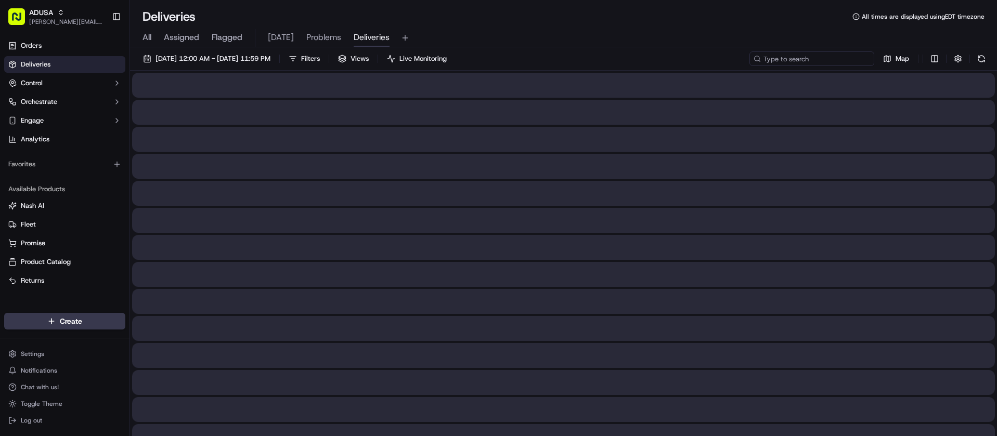
click at [839, 58] on input at bounding box center [812, 59] width 125 height 15
paste input "m715899421"
type input "m715899421"
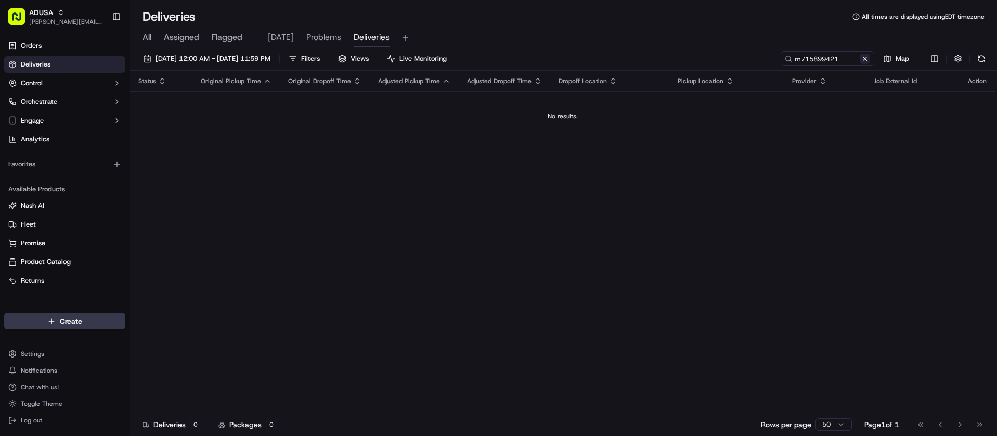
click at [866, 55] on button at bounding box center [865, 59] width 10 height 10
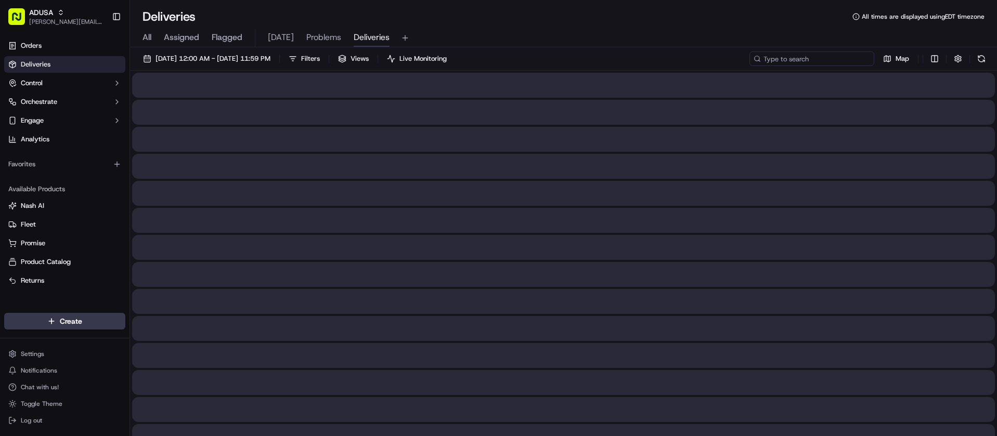
click at [841, 59] on input at bounding box center [812, 59] width 125 height 15
paste input "i713298674"
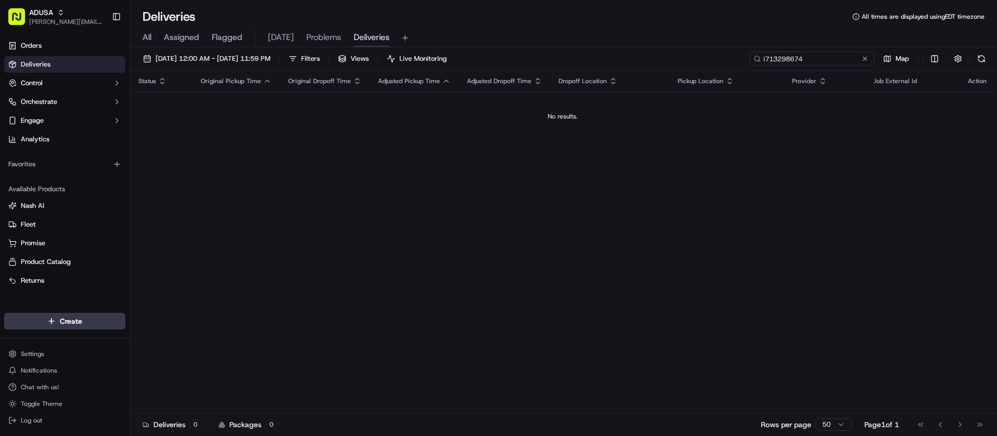
drag, startPoint x: 830, startPoint y: 58, endPoint x: 765, endPoint y: 59, distance: 65.6
click at [767, 59] on input "i713298674" at bounding box center [812, 59] width 125 height 15
paste input "m714409290"
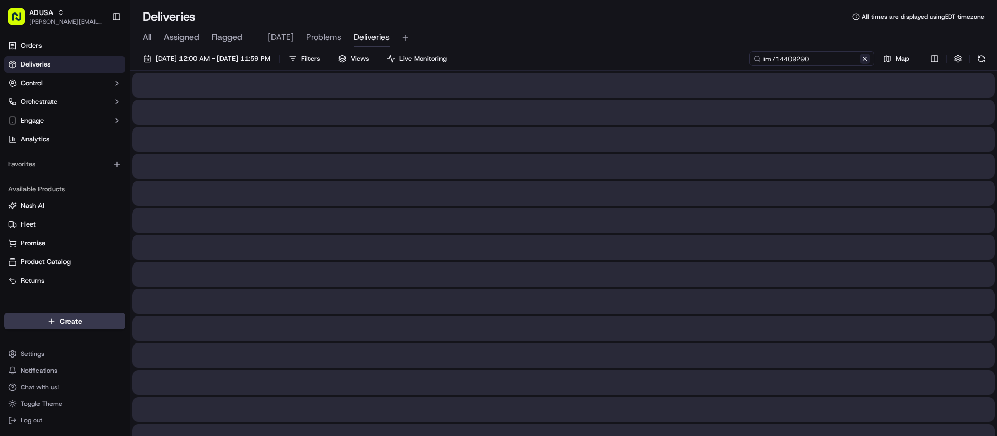
type input "im714409290"
click at [862, 60] on button at bounding box center [865, 59] width 10 height 10
click at [836, 60] on input at bounding box center [812, 59] width 125 height 15
paste input "m714409290"
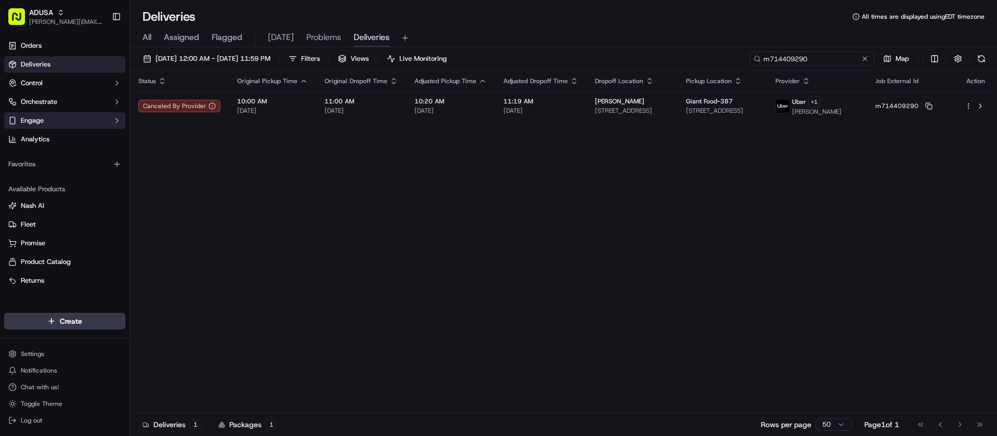
type input "m714409290"
drag, startPoint x: 864, startPoint y: 58, endPoint x: 856, endPoint y: 58, distance: 7.3
click at [863, 58] on button at bounding box center [865, 59] width 10 height 10
click at [856, 58] on input at bounding box center [812, 59] width 125 height 15
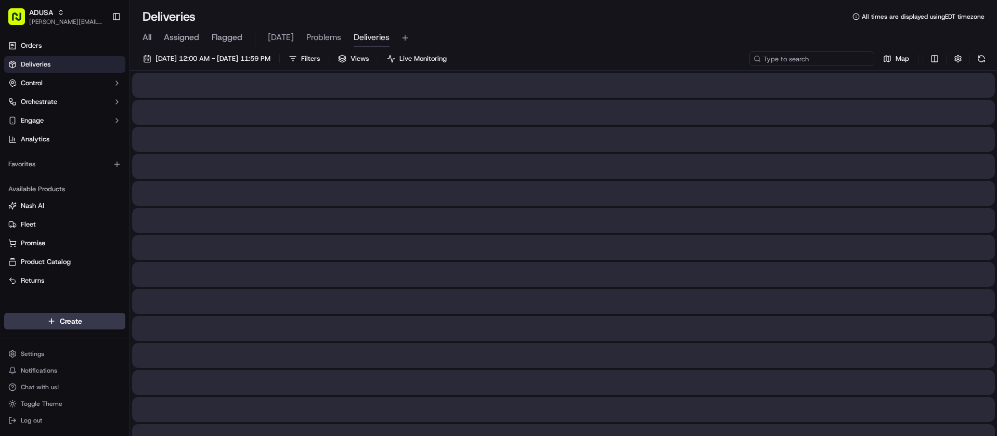
click at [819, 61] on input at bounding box center [812, 59] width 125 height 15
paste input "m715446945"
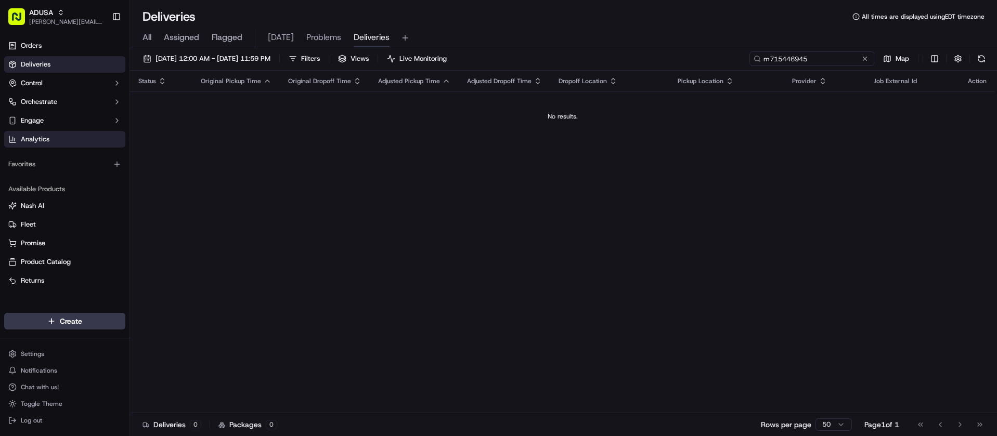
type input "m715446945"
click at [866, 58] on button at bounding box center [865, 59] width 10 height 10
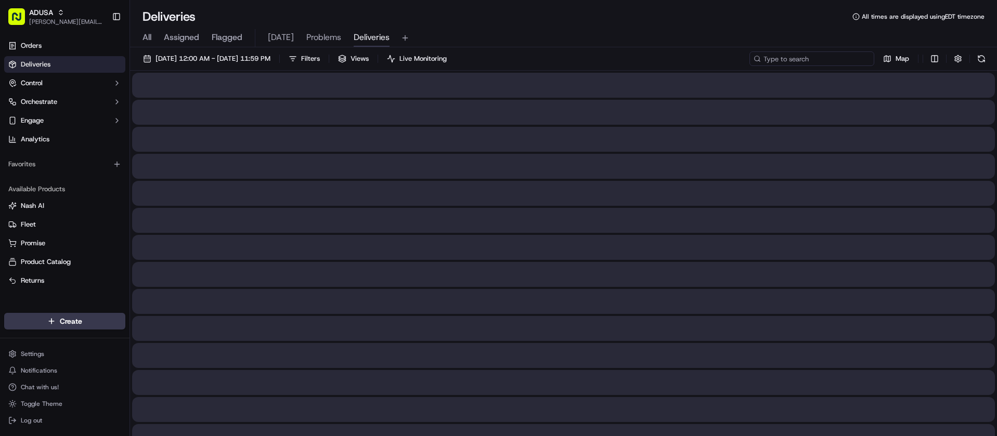
click at [822, 54] on input at bounding box center [812, 59] width 125 height 15
paste input "m715675922"
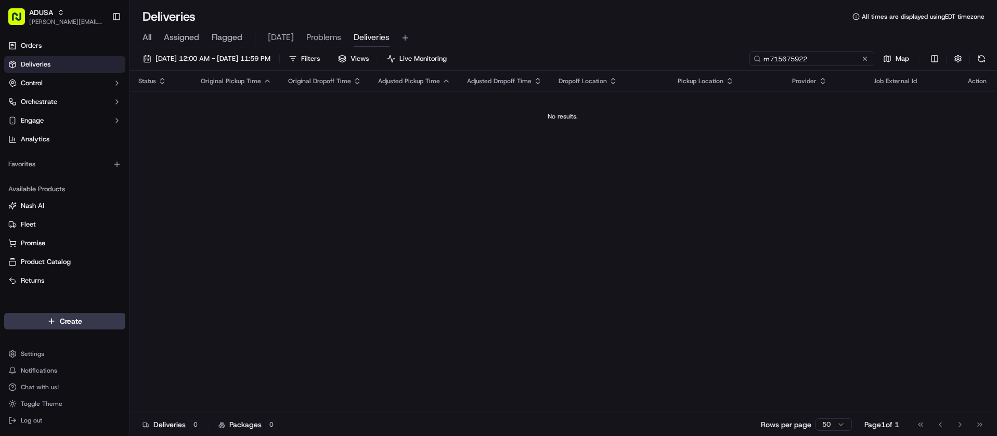
drag, startPoint x: 841, startPoint y: 61, endPoint x: 689, endPoint y: 57, distance: 151.9
click at [689, 57] on div "09/17/2025 12:00 AM - 09/17/2025 11:59 PM Filters Views Live Monitoring m715675…" at bounding box center [563, 61] width 867 height 19
paste input "3837023"
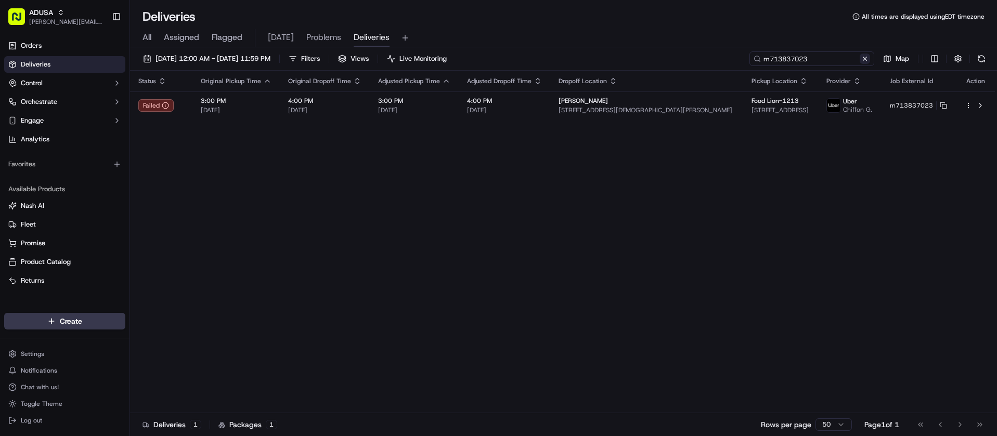
type input "m713837023"
click at [867, 56] on button at bounding box center [865, 59] width 10 height 10
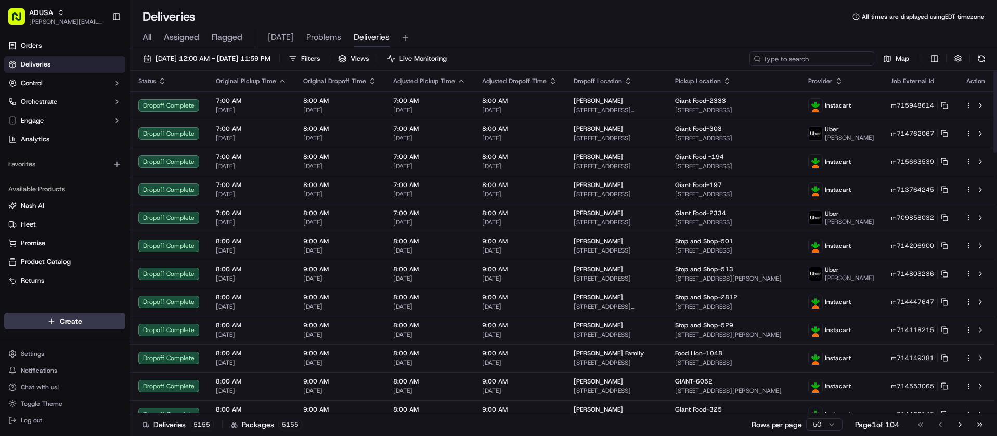
click at [811, 52] on input at bounding box center [812, 59] width 125 height 15
paste input "m713343766"
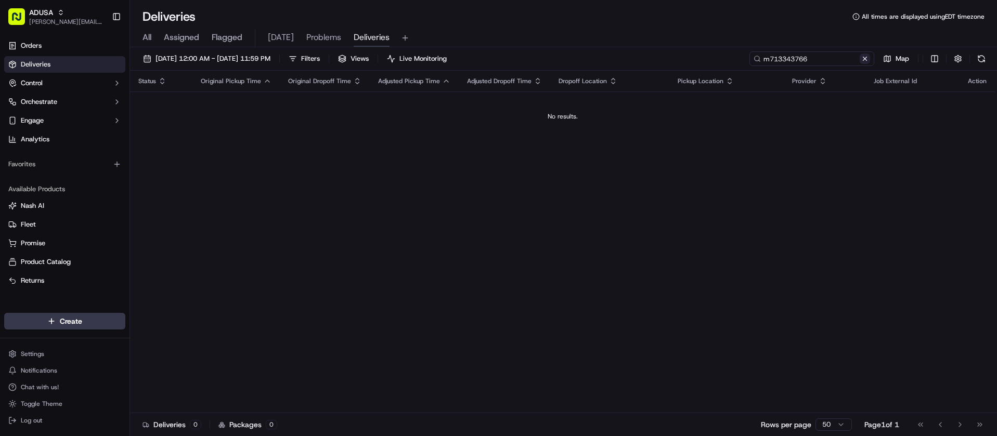
type input "m713343766"
click at [865, 61] on button at bounding box center [865, 59] width 10 height 10
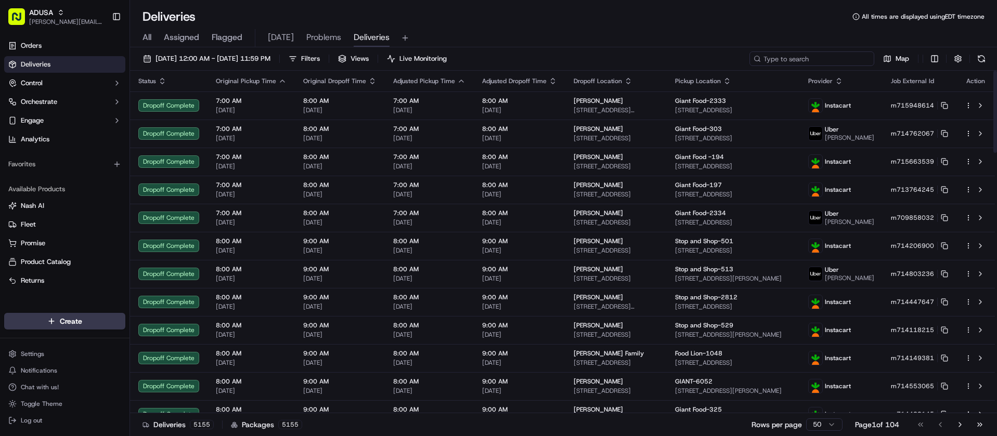
click at [846, 57] on input at bounding box center [812, 59] width 125 height 15
paste input "m714853868"
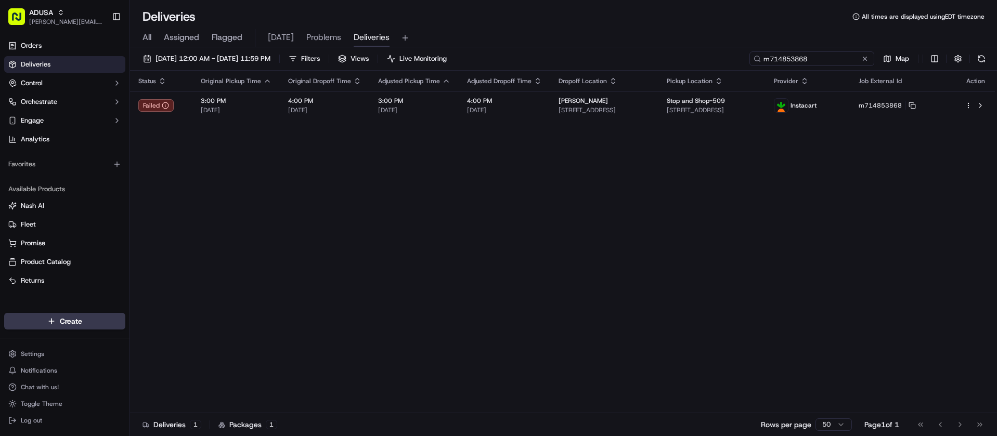
type input "m714853868"
click at [865, 57] on button at bounding box center [865, 59] width 10 height 10
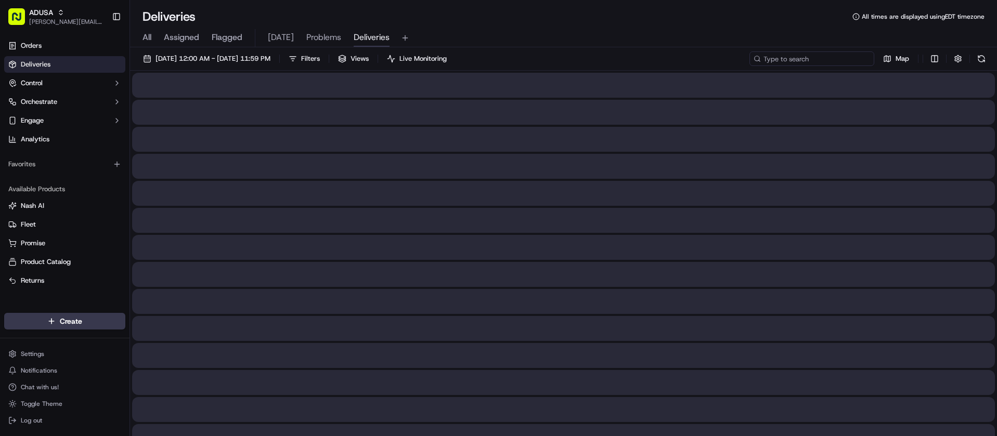
click at [817, 57] on input at bounding box center [812, 59] width 125 height 15
paste input "k702298093"
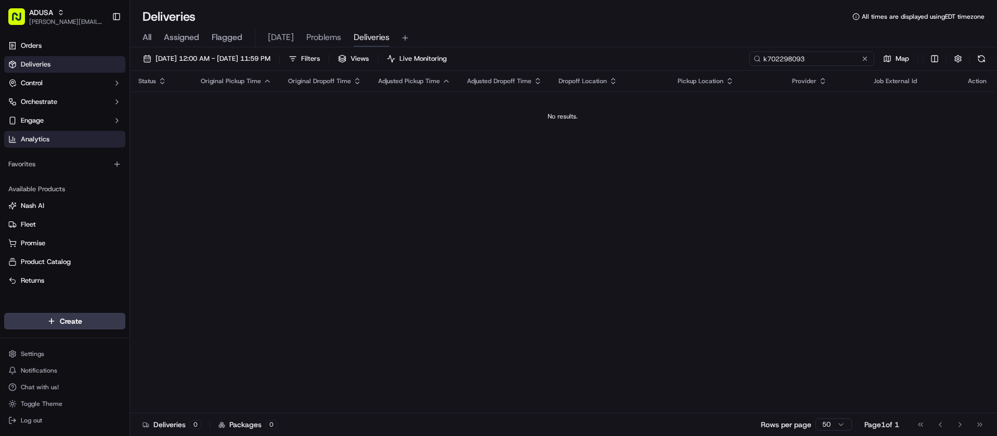
type input "k702298093"
click at [868, 61] on button at bounding box center [865, 59] width 10 height 10
click at [865, 59] on input at bounding box center [812, 59] width 125 height 15
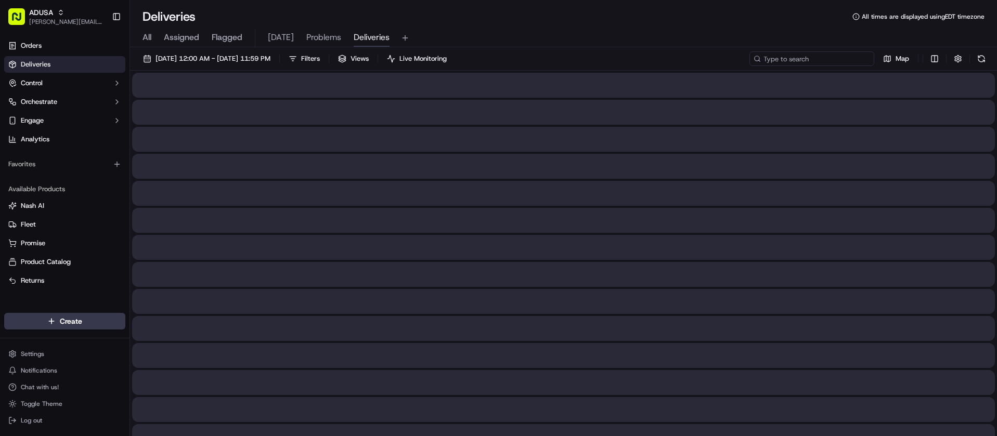
click at [830, 60] on input at bounding box center [812, 59] width 125 height 15
paste input "m711132483"
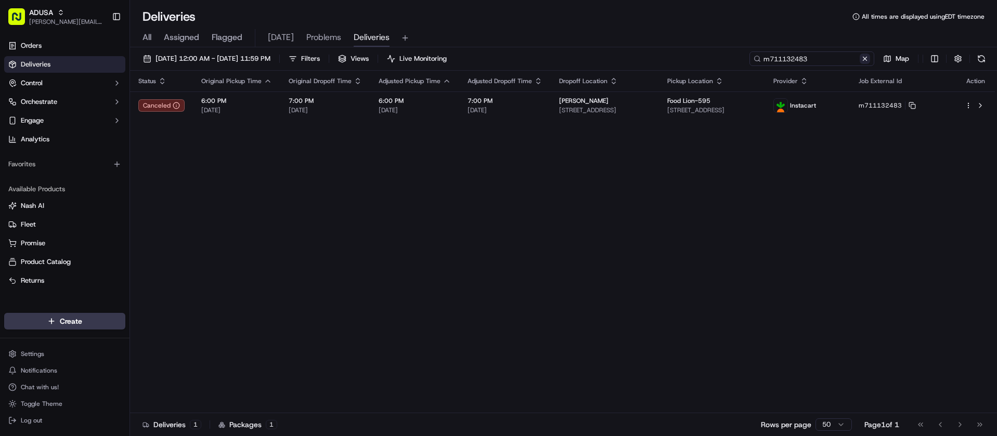
type input "m711132483"
click at [868, 57] on button at bounding box center [865, 59] width 10 height 10
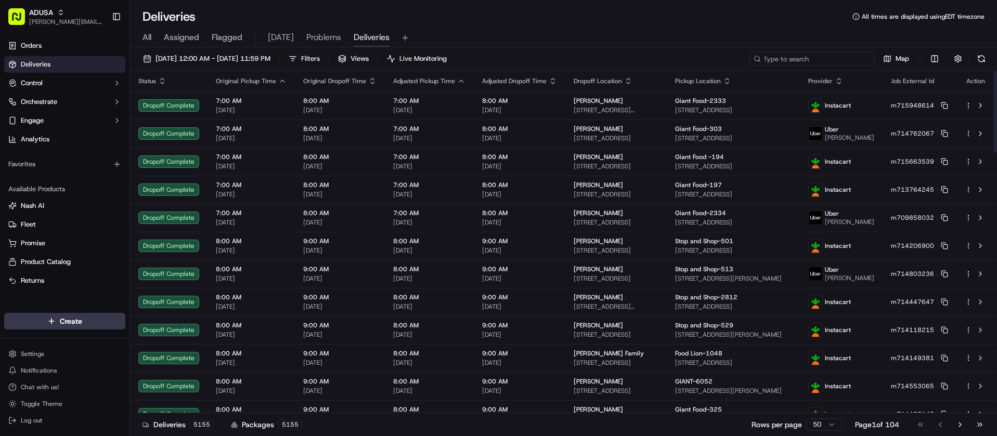
click at [813, 61] on input at bounding box center [812, 59] width 125 height 15
paste input "m716115317"
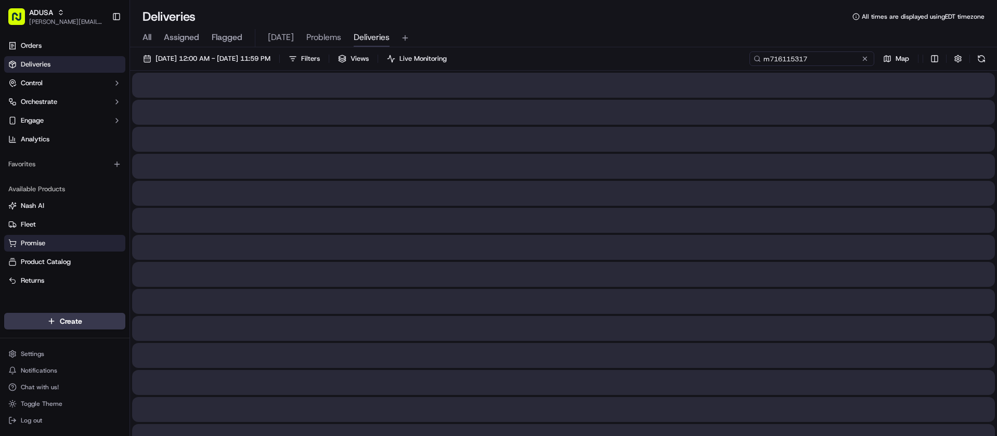
type input "m716115317"
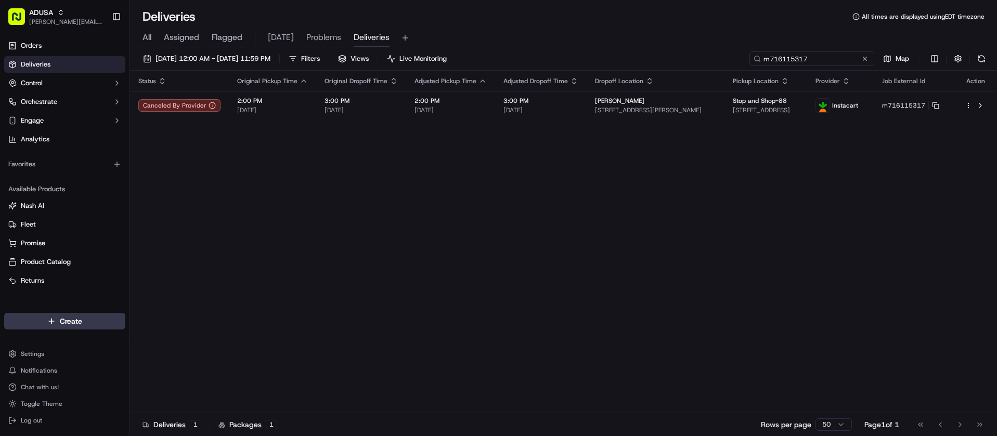
drag, startPoint x: 838, startPoint y: 60, endPoint x: 742, endPoint y: 63, distance: 95.3
click at [742, 63] on div "09/17/2025 12:00 AM - 09/17/2025 11:59 PM Filters Views Live Monitoring m716115…" at bounding box center [563, 61] width 867 height 19
click at [860, 57] on button at bounding box center [865, 59] width 10 height 10
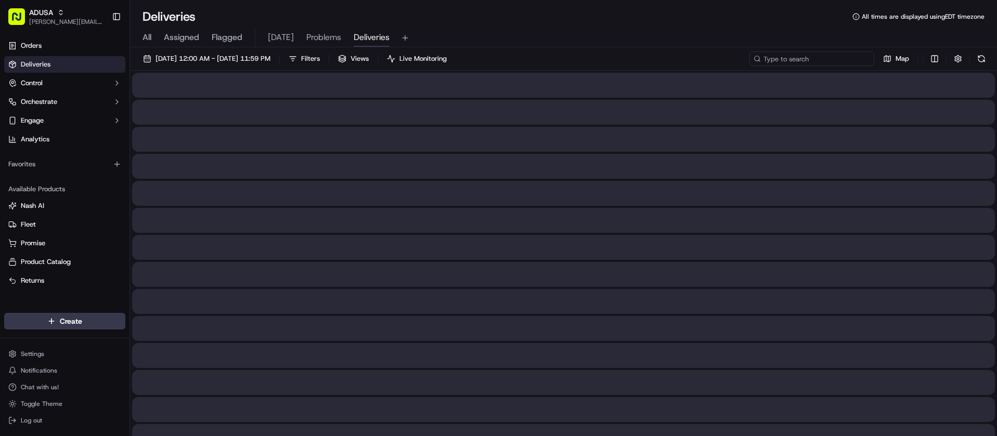
click at [828, 56] on input at bounding box center [812, 59] width 125 height 15
paste input "m708038079"
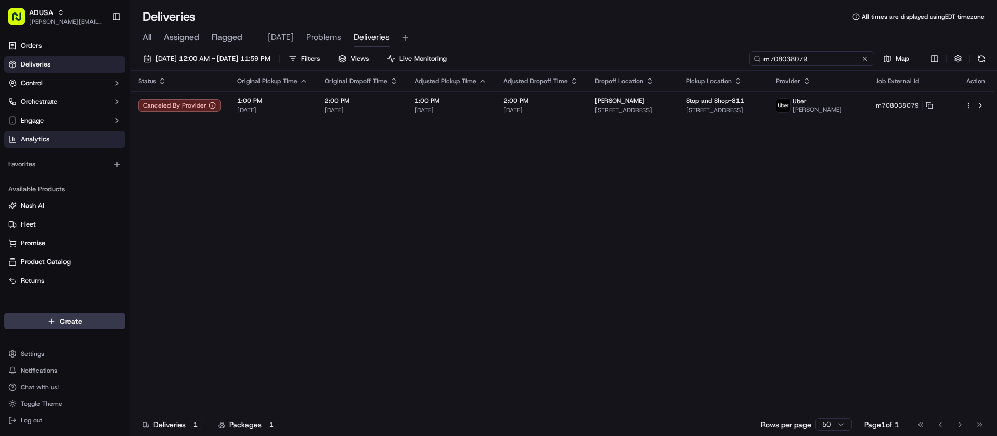
type input "m708038079"
drag, startPoint x: 865, startPoint y: 59, endPoint x: 854, endPoint y: 59, distance: 11.4
click at [865, 59] on button at bounding box center [865, 59] width 10 height 10
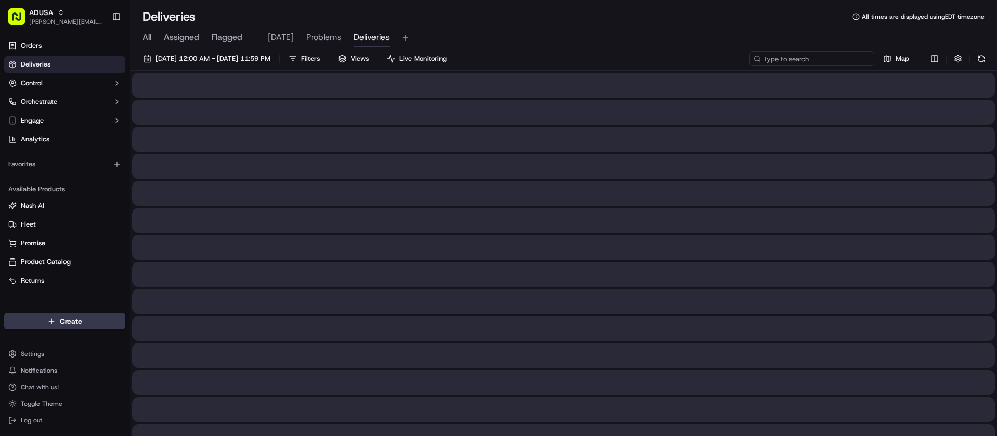
click at [835, 60] on input at bounding box center [812, 59] width 125 height 15
paste input "m716022823"
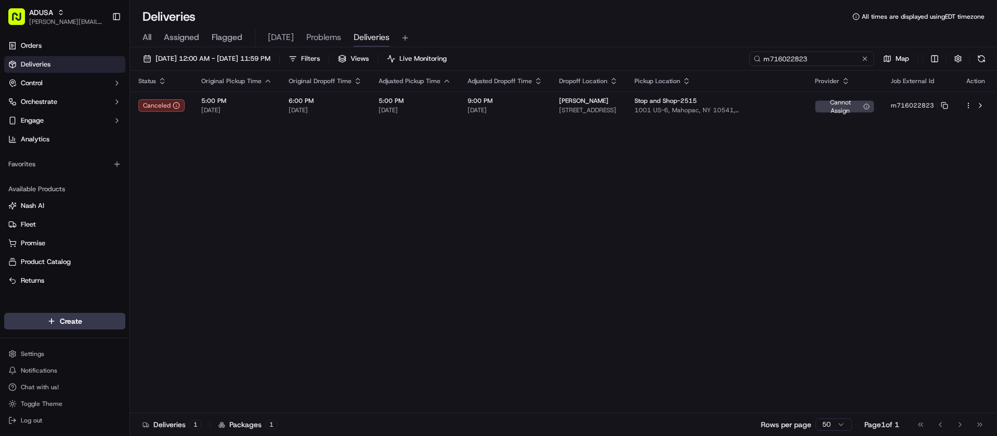
type input "m716022823"
click at [866, 58] on button at bounding box center [865, 59] width 10 height 10
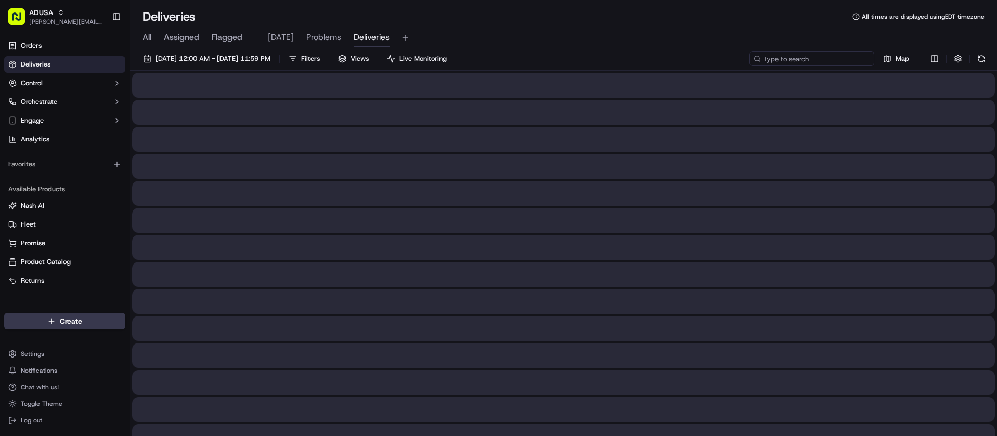
click at [842, 59] on input at bounding box center [812, 59] width 125 height 15
paste input "m713343766"
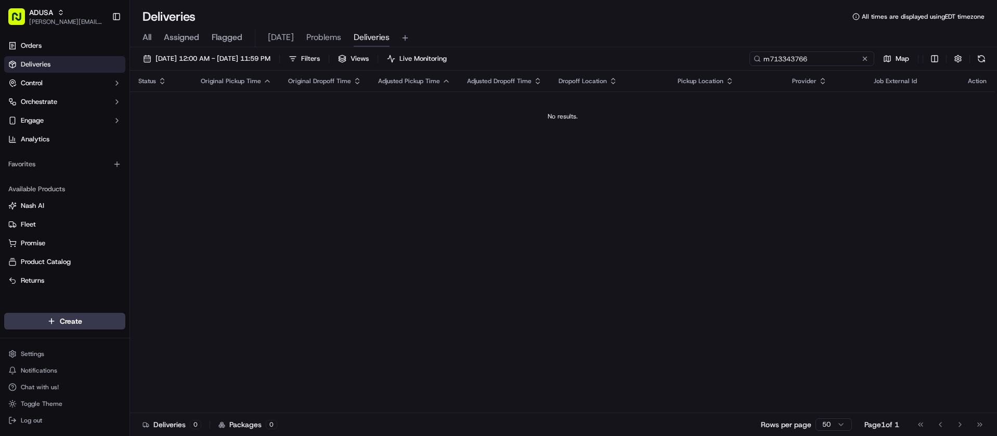
type input "m713343766"
drag, startPoint x: 863, startPoint y: 60, endPoint x: 846, endPoint y: 59, distance: 16.7
click at [863, 60] on button at bounding box center [865, 59] width 10 height 10
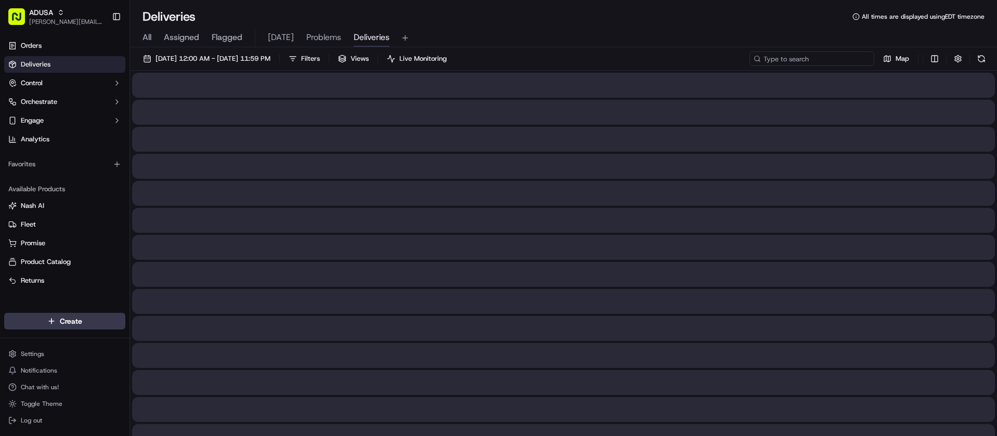
click at [842, 59] on input at bounding box center [812, 59] width 125 height 15
paste input "m716175393"
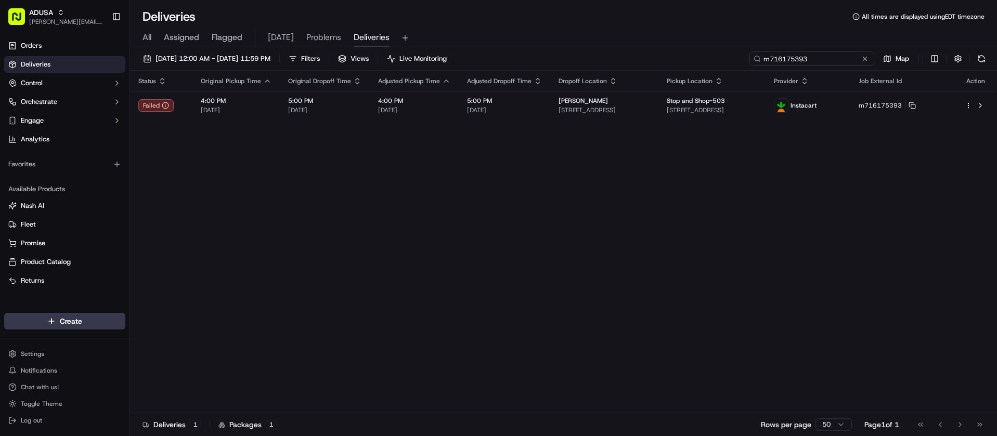
type input "m716175393"
click at [867, 57] on button at bounding box center [865, 59] width 10 height 10
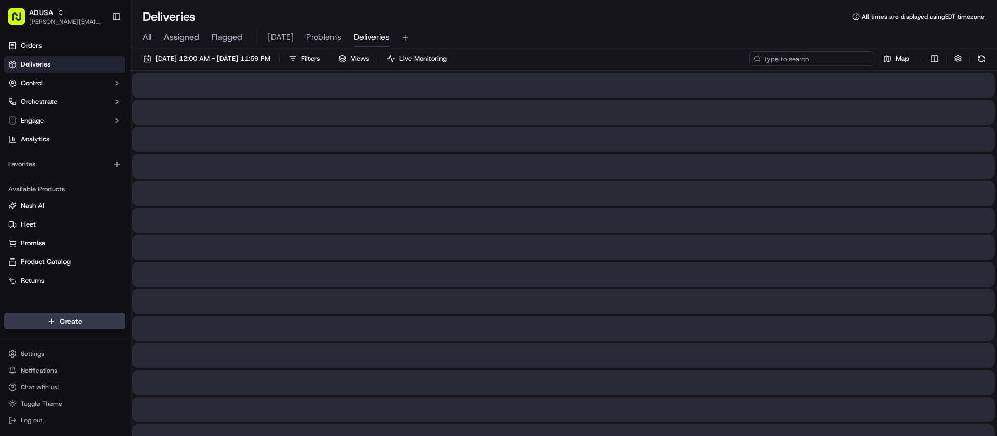
click at [833, 57] on input at bounding box center [812, 59] width 125 height 15
paste input "m708038079"
type input "m708038079"
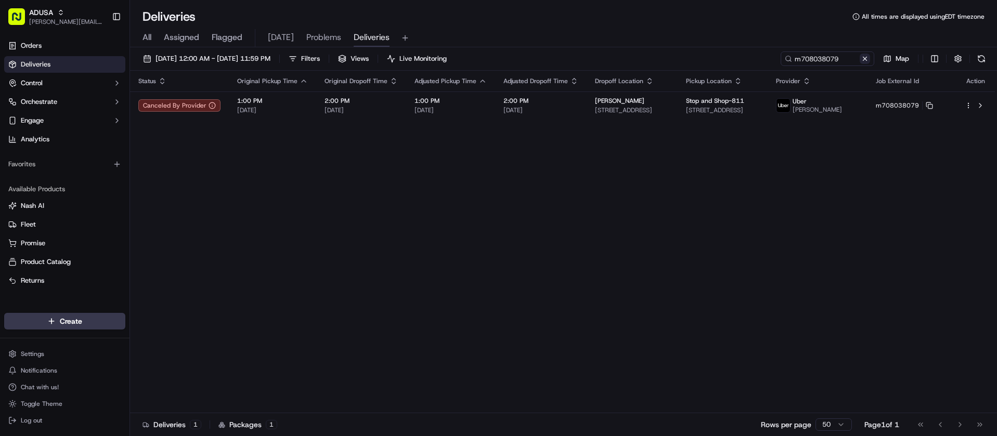
click at [864, 59] on button at bounding box center [865, 59] width 10 height 10
click at [841, 58] on input at bounding box center [812, 59] width 125 height 15
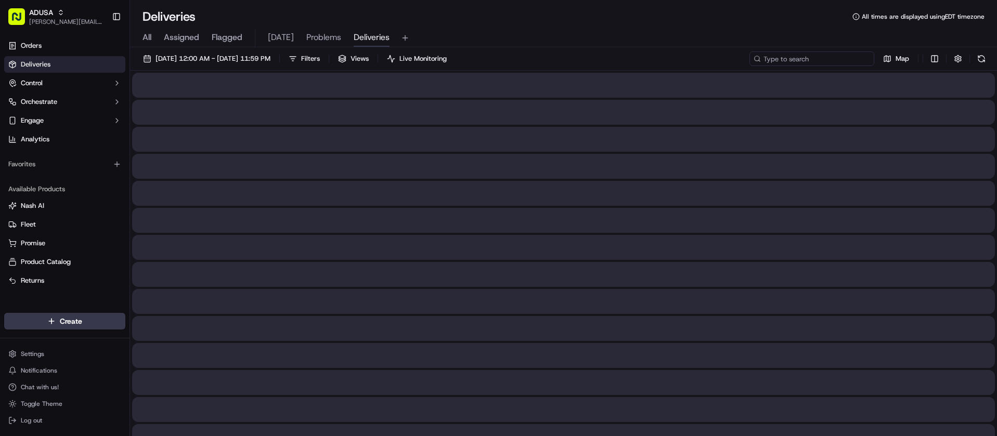
paste input "m714779532"
type input "m714779532"
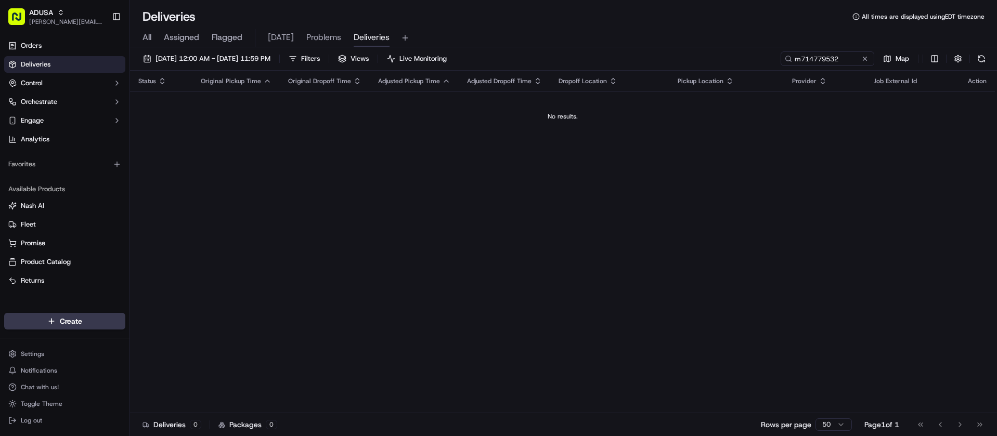
drag, startPoint x: 867, startPoint y: 58, endPoint x: 843, endPoint y: 58, distance: 23.9
click at [867, 58] on button at bounding box center [865, 59] width 10 height 10
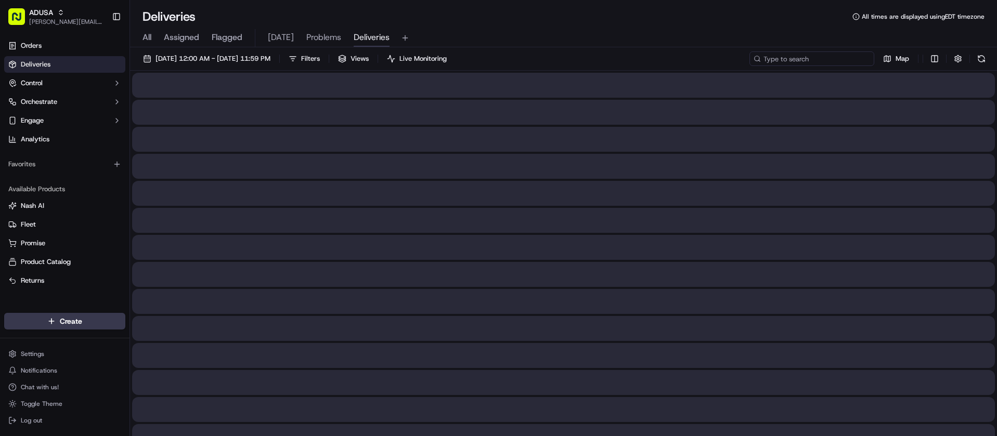
click at [839, 59] on input at bounding box center [812, 59] width 125 height 15
paste input "i714029995"
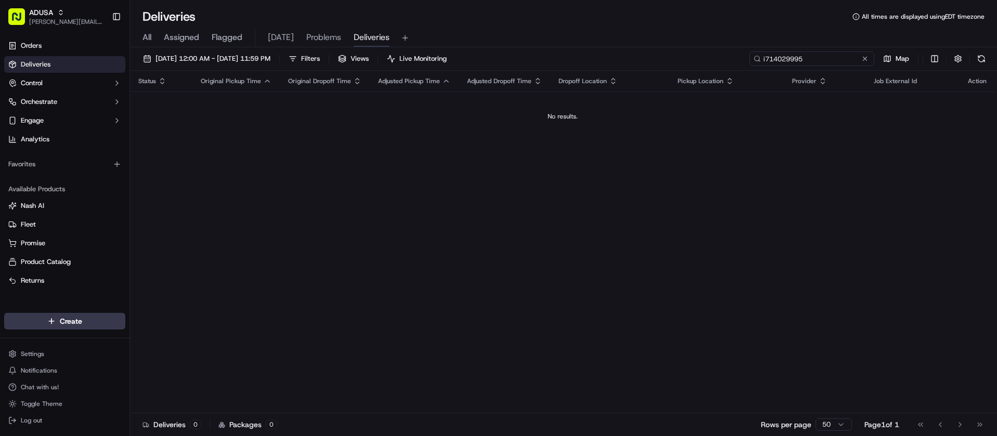
type input "i714029995"
drag, startPoint x: 862, startPoint y: 60, endPoint x: 830, endPoint y: 60, distance: 31.7
click at [862, 60] on button at bounding box center [865, 59] width 10 height 10
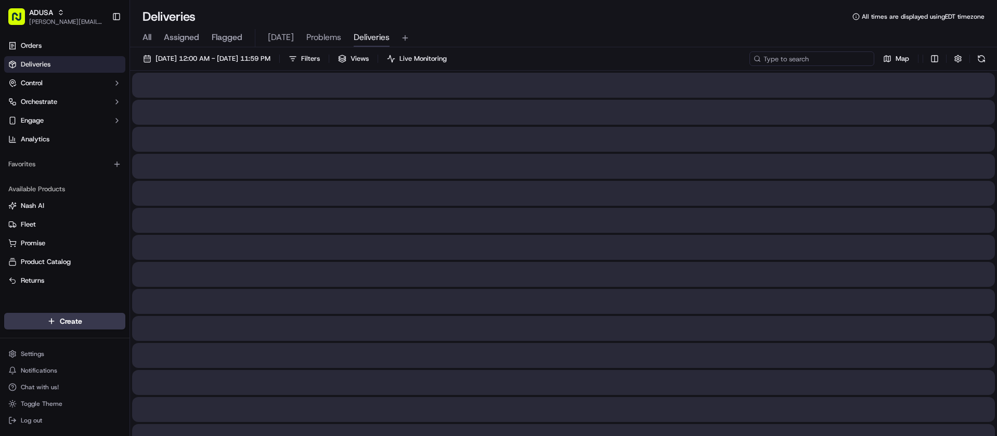
click at [828, 60] on input at bounding box center [812, 59] width 125 height 15
paste input "i715149712"
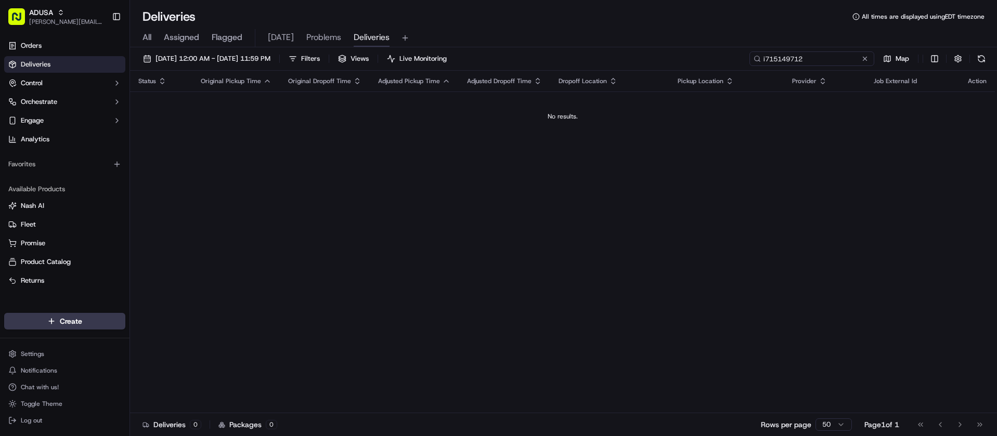
drag, startPoint x: 849, startPoint y: 56, endPoint x: 727, endPoint y: 59, distance: 121.8
click at [727, 59] on div "09/17/2025 12:00 AM - 09/17/2025 11:59 PM Filters Views Live Monitoring i715149…" at bounding box center [563, 61] width 867 height 19
paste input "m715903397"
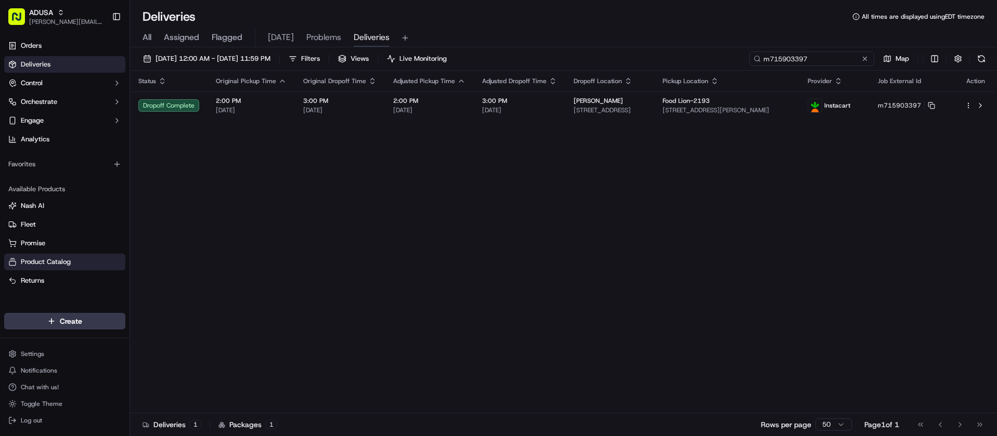
type input "m715903397"
click at [863, 58] on button at bounding box center [865, 59] width 10 height 10
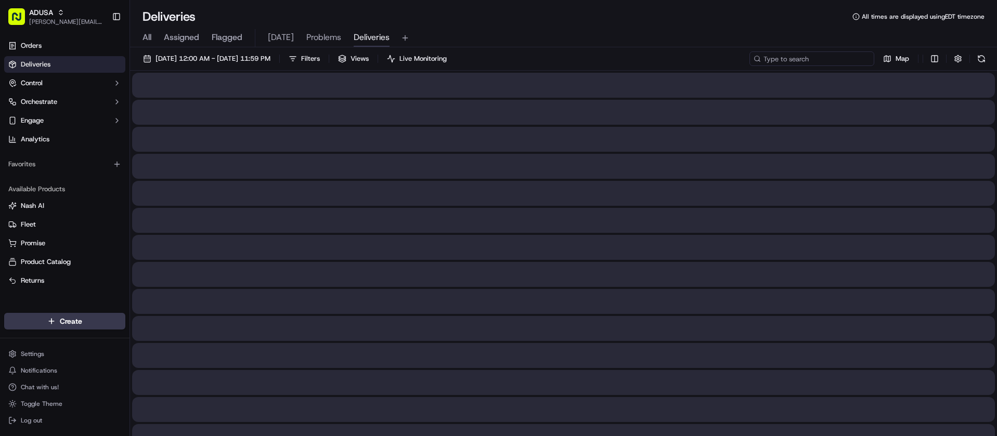
click at [845, 58] on input at bounding box center [812, 59] width 125 height 15
paste input "m714709732"
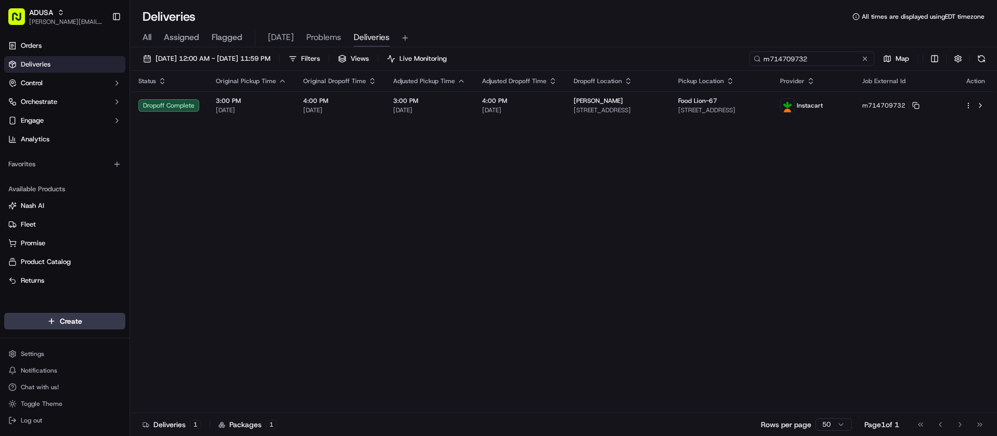
type input "m714709732"
drag, startPoint x: 872, startPoint y: 57, endPoint x: 863, endPoint y: 57, distance: 9.4
click at [868, 57] on div "m714709732" at bounding box center [812, 59] width 125 height 15
click at [858, 57] on input "m714709732" at bounding box center [812, 59] width 125 height 15
click at [863, 57] on button at bounding box center [865, 59] width 10 height 10
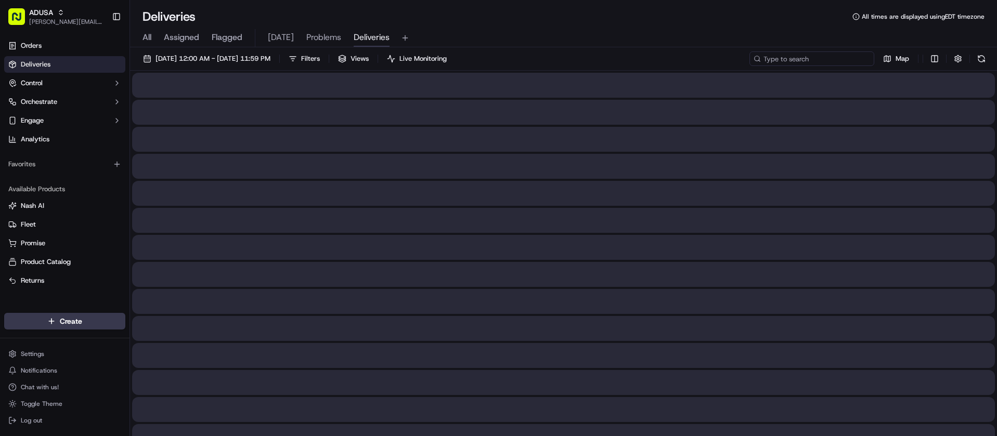
click at [832, 58] on input at bounding box center [812, 59] width 125 height 15
paste input "m715957326"
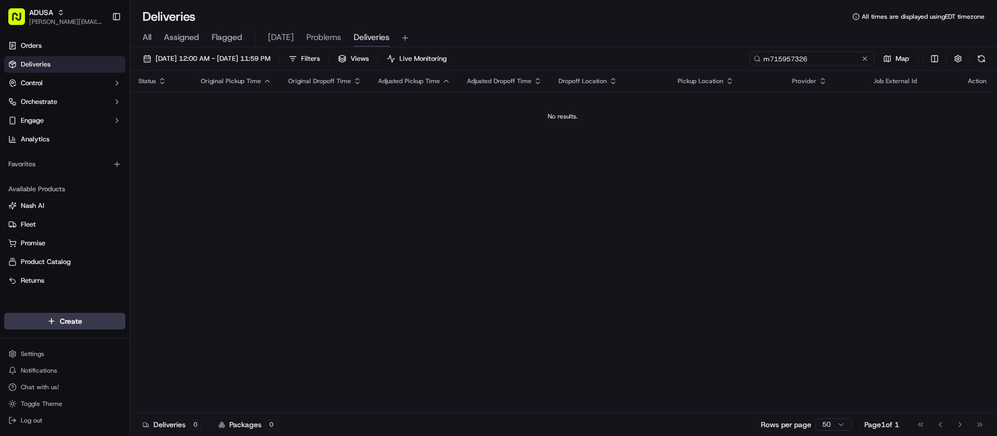
type input "m715957326"
click at [866, 60] on button at bounding box center [865, 59] width 10 height 10
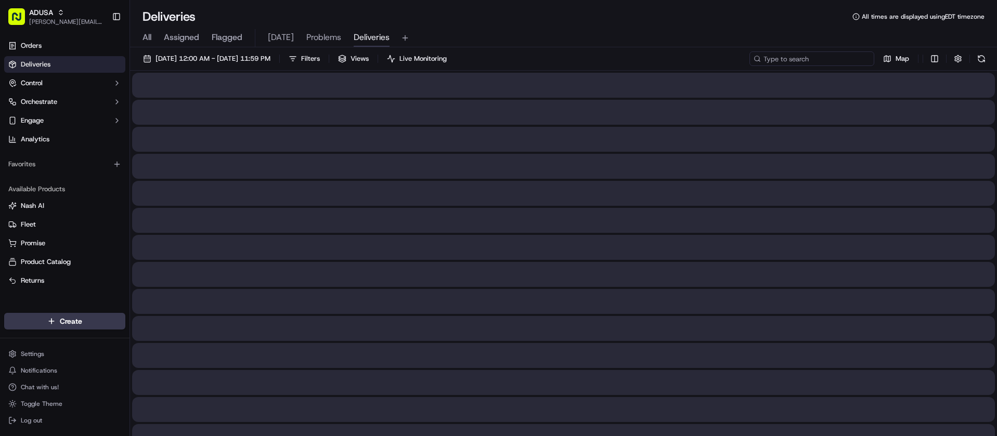
click at [821, 61] on input at bounding box center [812, 59] width 125 height 15
paste input "m713774451"
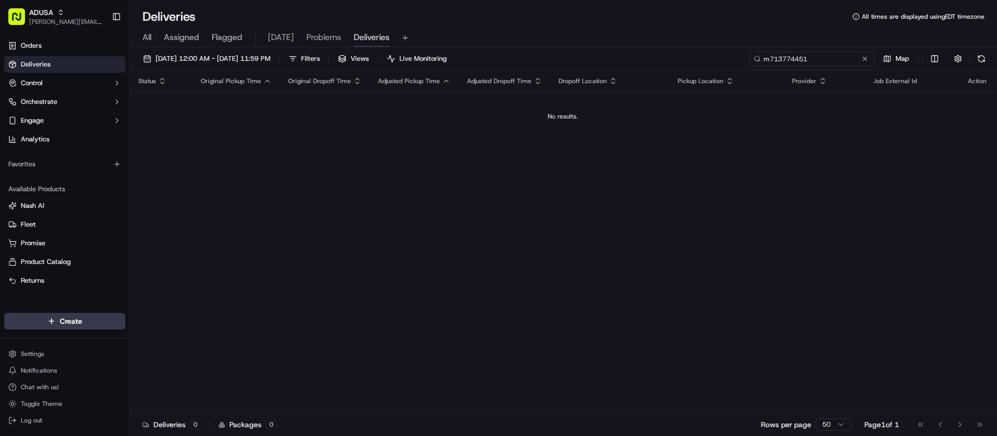
type input "m713774451"
click at [865, 58] on button at bounding box center [865, 59] width 10 height 10
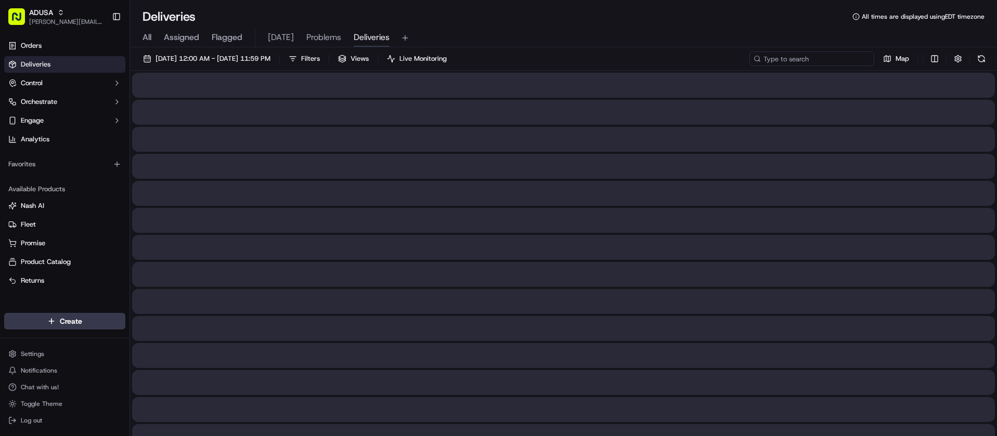
click at [833, 57] on input at bounding box center [812, 59] width 125 height 15
paste input "m714274091"
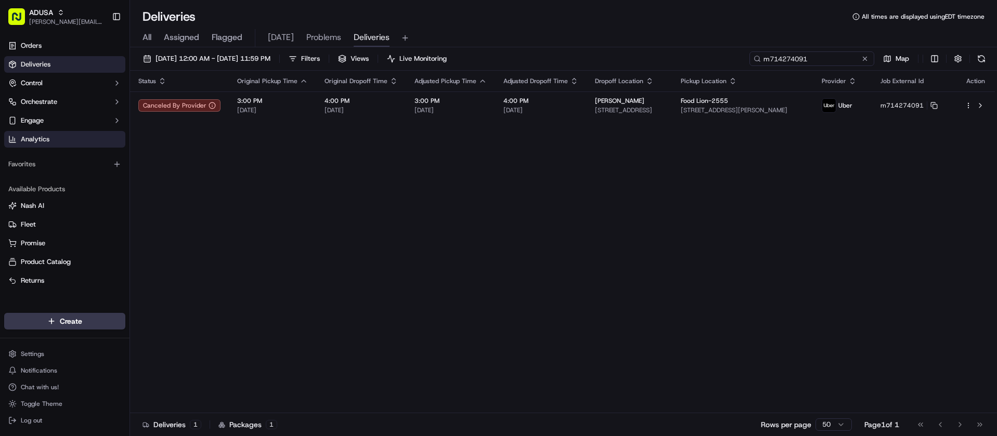
type input "m714274091"
click at [866, 57] on button at bounding box center [865, 59] width 10 height 10
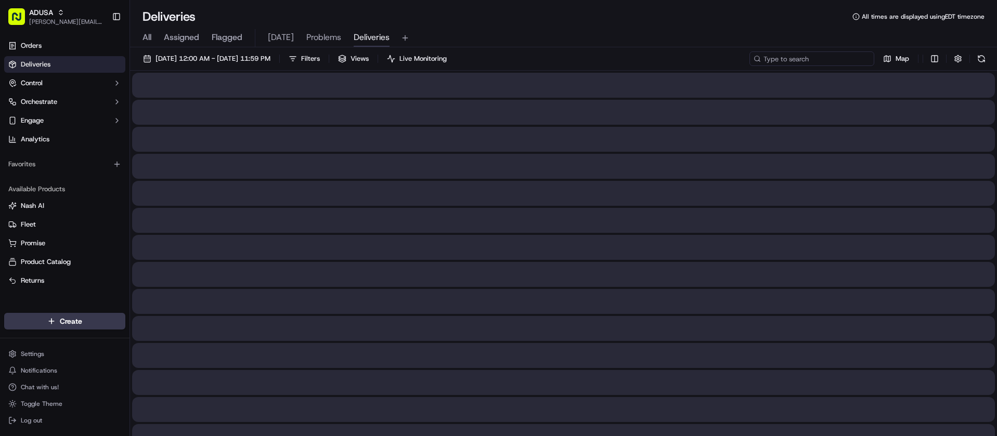
click at [839, 58] on input at bounding box center [812, 59] width 125 height 15
paste input "i714786780"
type input "i714786780"
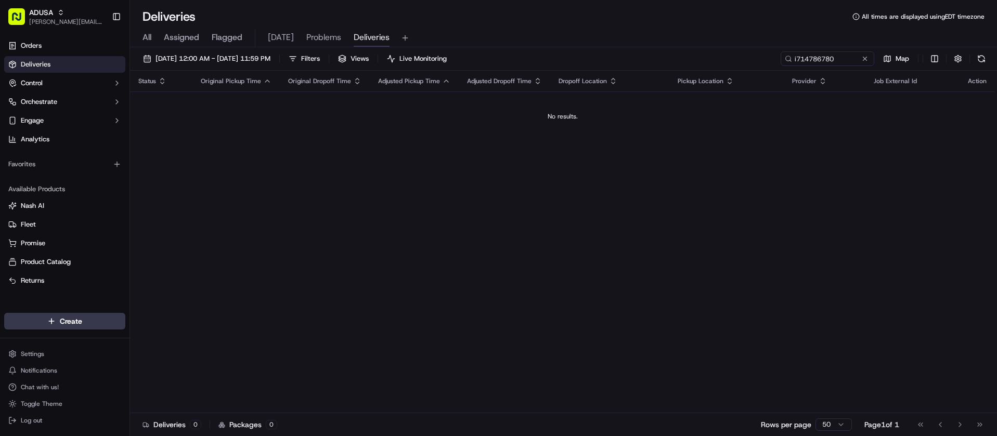
drag, startPoint x: 864, startPoint y: 57, endPoint x: 852, endPoint y: 57, distance: 12.5
click at [864, 57] on button at bounding box center [865, 59] width 10 height 10
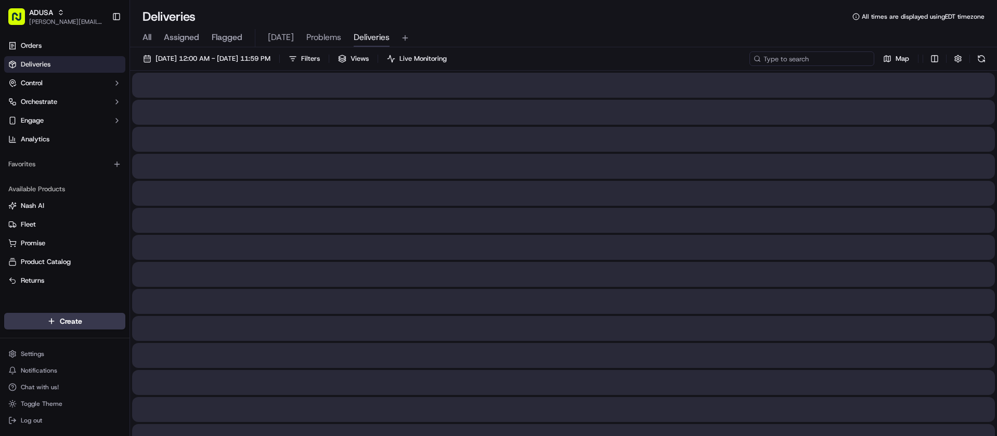
click at [839, 56] on input at bounding box center [812, 59] width 125 height 15
paste input "m714162774"
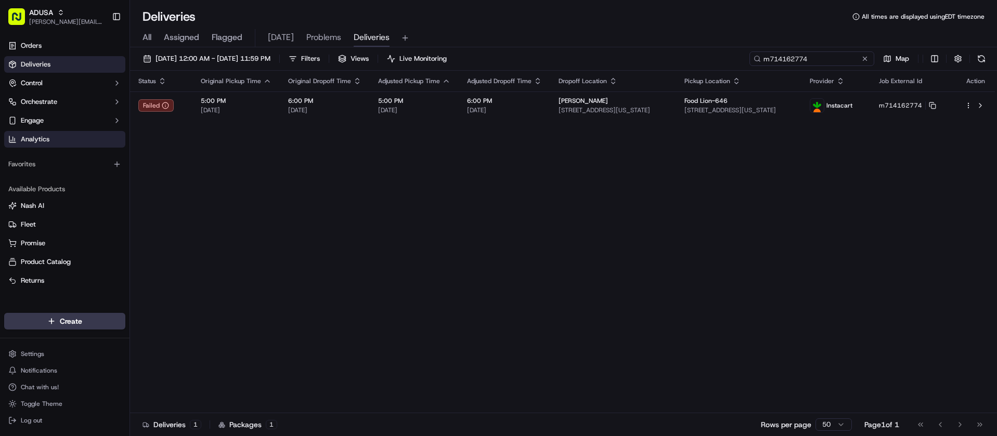
type input "m714162774"
click at [856, 60] on input "m714162774" at bounding box center [812, 59] width 125 height 15
click at [860, 59] on button at bounding box center [865, 59] width 10 height 10
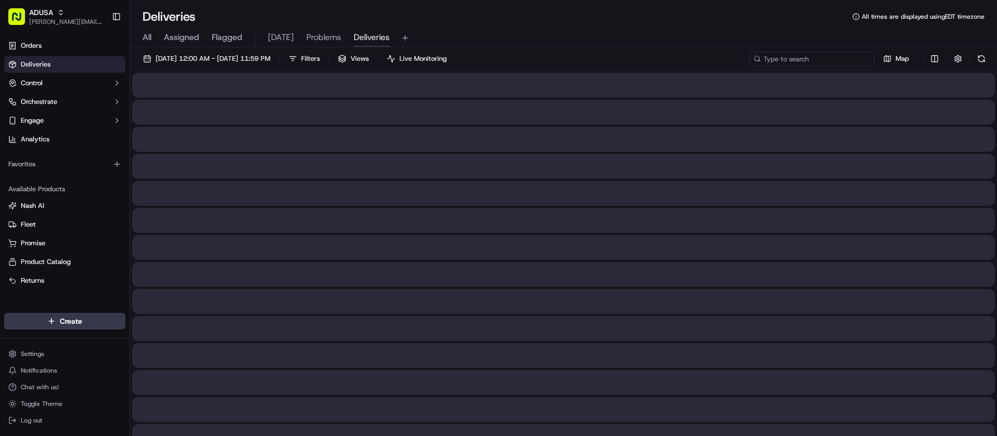
click at [844, 60] on input at bounding box center [812, 59] width 125 height 15
paste input "m707129486"
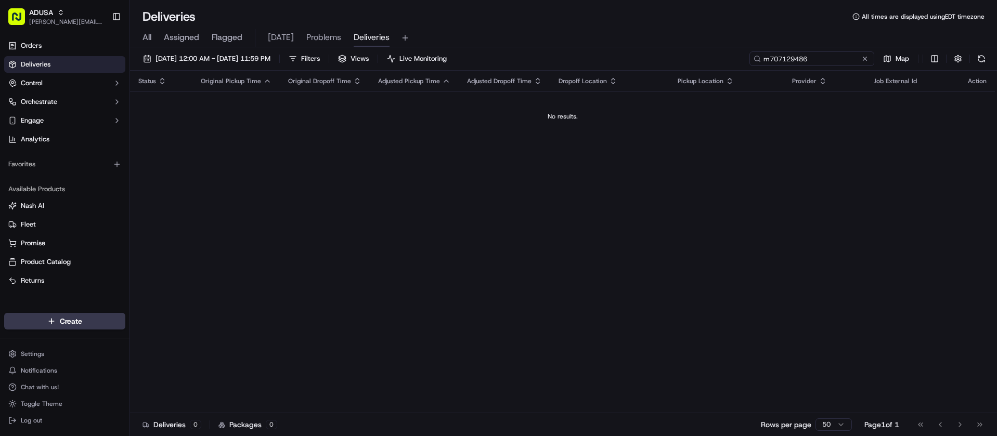
type input "m707129486"
drag, startPoint x: 863, startPoint y: 59, endPoint x: 842, endPoint y: 59, distance: 20.3
click at [863, 59] on button at bounding box center [865, 59] width 10 height 10
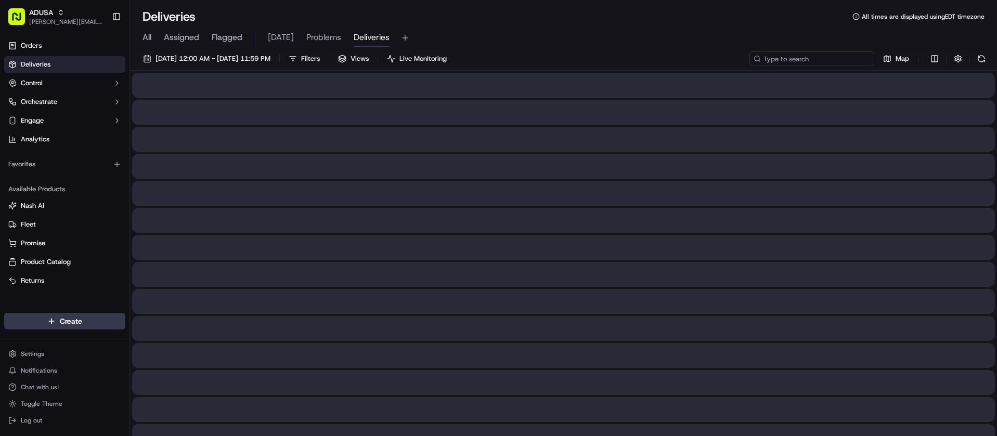
click at [834, 59] on input at bounding box center [812, 59] width 125 height 15
paste input "m715750708"
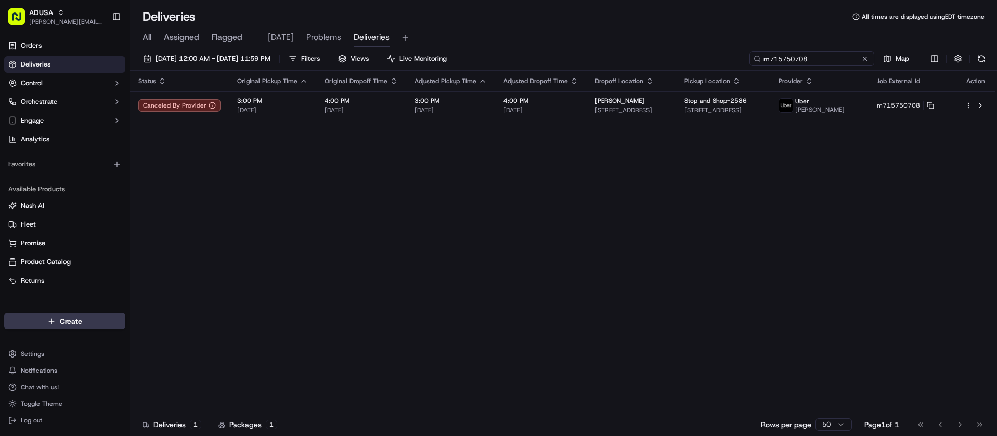
type input "m715750708"
click at [865, 59] on button at bounding box center [865, 59] width 10 height 10
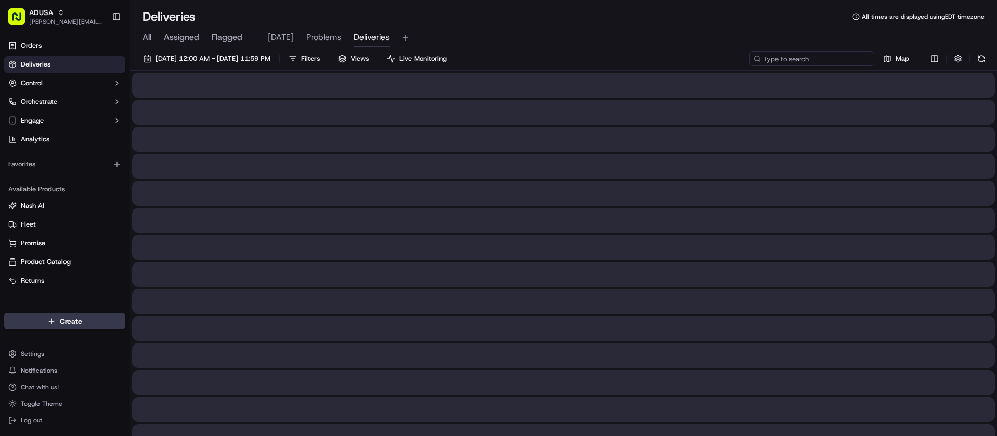
click at [834, 59] on input at bounding box center [812, 59] width 125 height 15
paste input "m715750708"
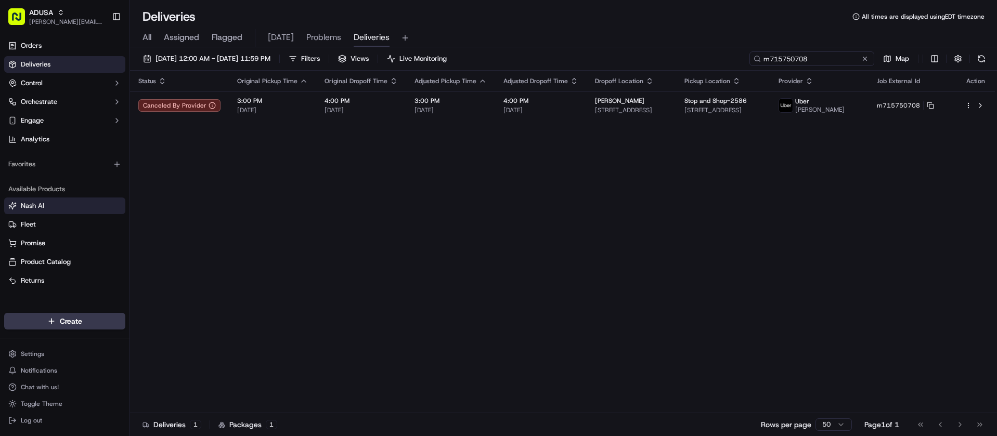
type input "m715750708"
click at [863, 60] on button at bounding box center [865, 59] width 10 height 10
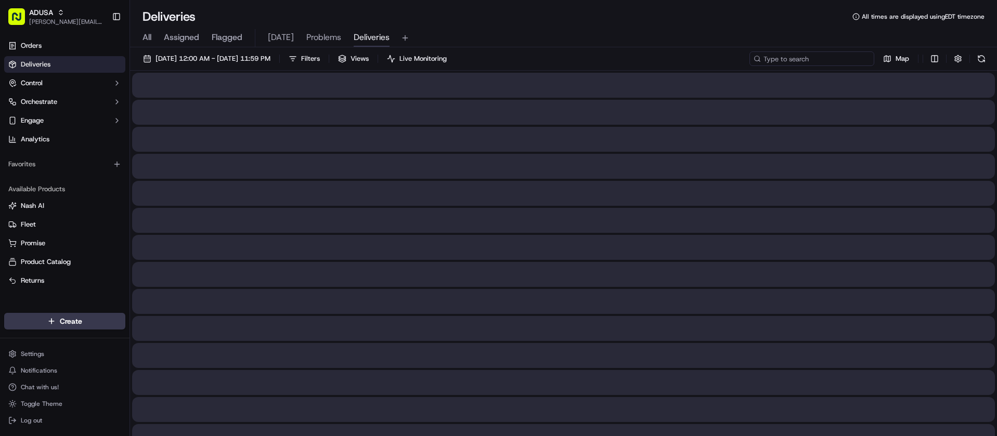
click at [832, 60] on input at bounding box center [812, 59] width 125 height 15
paste input "m715072444"
type input "m715072444"
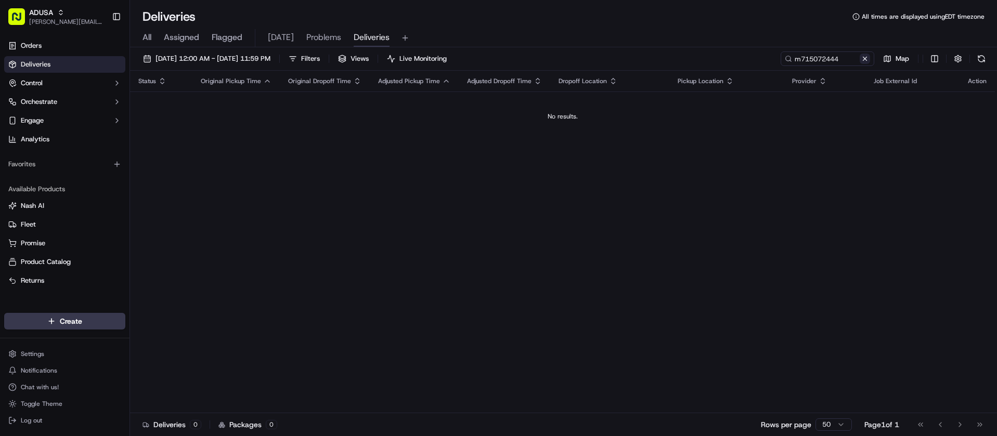
click at [861, 59] on button at bounding box center [865, 59] width 10 height 10
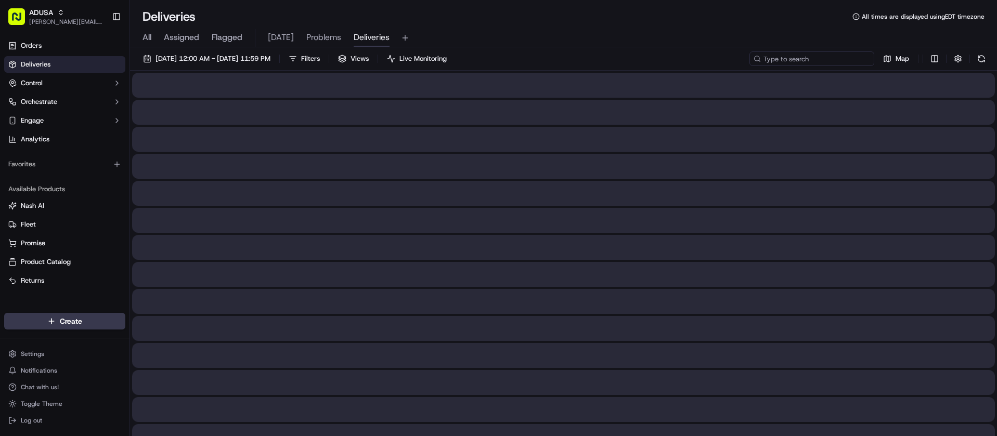
click at [827, 59] on input at bounding box center [812, 59] width 125 height 15
paste input "m710514605"
type input "m710514605"
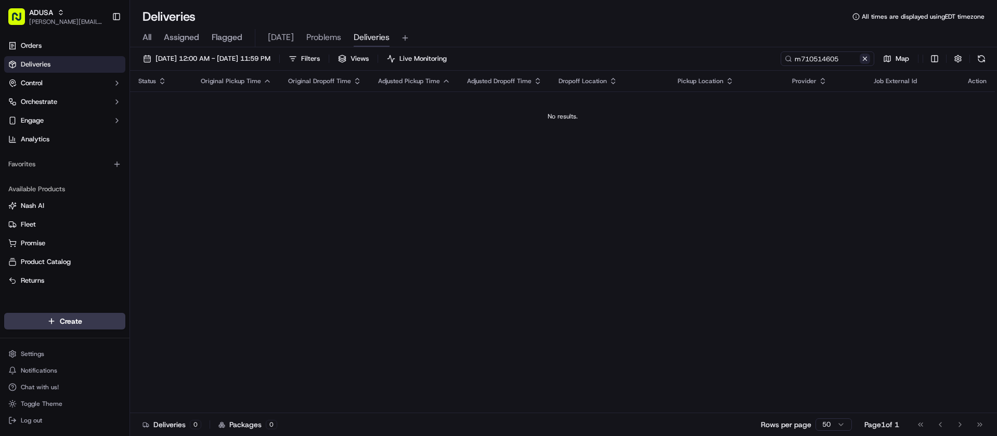
click at [864, 56] on button at bounding box center [865, 59] width 10 height 10
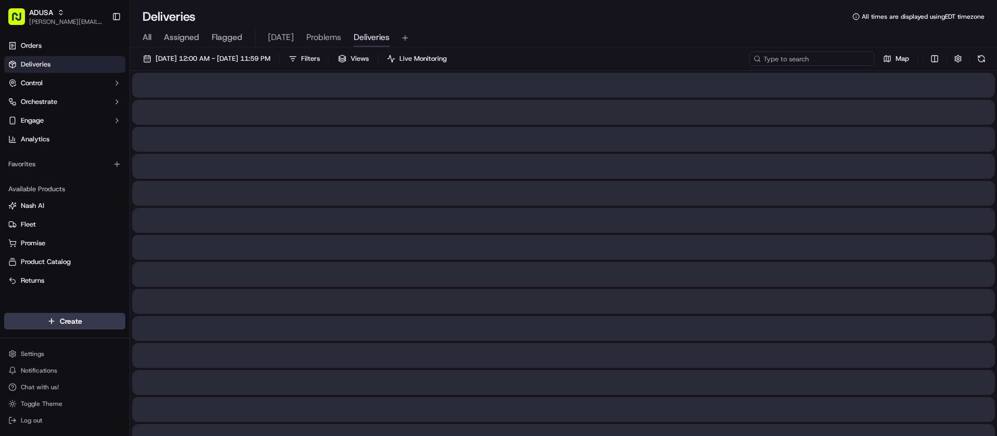
drag, startPoint x: 828, startPoint y: 59, endPoint x: 822, endPoint y: 60, distance: 6.3
click at [826, 59] on input at bounding box center [812, 59] width 125 height 15
paste input "m705740012"
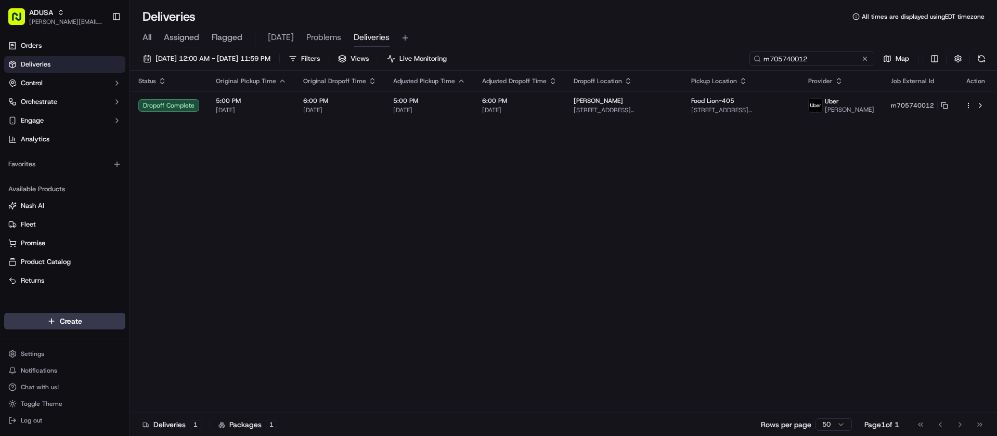
type input "m705740012"
click at [863, 57] on button at bounding box center [865, 59] width 10 height 10
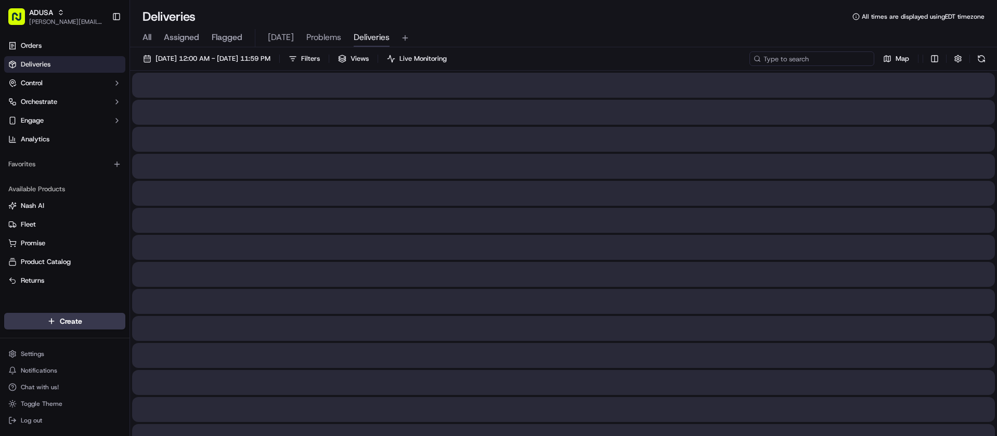
click at [833, 60] on input at bounding box center [812, 59] width 125 height 15
paste input "m713507979"
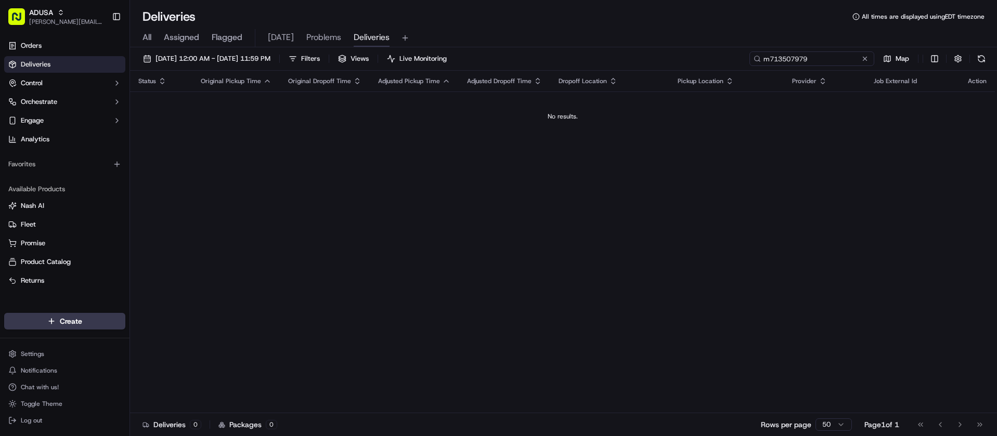
type input "m713507979"
drag, startPoint x: 865, startPoint y: 56, endPoint x: 850, endPoint y: 56, distance: 15.1
click at [865, 56] on button at bounding box center [865, 59] width 10 height 10
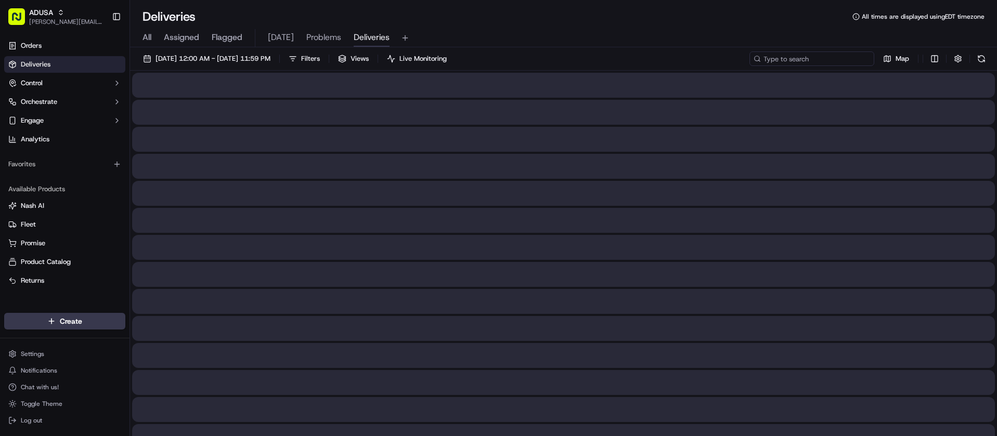
click at [834, 57] on input at bounding box center [812, 59] width 125 height 15
paste input "m714338352"
type input "m714338352"
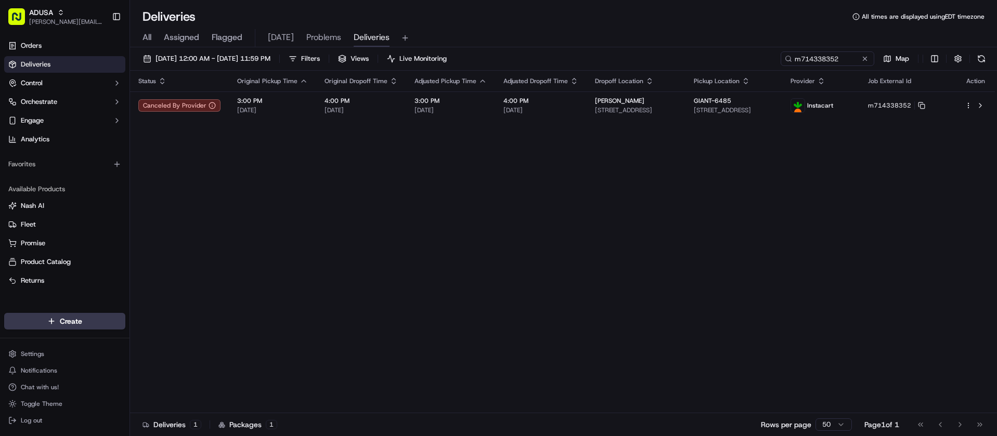
click at [861, 62] on button at bounding box center [865, 59] width 10 height 10
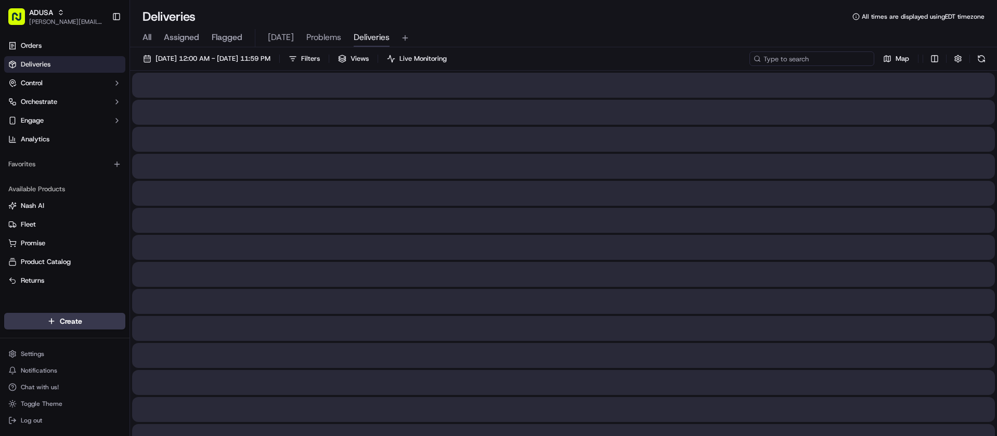
click at [841, 59] on input at bounding box center [812, 59] width 125 height 15
click at [824, 63] on input at bounding box center [812, 59] width 125 height 15
paste input "m714338352"
type input "m714338352"
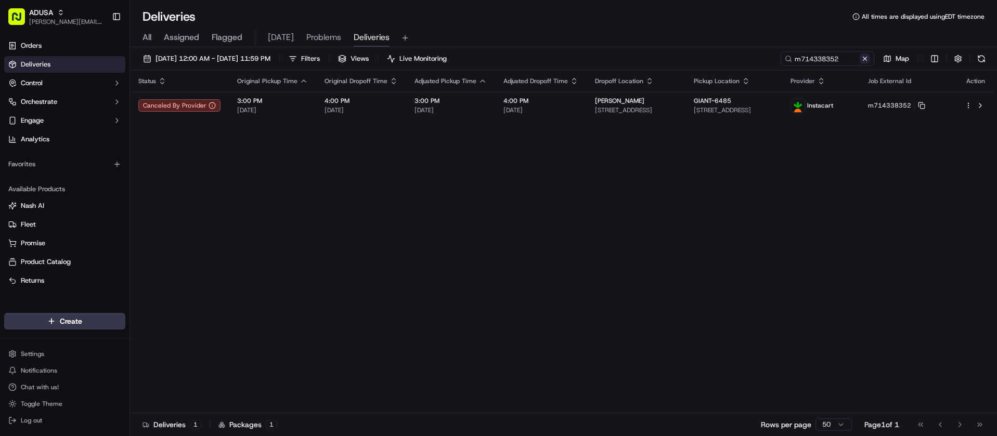
click at [862, 59] on button at bounding box center [865, 59] width 10 height 10
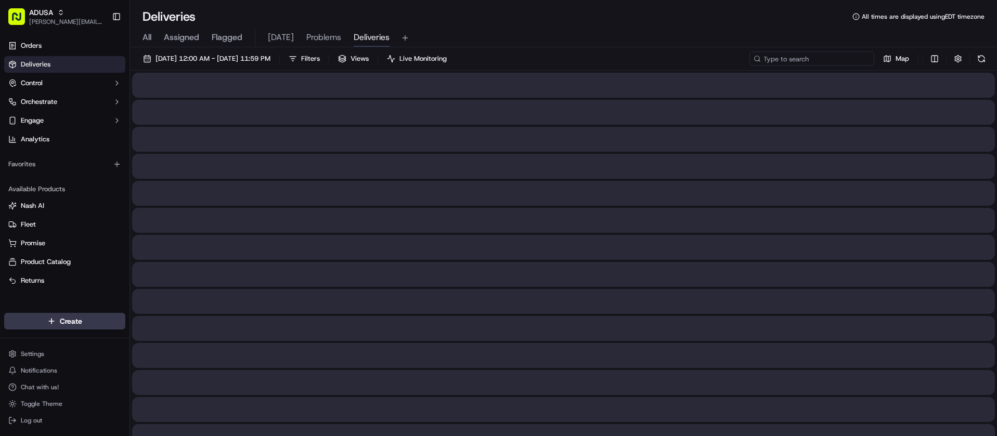
click at [830, 63] on input at bounding box center [812, 59] width 125 height 15
paste input "m687428338"
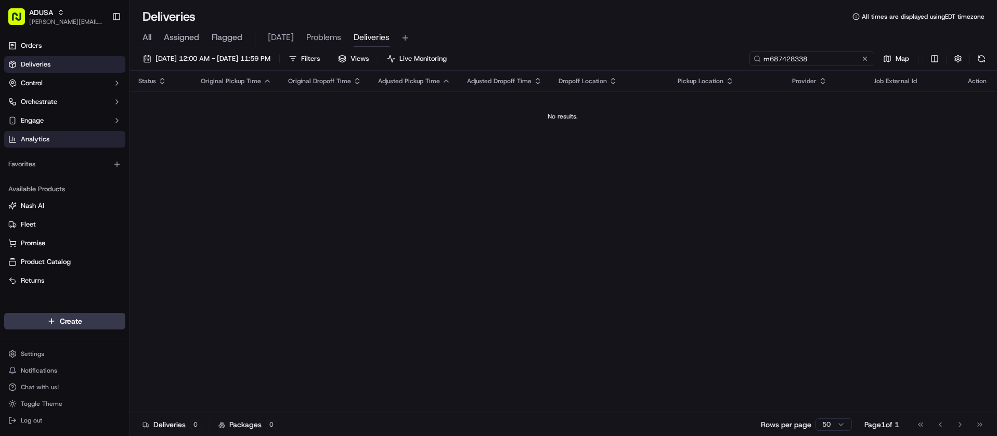
type input "m687428338"
click at [866, 57] on button at bounding box center [865, 59] width 10 height 10
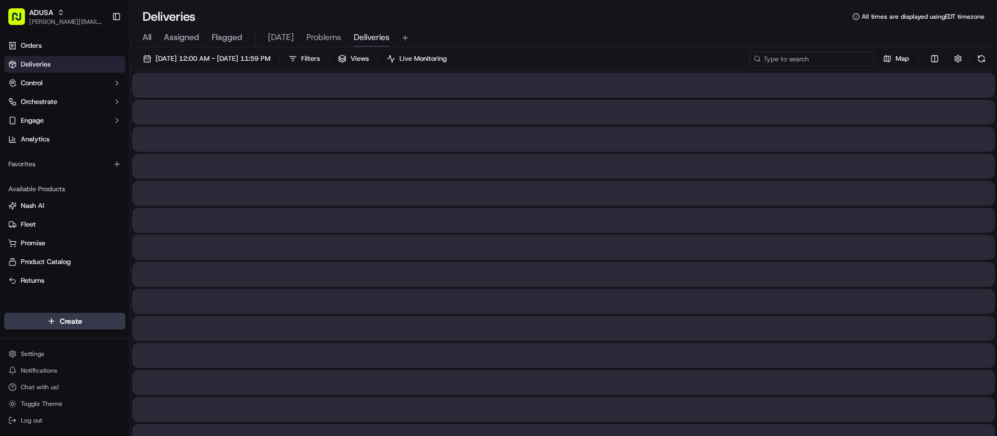
click at [813, 58] on input at bounding box center [812, 59] width 125 height 15
paste input "m690628438"
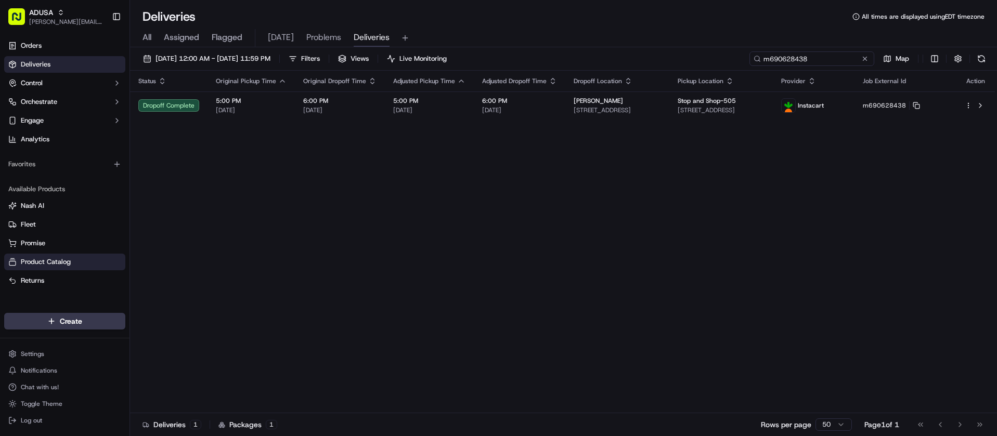
type input "m690628438"
click at [864, 56] on button at bounding box center [865, 59] width 10 height 10
click at [827, 60] on input at bounding box center [812, 59] width 125 height 15
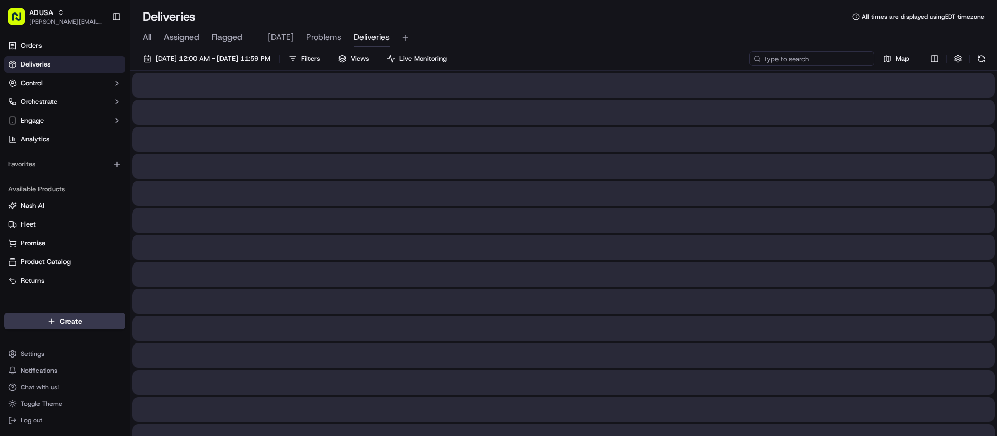
paste input "m715768617"
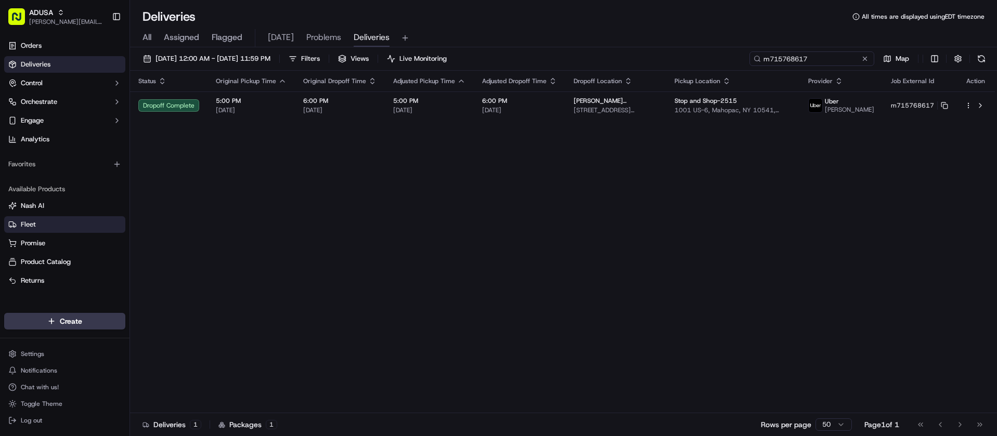
type input "m715768617"
click at [866, 56] on button at bounding box center [865, 59] width 10 height 10
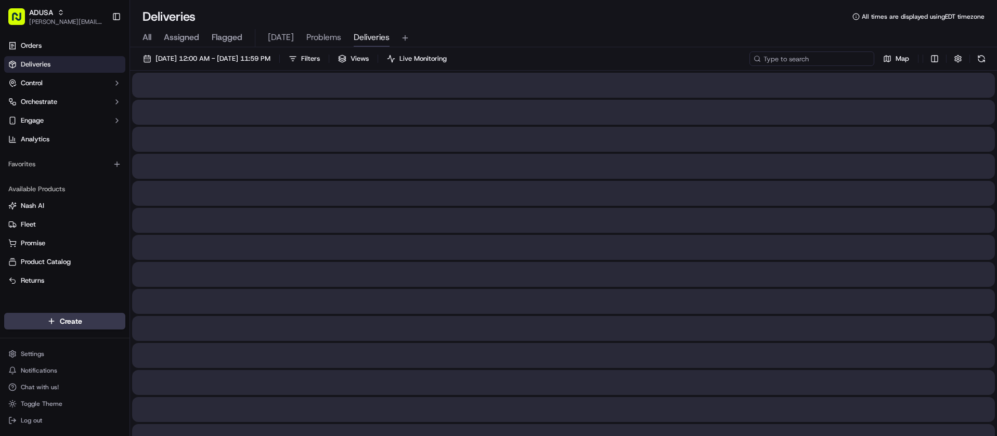
click at [840, 57] on input at bounding box center [812, 59] width 125 height 15
paste input "m711310789"
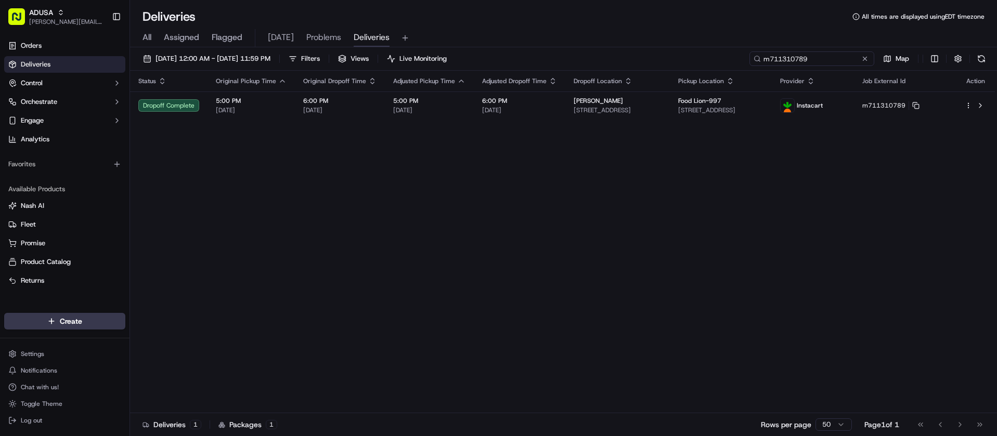
type input "m711310789"
click at [863, 55] on button at bounding box center [865, 59] width 10 height 10
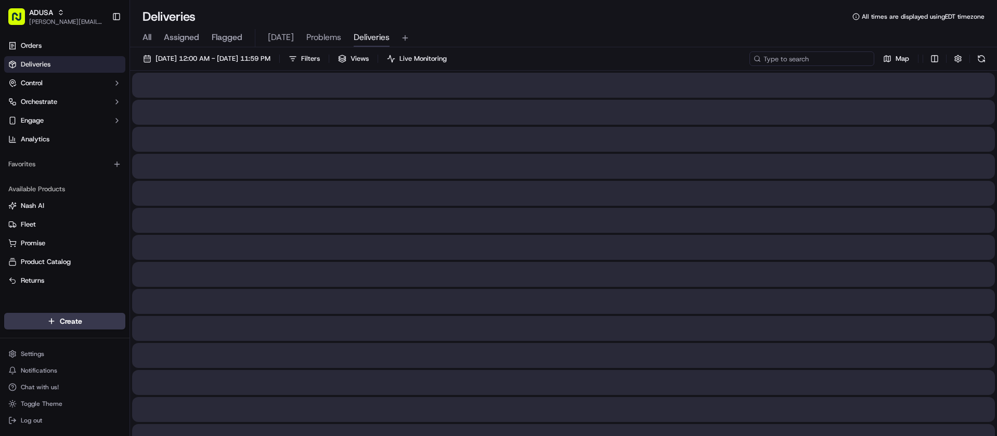
click at [837, 55] on input at bounding box center [812, 59] width 125 height 15
paste input "m716204516"
type input "m716204516"
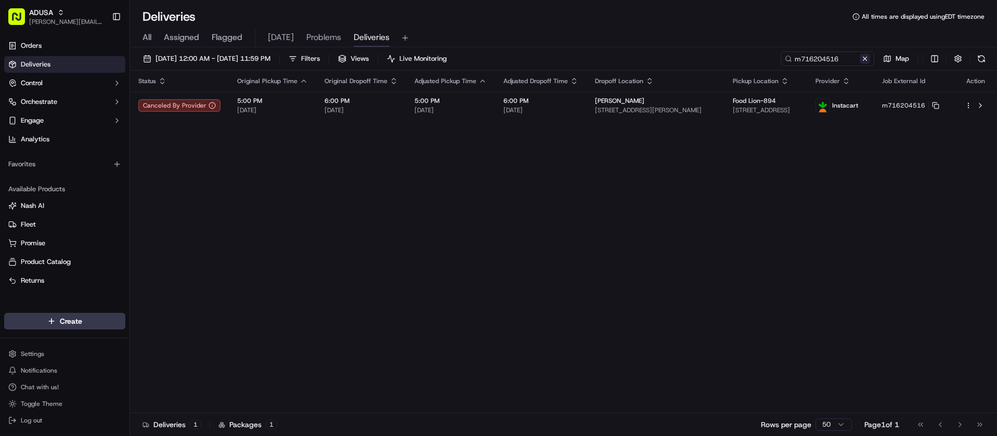
click at [861, 59] on button at bounding box center [865, 59] width 10 height 10
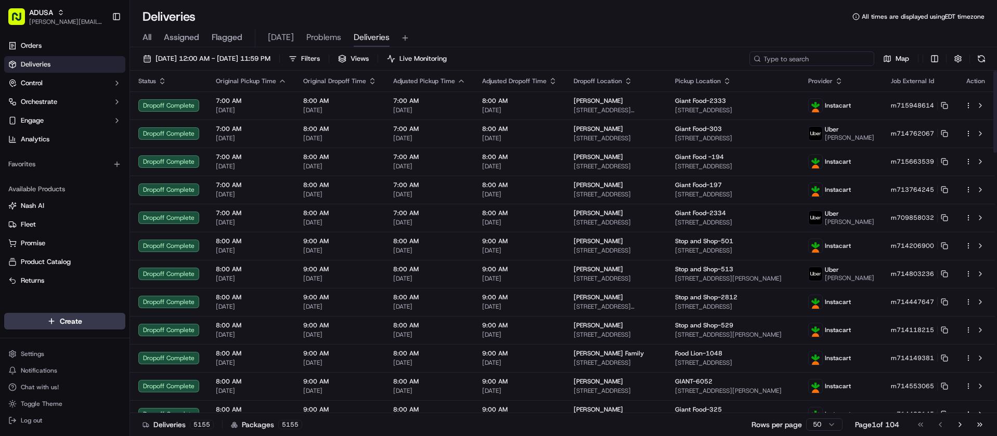
click at [830, 56] on input at bounding box center [812, 59] width 125 height 15
click at [825, 62] on input at bounding box center [812, 59] width 125 height 15
paste input "m714893078"
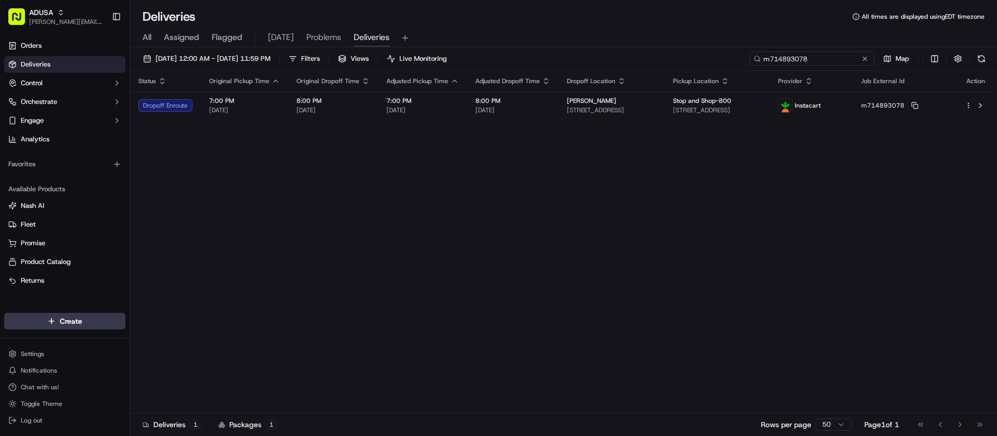
type input "m714893078"
click at [860, 63] on button at bounding box center [865, 59] width 10 height 10
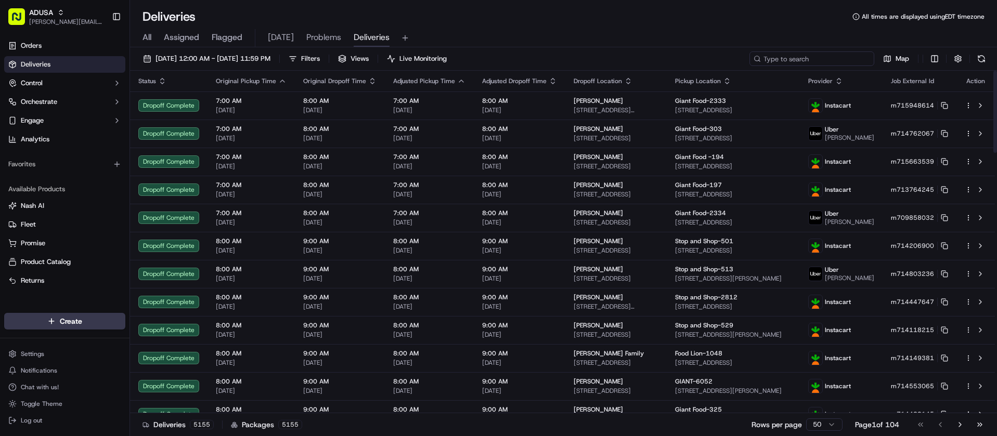
click at [814, 59] on input at bounding box center [812, 59] width 125 height 15
paste input "m716204516"
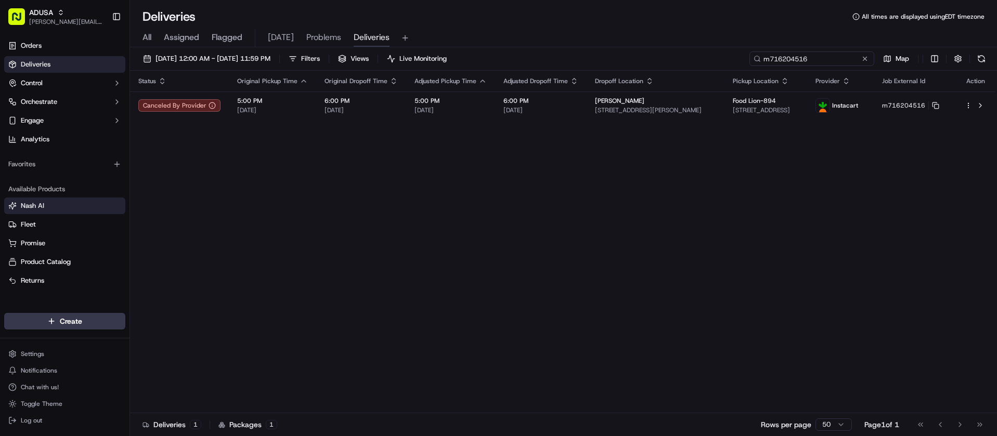
type input "m716204516"
click at [864, 58] on button at bounding box center [865, 59] width 10 height 10
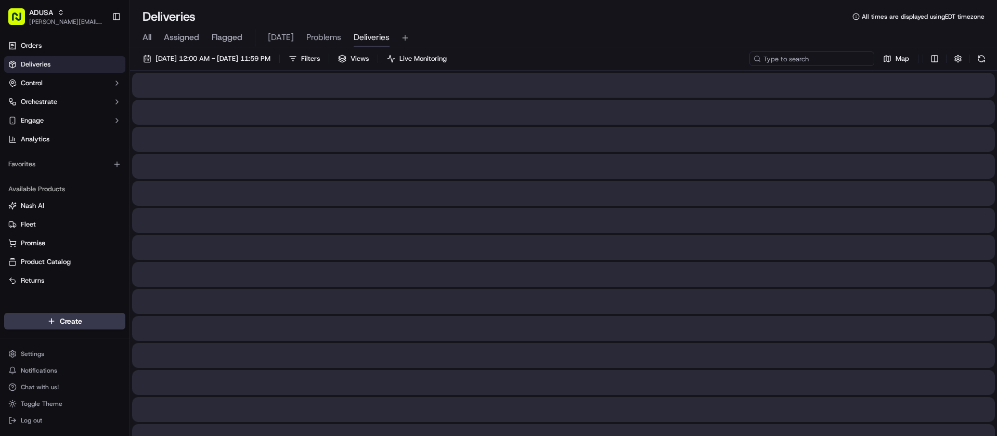
click at [841, 63] on input at bounding box center [812, 59] width 125 height 15
paste input "m713247974"
type input "m713247974"
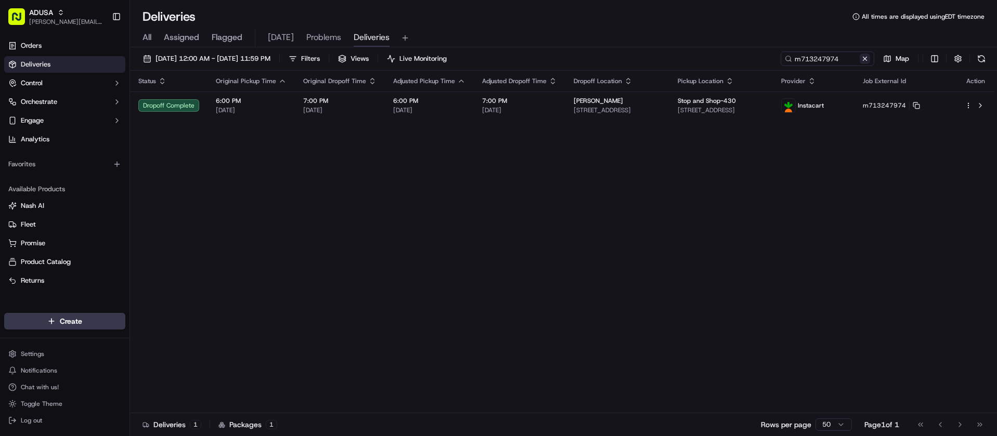
click at [865, 57] on button at bounding box center [865, 59] width 10 height 10
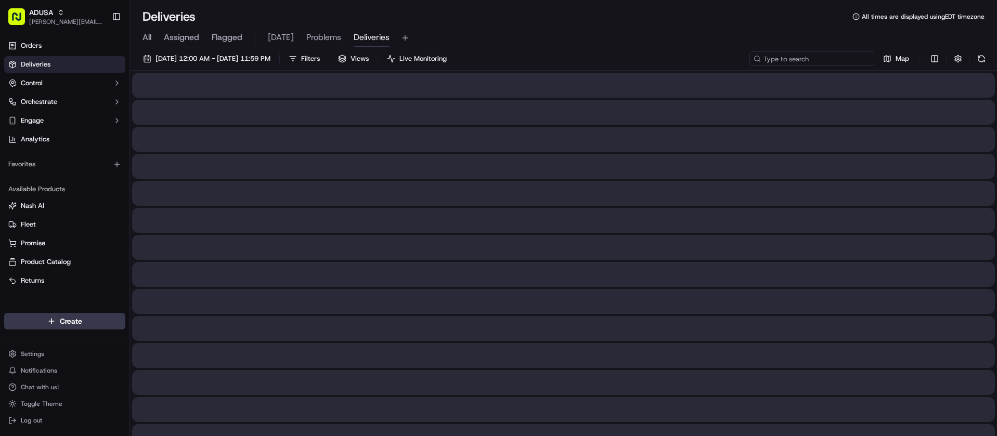
click at [830, 59] on input at bounding box center [812, 59] width 125 height 15
paste input "m714140332"
type input "m714140332"
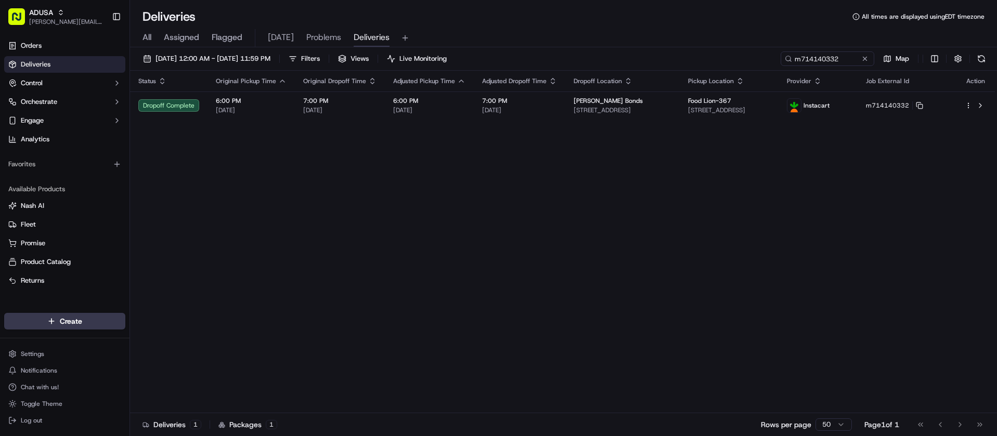
drag, startPoint x: 861, startPoint y: 59, endPoint x: 851, endPoint y: 60, distance: 9.9
click at [861, 59] on button at bounding box center [865, 59] width 10 height 10
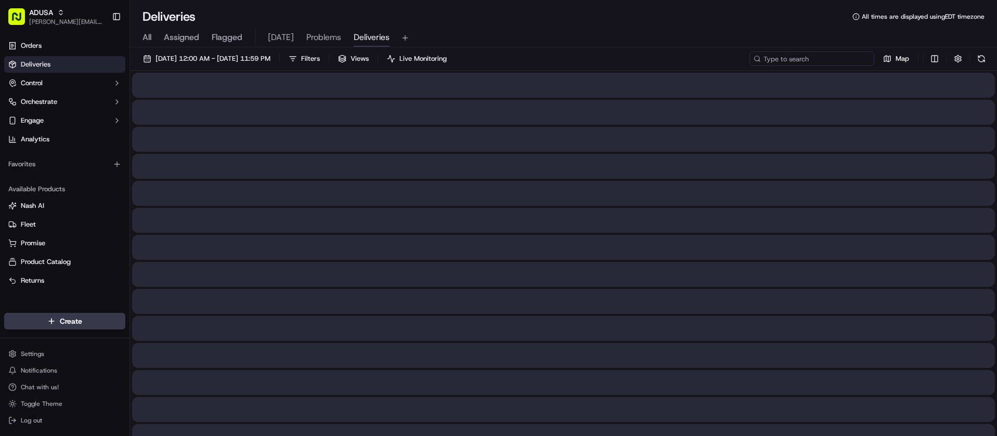
click at [832, 60] on input at bounding box center [812, 59] width 125 height 15
paste input "m714763991"
type input "m714763991"
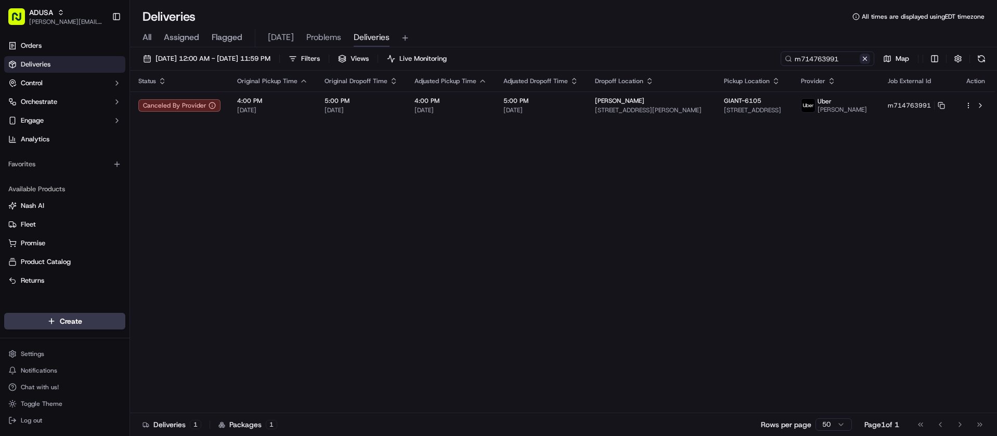
click at [867, 59] on button at bounding box center [865, 59] width 10 height 10
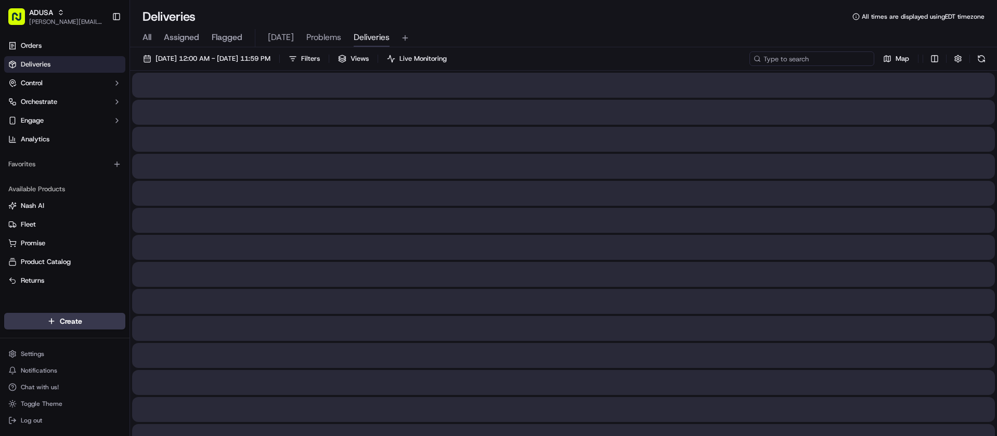
click at [829, 59] on input at bounding box center [812, 59] width 125 height 15
paste input "m715032210"
type input "m715032210"
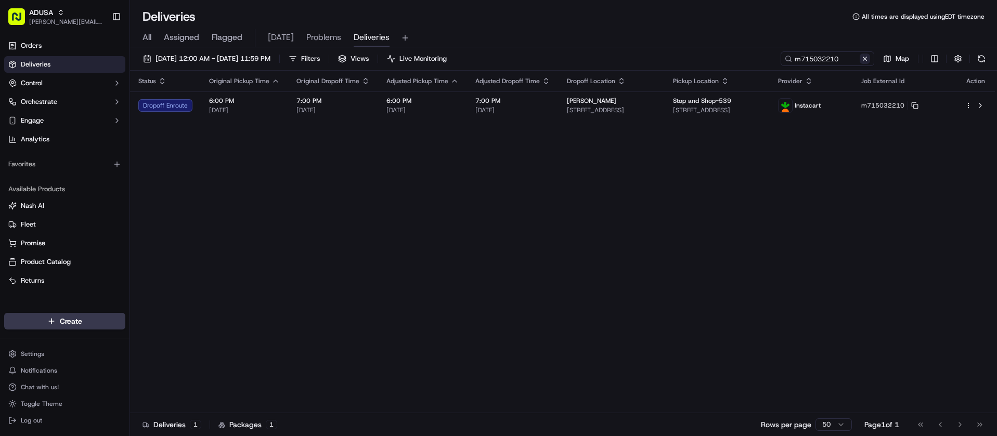
click at [867, 59] on button at bounding box center [865, 59] width 10 height 10
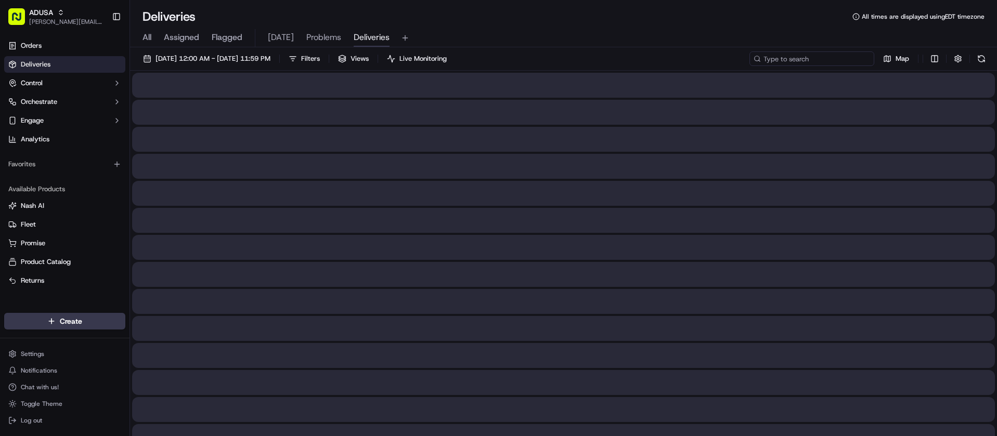
click at [839, 59] on input at bounding box center [812, 59] width 125 height 15
paste input "d710427543"
type input "d710427543"
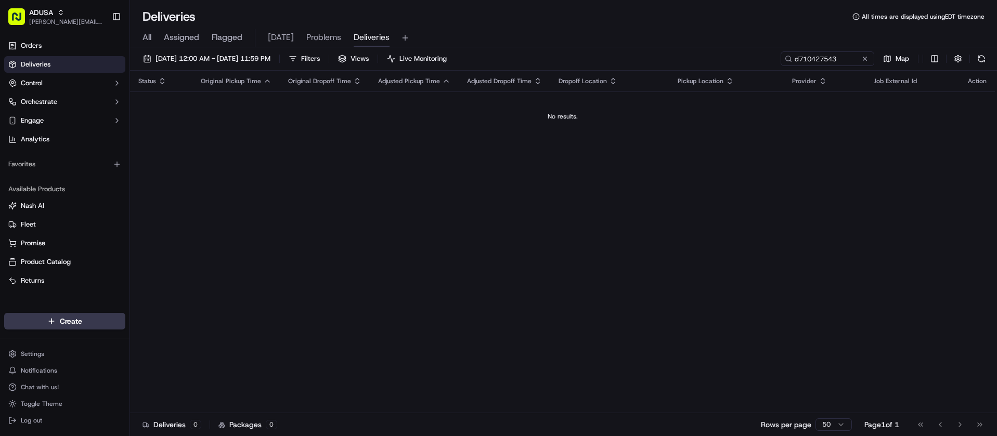
drag, startPoint x: 865, startPoint y: 57, endPoint x: 856, endPoint y: 56, distance: 9.4
click at [865, 57] on button at bounding box center [865, 59] width 10 height 10
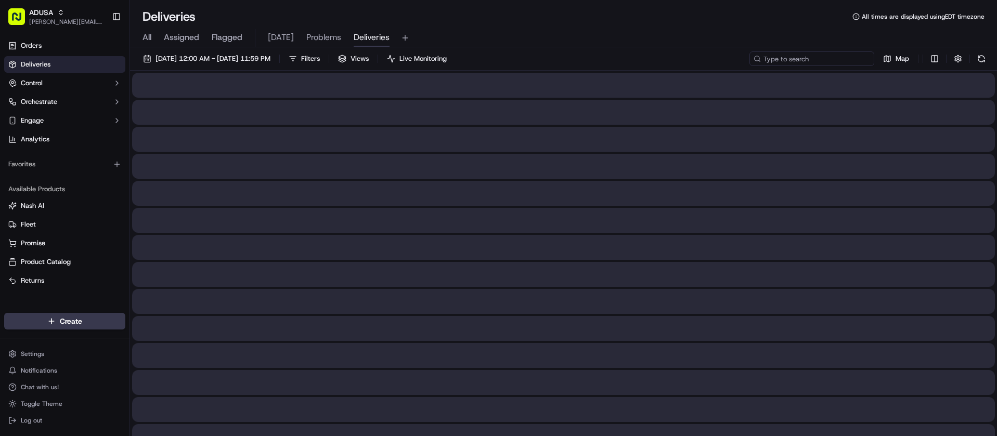
click at [848, 56] on input at bounding box center [812, 59] width 125 height 15
paste input "d710427543"
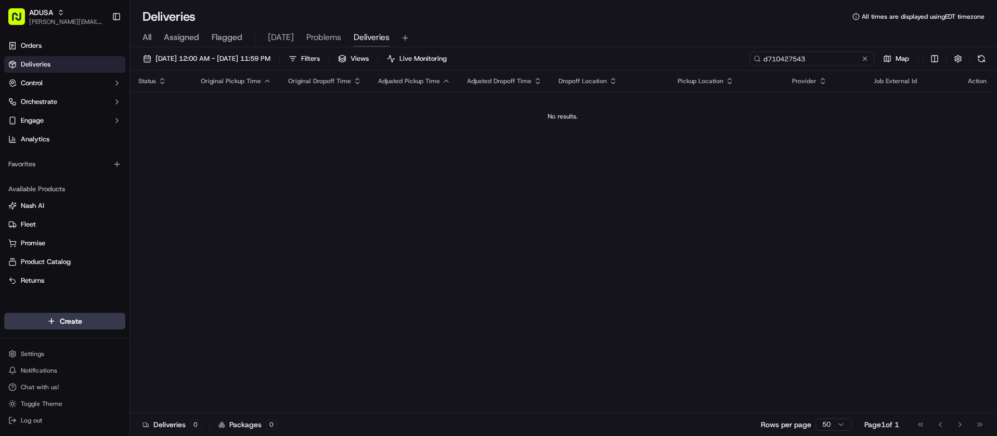
type input "d710427543"
drag, startPoint x: 864, startPoint y: 58, endPoint x: 858, endPoint y: 59, distance: 5.7
click at [864, 58] on button at bounding box center [865, 59] width 10 height 10
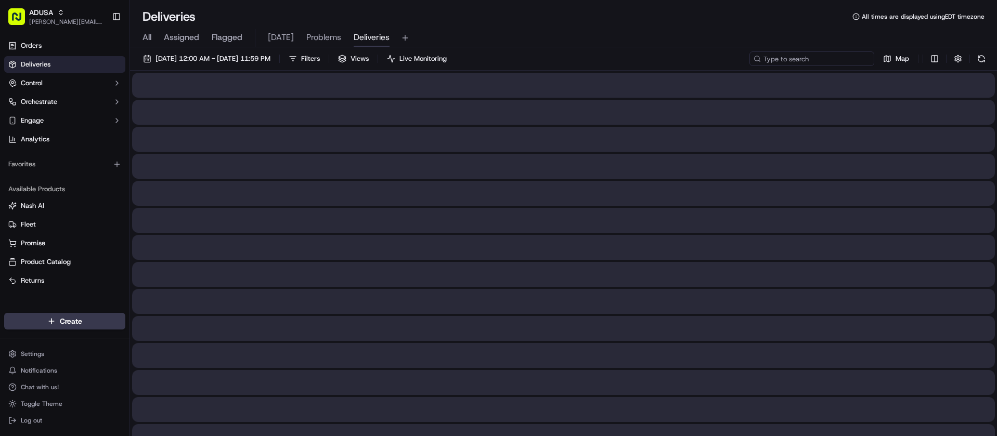
click at [842, 60] on input at bounding box center [812, 59] width 125 height 15
paste input "d710427543"
type input "d710427543"
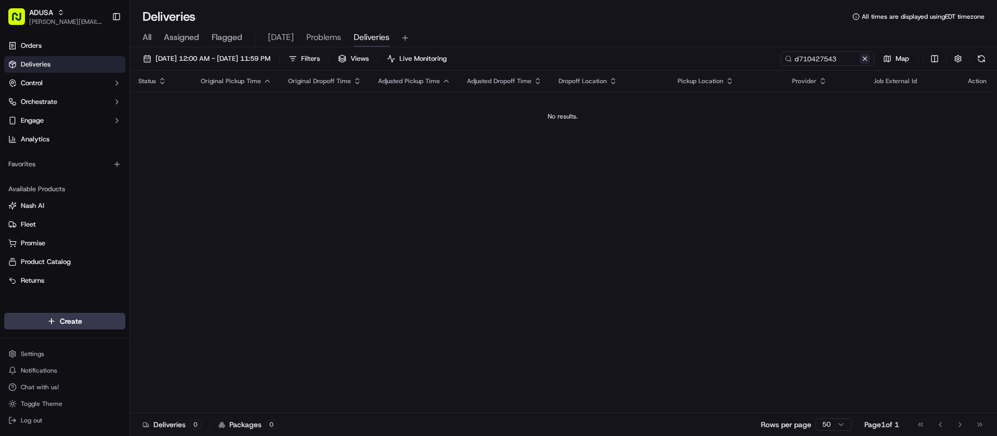
click at [865, 61] on button at bounding box center [865, 59] width 10 height 10
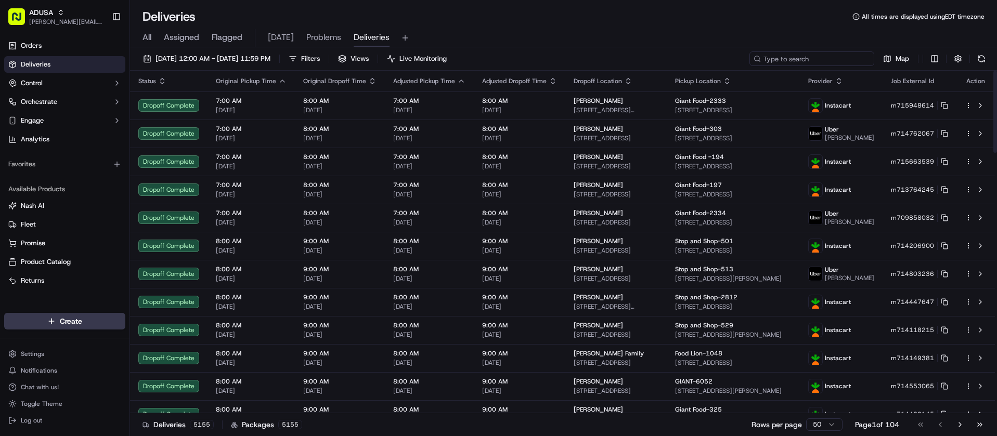
click at [851, 58] on input at bounding box center [812, 59] width 125 height 15
paste input "m715032210"
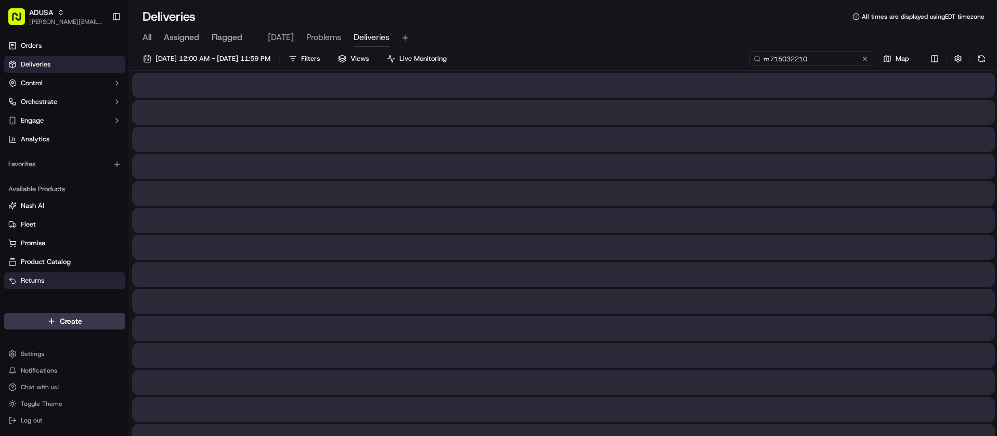
type input "m715032210"
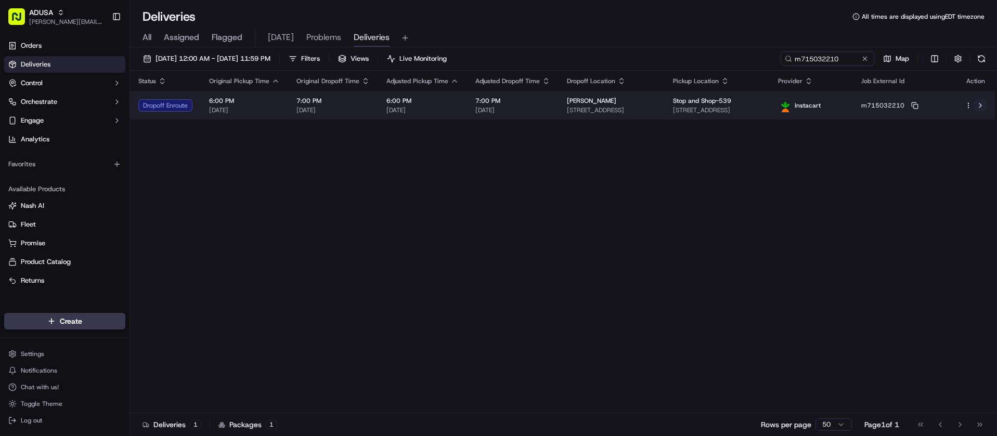
click at [980, 106] on button at bounding box center [980, 105] width 12 height 12
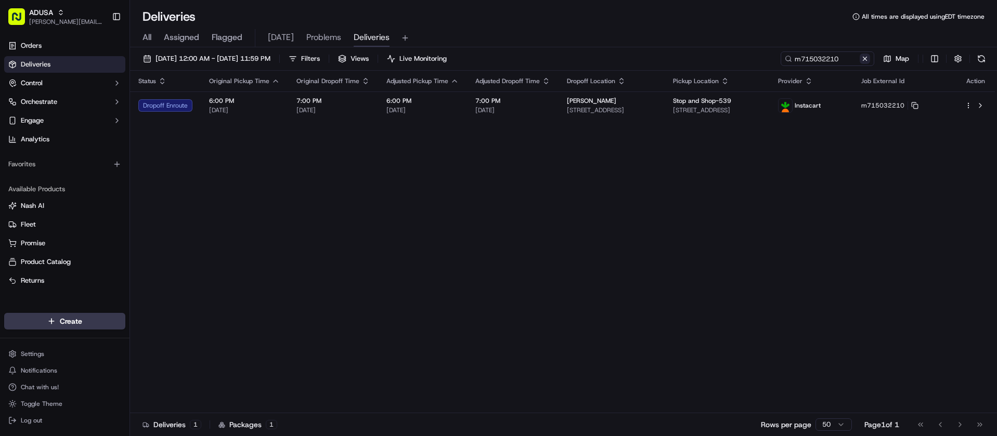
click at [867, 61] on button at bounding box center [865, 59] width 10 height 10
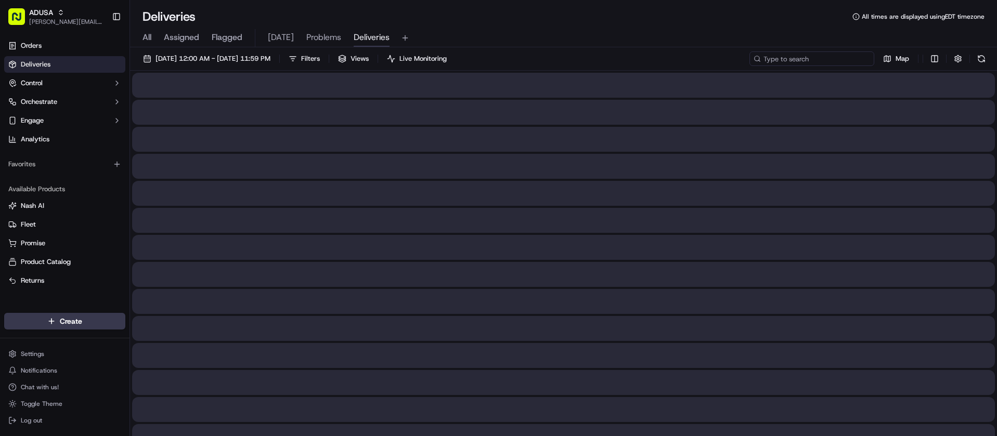
click at [835, 59] on input at bounding box center [812, 59] width 125 height 15
paste input "m715343490"
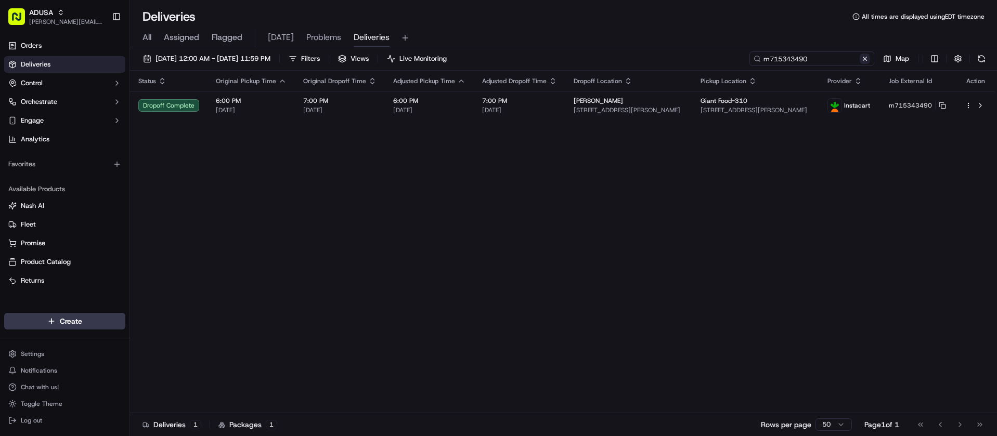
type input "m715343490"
click at [863, 61] on button at bounding box center [865, 59] width 10 height 10
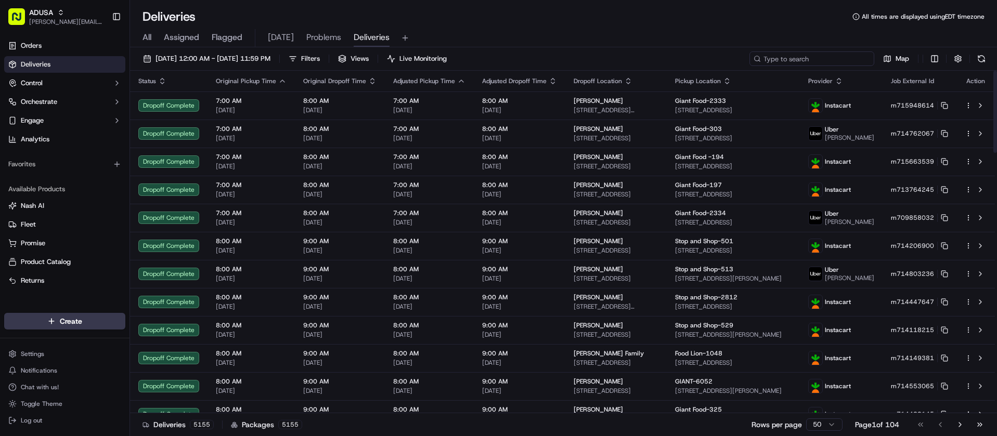
click at [811, 59] on input at bounding box center [812, 59] width 125 height 15
paste input "m715945947"
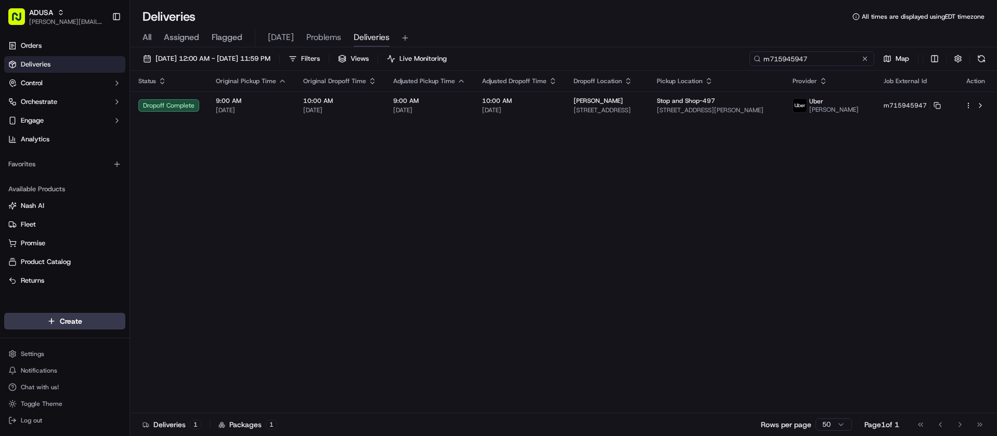
click at [847, 58] on input "m715945947" at bounding box center [812, 59] width 125 height 15
drag, startPoint x: 847, startPoint y: 58, endPoint x: 684, endPoint y: 52, distance: 163.5
click at [684, 52] on div "09/17/2025 12:00 AM - 09/17/2025 11:59 PM Filters Views Live Monitoring m715945…" at bounding box center [563, 61] width 867 height 19
paste input "i714754578"
type input "i714754578"
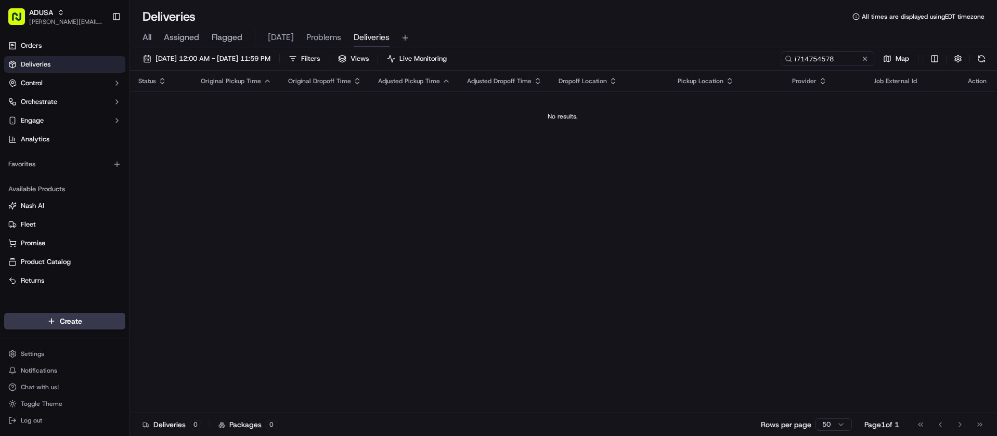
drag, startPoint x: 866, startPoint y: 57, endPoint x: 858, endPoint y: 58, distance: 7.9
click at [866, 57] on button at bounding box center [865, 59] width 10 height 10
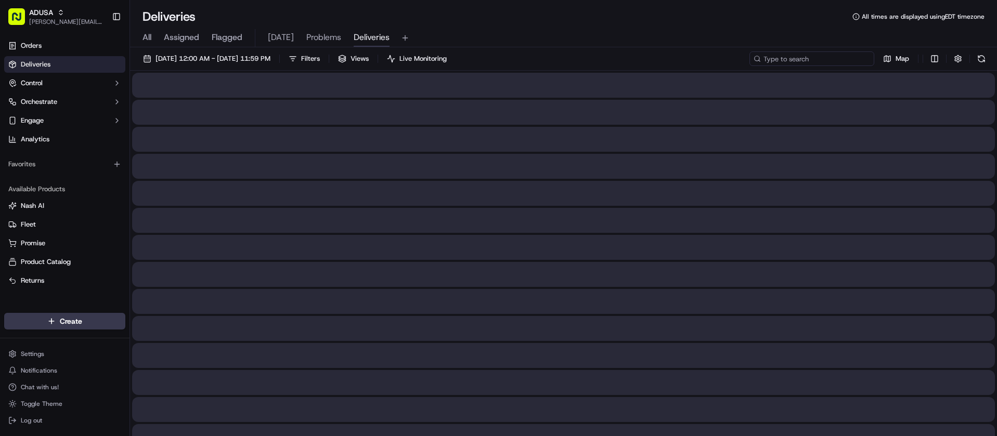
click at [846, 61] on input at bounding box center [812, 59] width 125 height 15
paste input "d713390167"
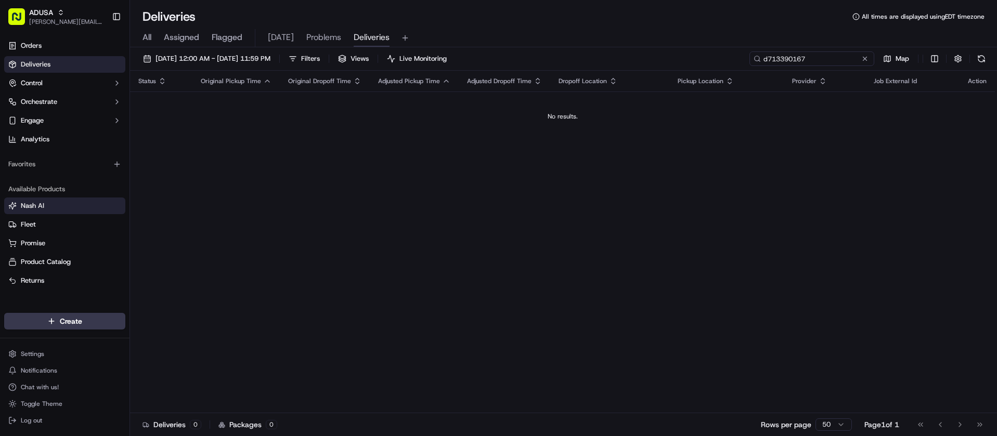
type input "d713390167"
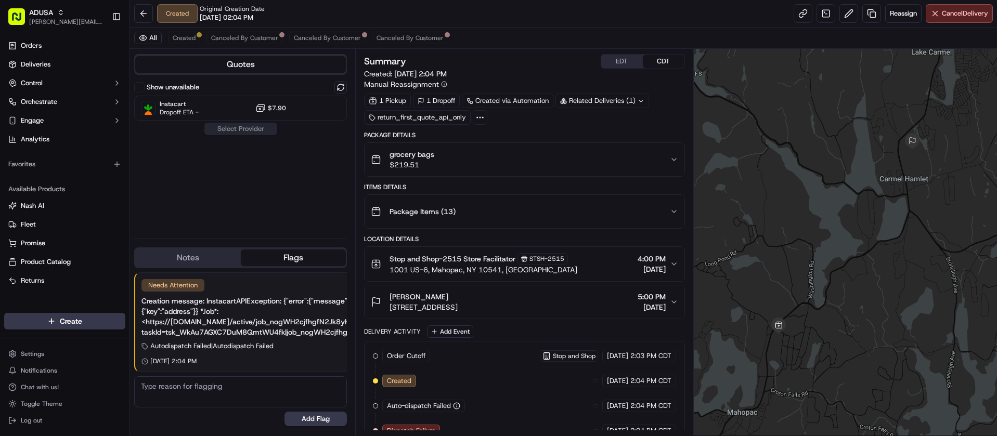
click at [219, 397] on textarea at bounding box center [240, 392] width 213 height 31
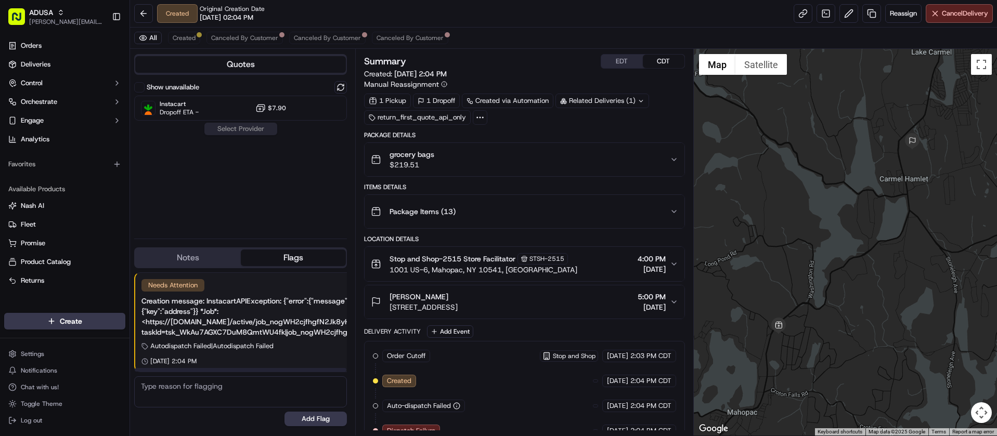
click at [196, 260] on button "Notes" at bounding box center [188, 258] width 106 height 17
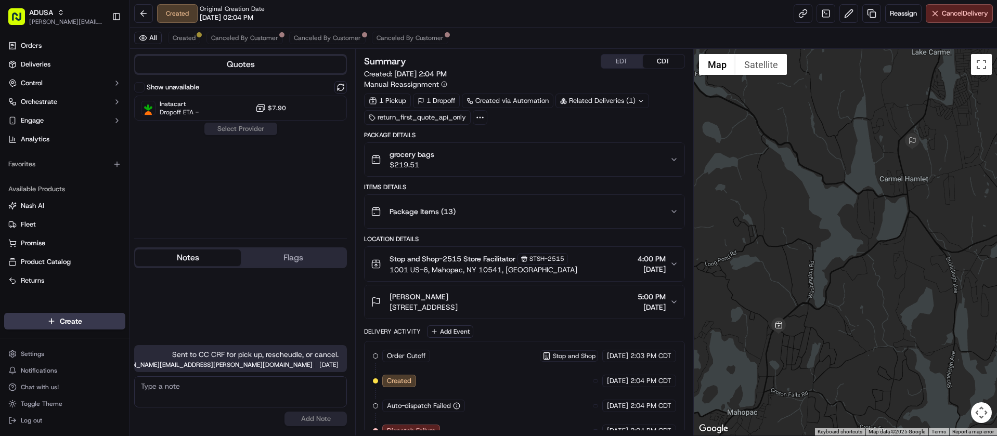
click at [229, 400] on textarea at bounding box center [240, 392] width 213 height 31
type textarea "Cancelled by CC per customer."
click at [313, 414] on button "Add Note" at bounding box center [316, 419] width 62 height 15
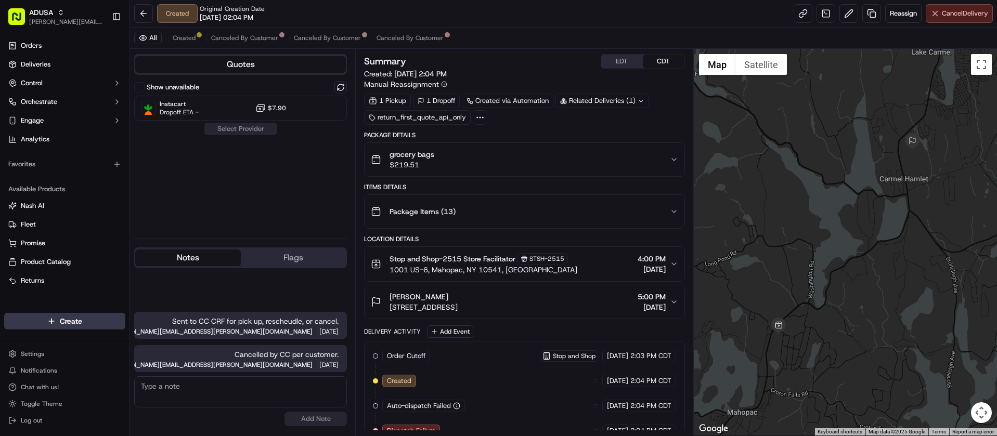
click at [948, 10] on span "Cancel Delivery" at bounding box center [965, 13] width 46 height 9
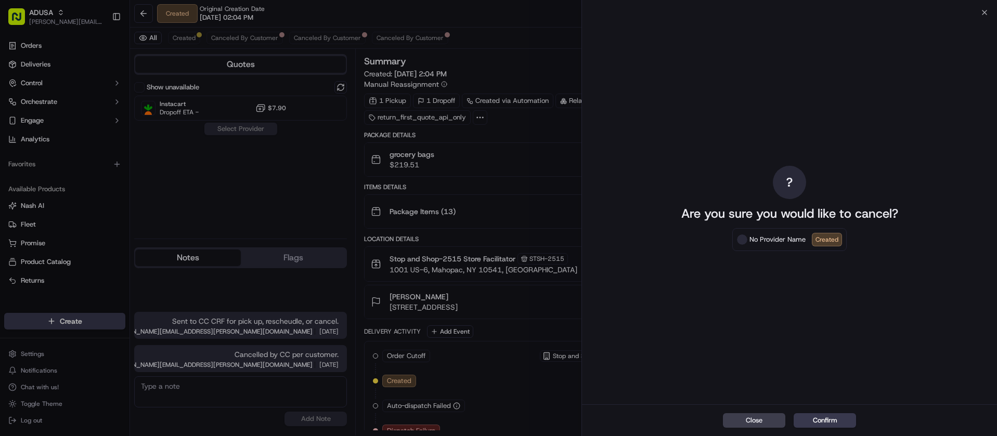
click at [824, 429] on div "Close Confirm" at bounding box center [789, 421] width 415 height 32
click at [821, 422] on button "Confirm" at bounding box center [825, 421] width 62 height 15
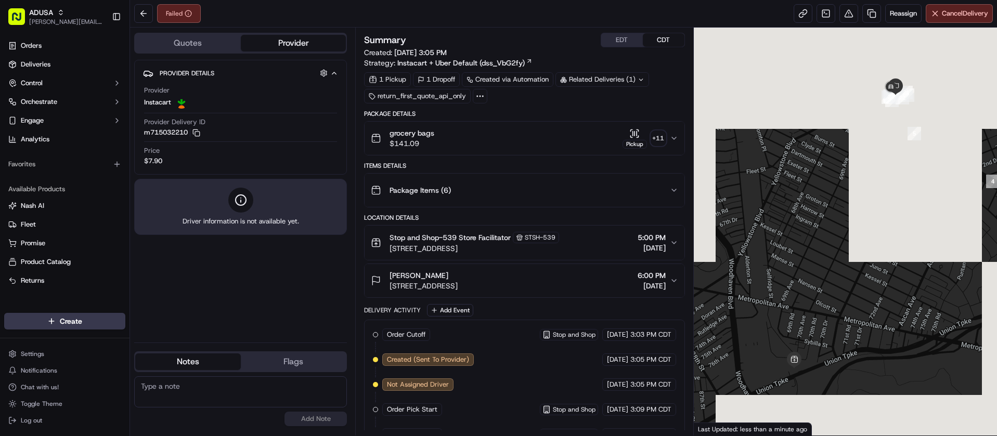
click at [248, 401] on textarea at bounding box center [240, 392] width 213 height 31
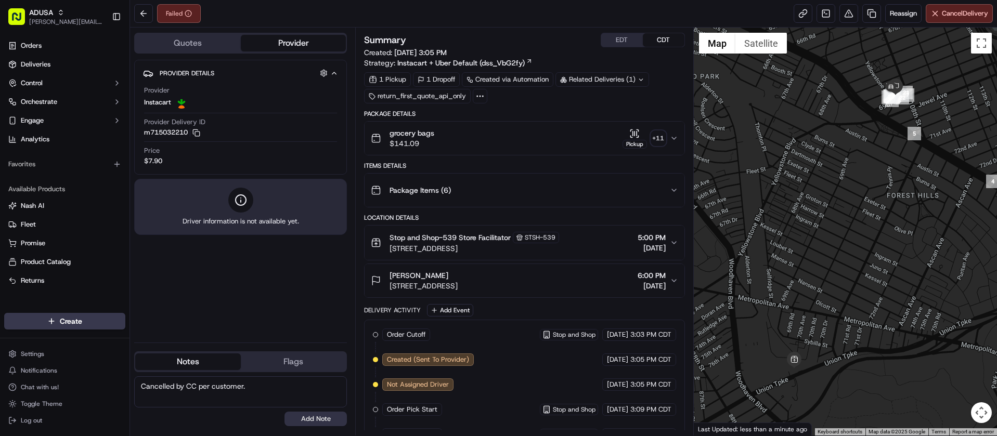
type textarea "Cancelled by CC per customer."
click at [337, 419] on button "Add Note" at bounding box center [316, 419] width 62 height 15
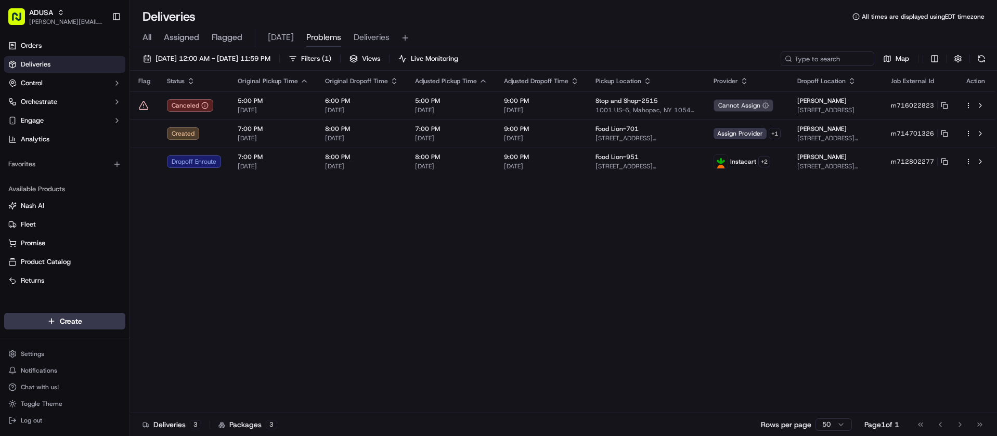
click at [977, 61] on button at bounding box center [981, 59] width 15 height 15
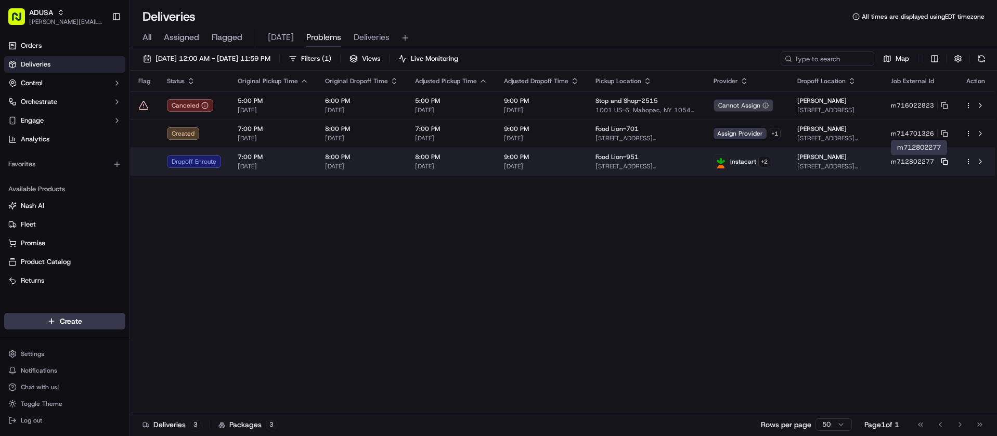
click at [946, 164] on icon at bounding box center [944, 161] width 7 height 7
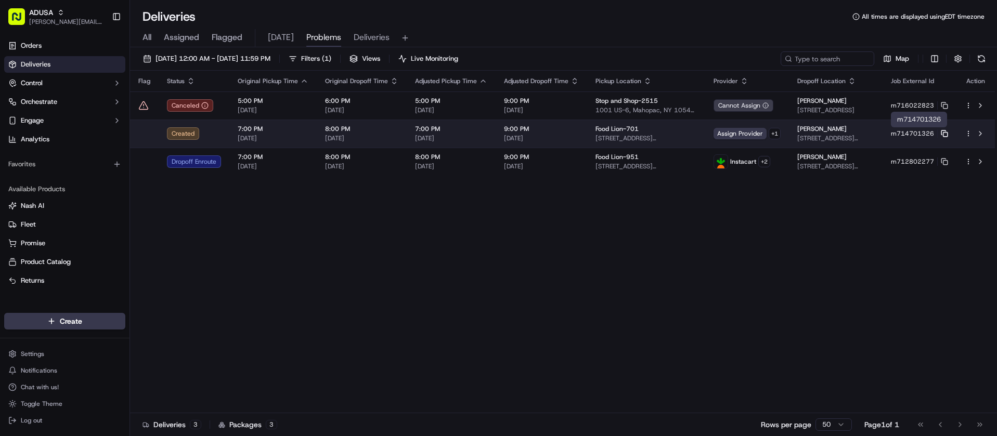
click at [944, 133] on rect at bounding box center [946, 135] width 4 height 4
